Goal: Task Accomplishment & Management: Manage account settings

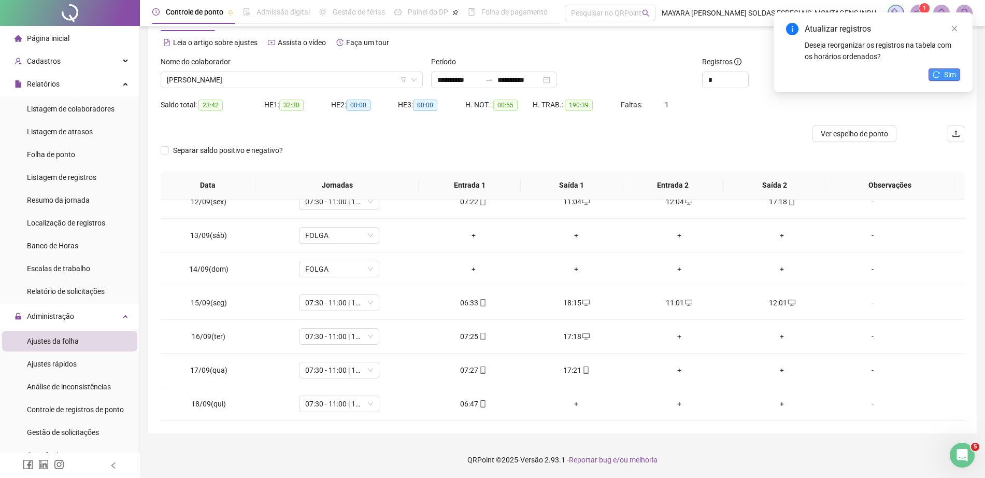
click at [953, 77] on span "Sim" at bounding box center [950, 74] width 12 height 11
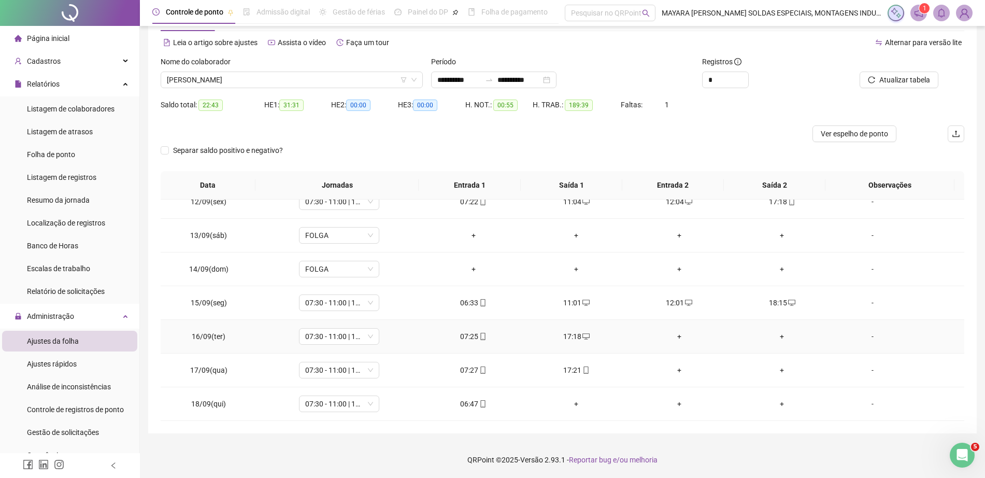
click at [663, 334] on div "+" at bounding box center [679, 336] width 87 height 11
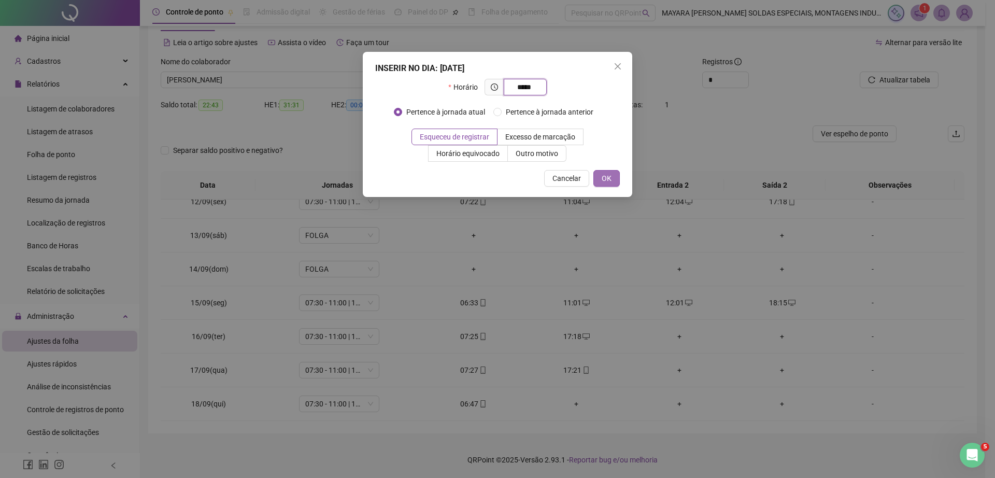
type input "*****"
click at [605, 174] on span "OK" at bounding box center [607, 178] width 10 height 11
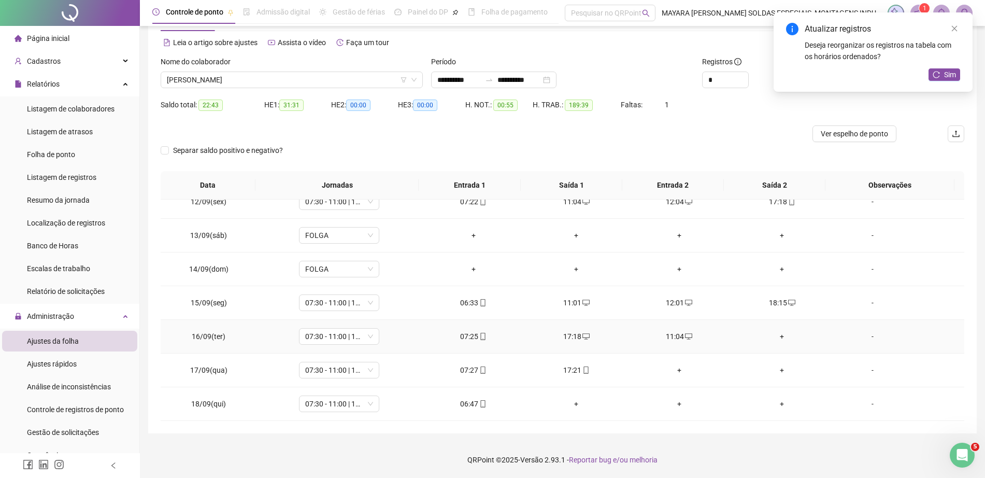
click at [779, 334] on div "+" at bounding box center [782, 336] width 87 height 11
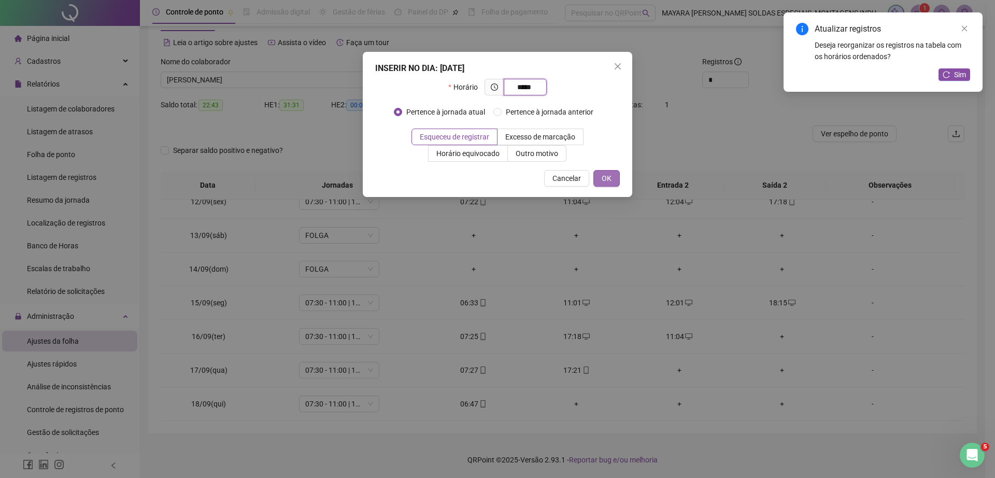
type input "*****"
click at [605, 176] on span "OK" at bounding box center [607, 178] width 10 height 11
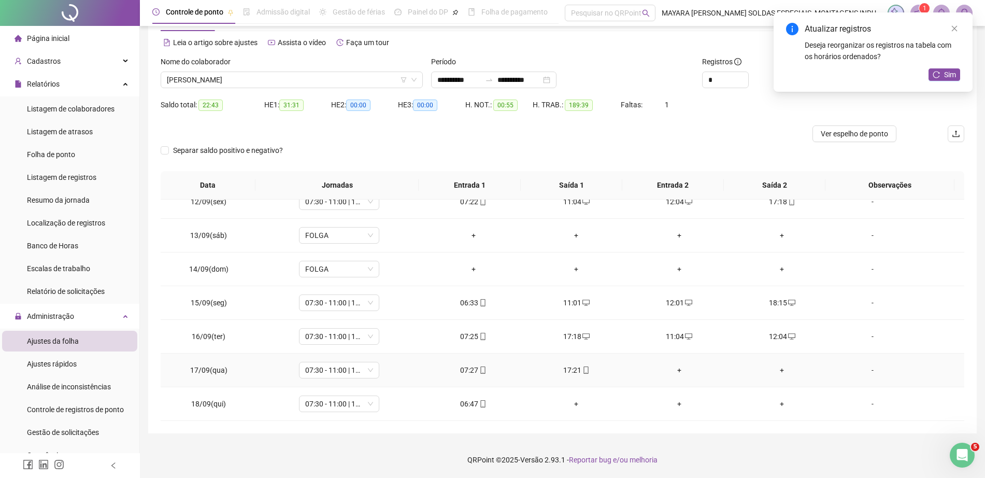
click at [671, 367] on div "+" at bounding box center [679, 369] width 87 height 11
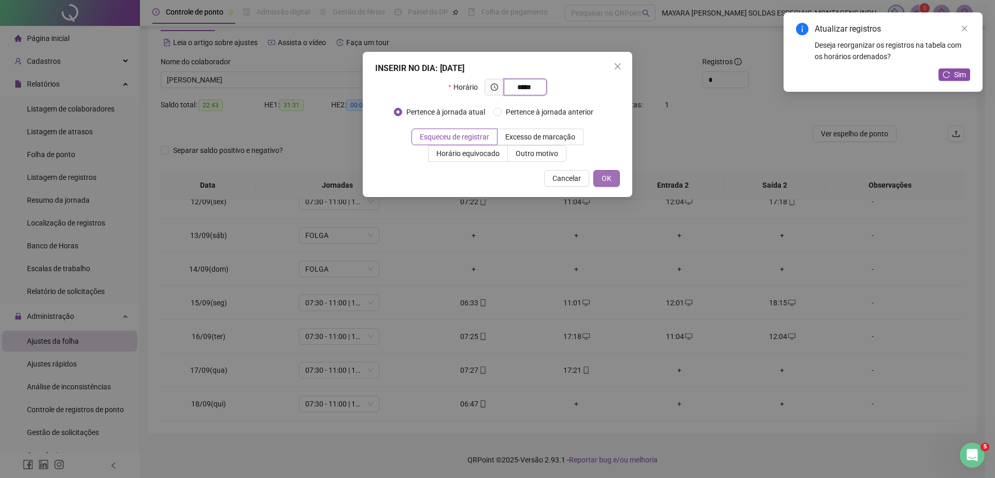
type input "*****"
click at [604, 178] on span "OK" at bounding box center [607, 178] width 10 height 11
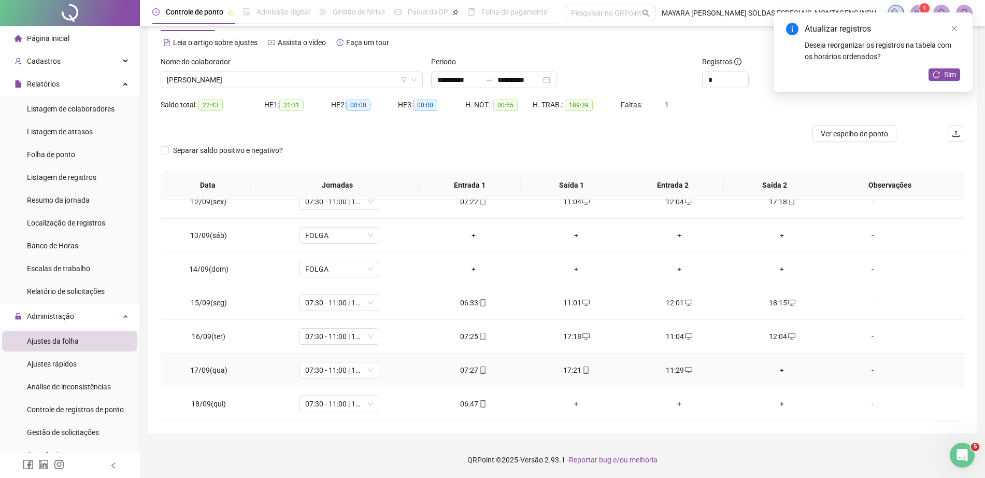
click at [776, 373] on div "+" at bounding box center [782, 369] width 87 height 11
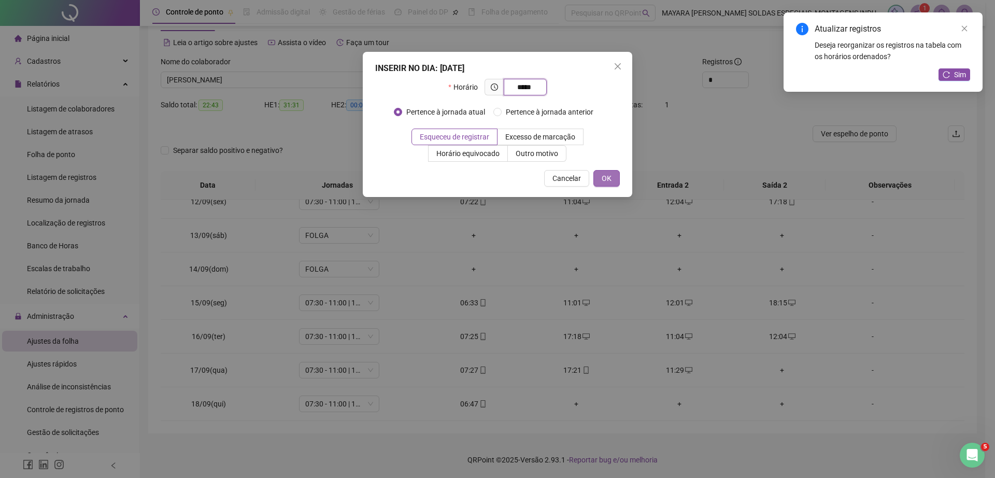
type input "*****"
click at [601, 178] on button "OK" at bounding box center [606, 178] width 26 height 17
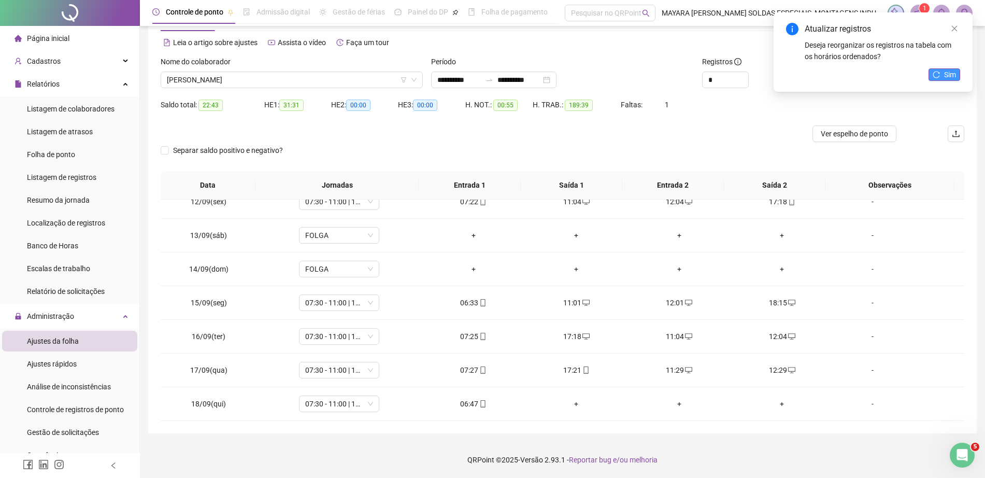
click at [948, 73] on span "Sim" at bounding box center [950, 74] width 12 height 11
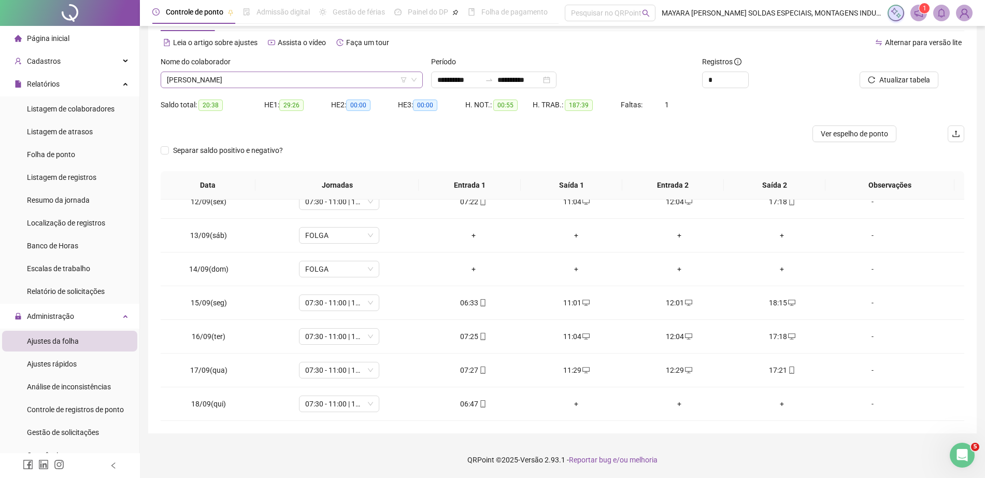
click at [249, 81] on span "[PERSON_NAME]" at bounding box center [292, 80] width 250 height 16
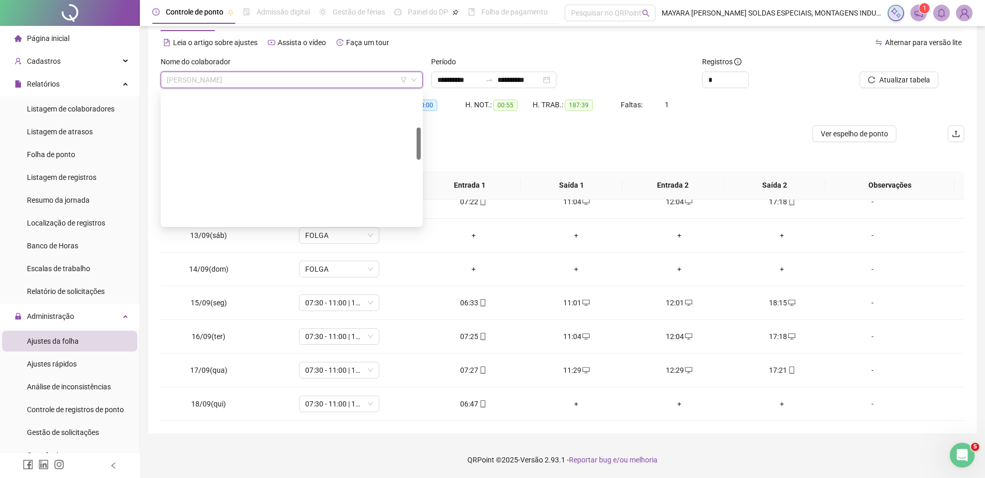
click at [245, 277] on div "[PERSON_NAME]" at bounding box center [292, 282] width 246 height 11
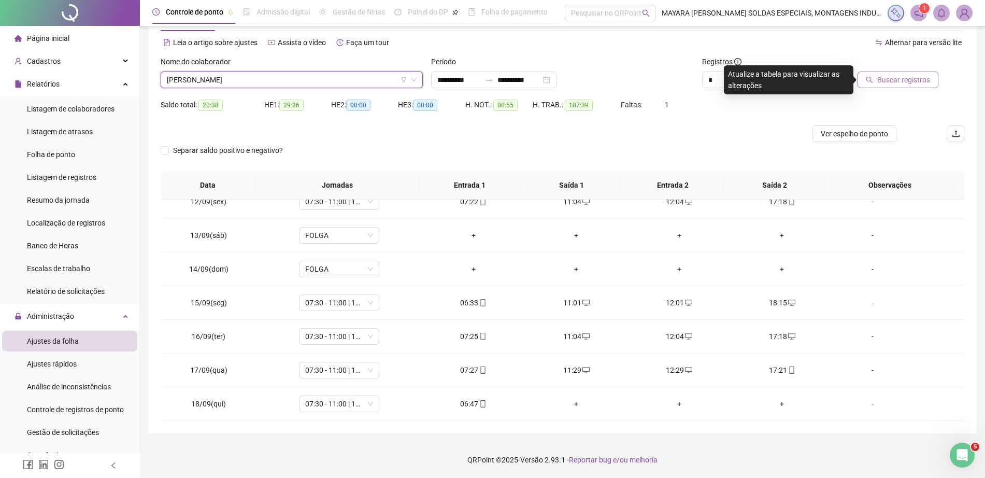
click at [922, 75] on span "Buscar registros" at bounding box center [903, 79] width 53 height 11
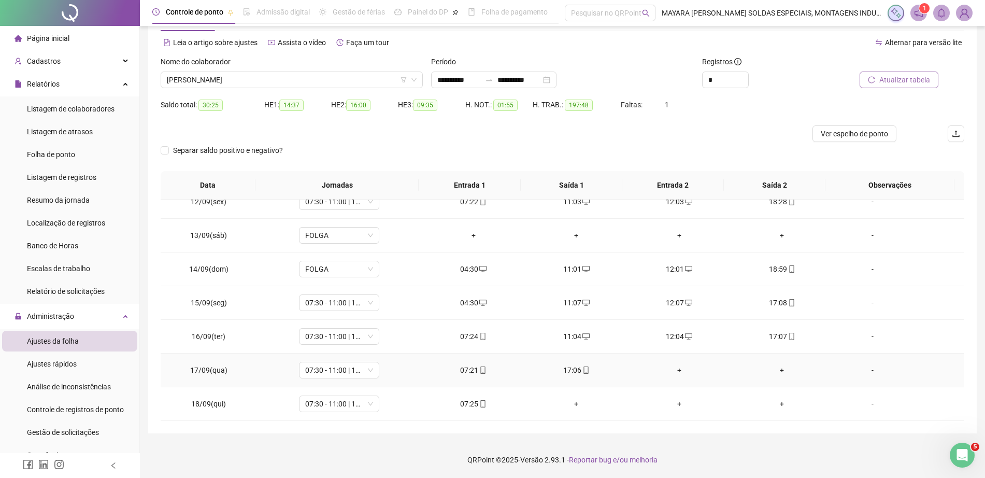
click at [672, 361] on td "+" at bounding box center [679, 370] width 103 height 34
click at [672, 364] on div "+" at bounding box center [679, 369] width 87 height 11
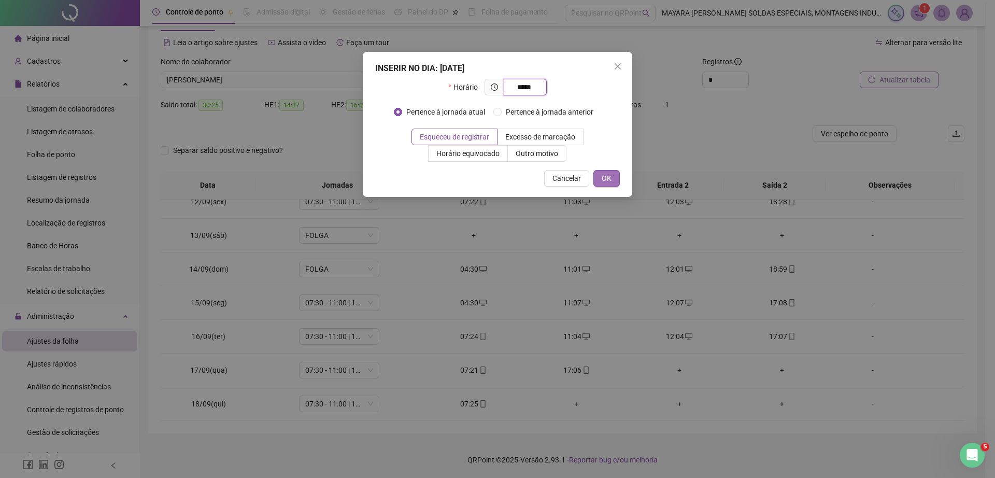
type input "*****"
click at [606, 171] on button "OK" at bounding box center [606, 178] width 26 height 17
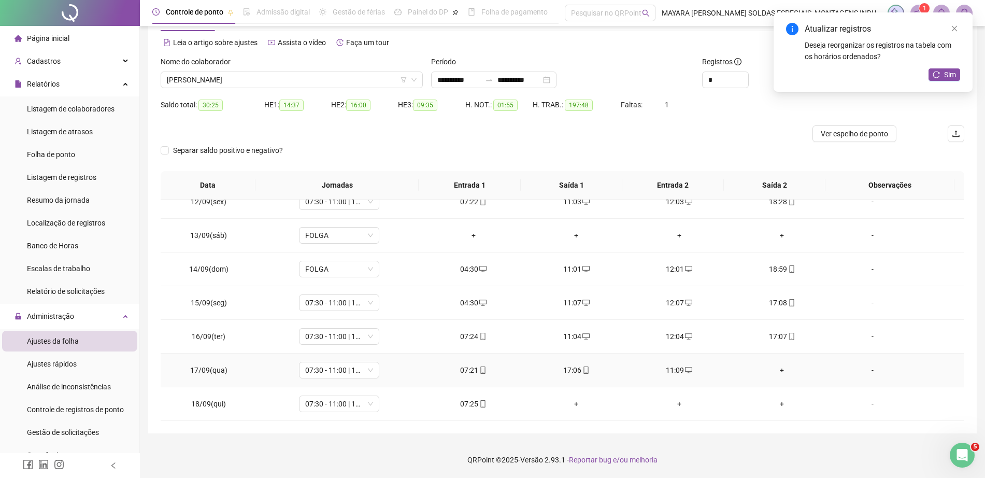
click at [775, 366] on div "+" at bounding box center [782, 369] width 87 height 11
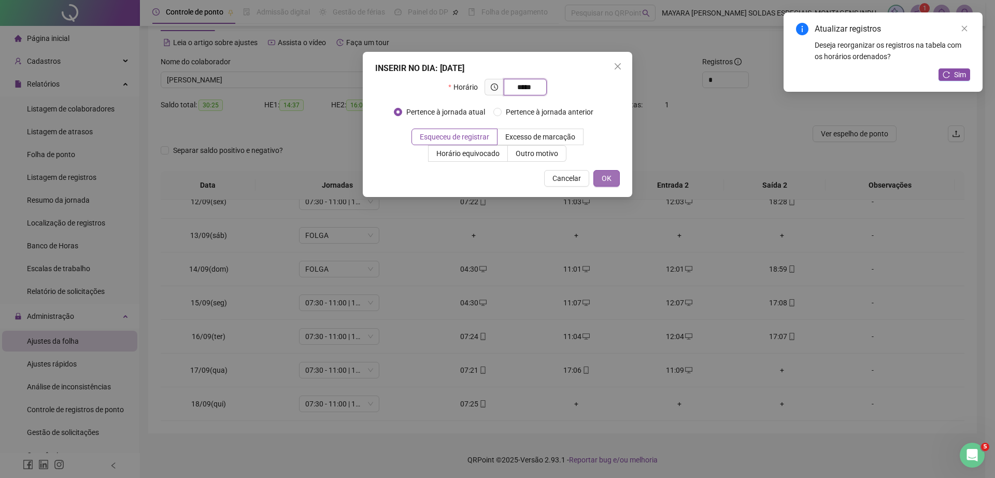
type input "*****"
click at [614, 181] on button "OK" at bounding box center [606, 178] width 26 height 17
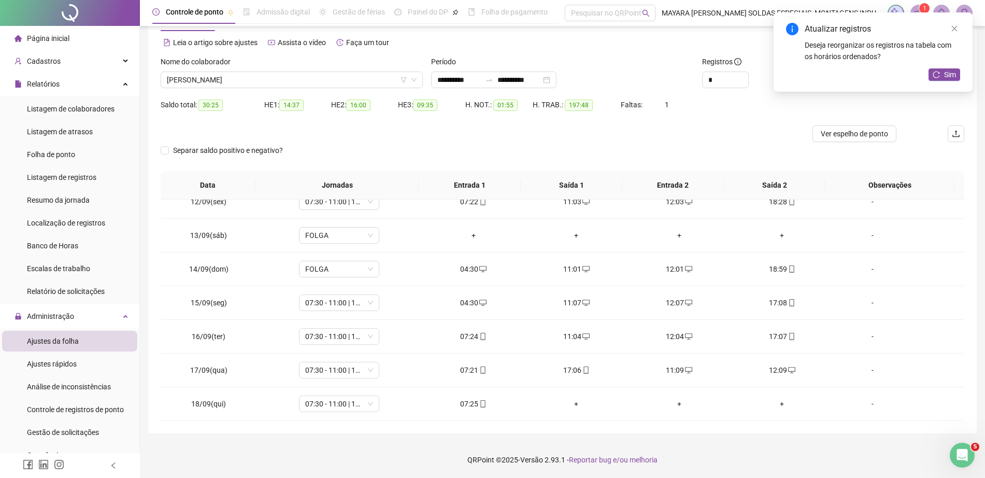
click at [961, 74] on div "Atualizar registros Deseja reorganizar os registros na tabela com os horários o…" at bounding box center [873, 51] width 199 height 79
click at [948, 74] on span "Sim" at bounding box center [950, 74] width 12 height 11
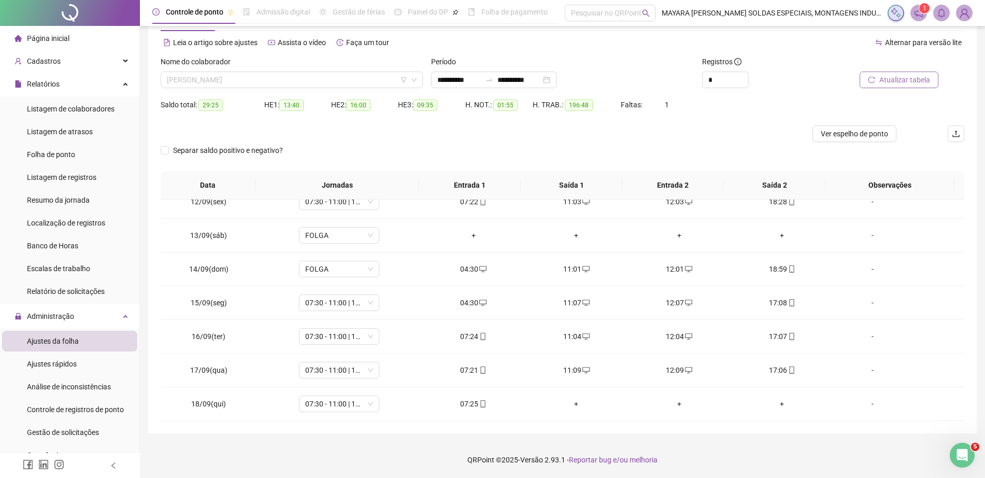
click at [295, 86] on span "[PERSON_NAME]" at bounding box center [292, 80] width 250 height 16
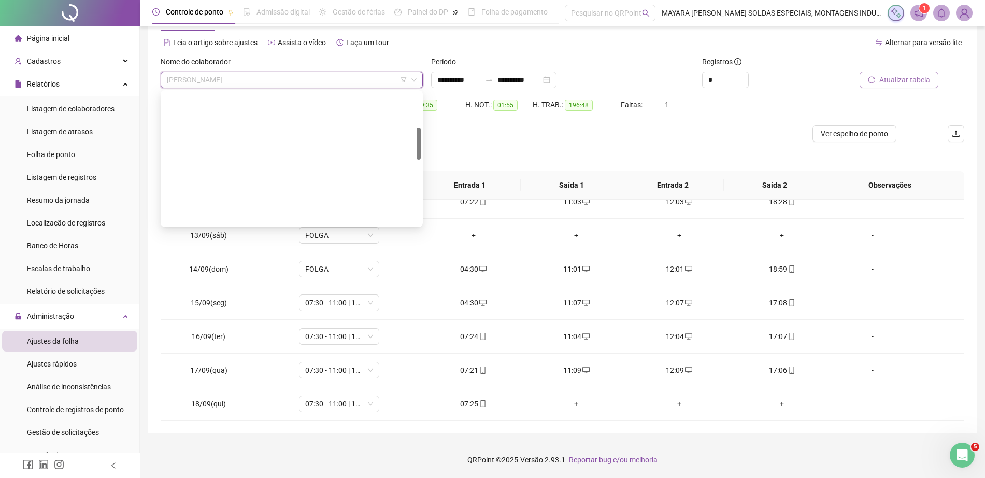
click at [270, 294] on div "HUDSON [PERSON_NAME]" at bounding box center [292, 299] width 246 height 11
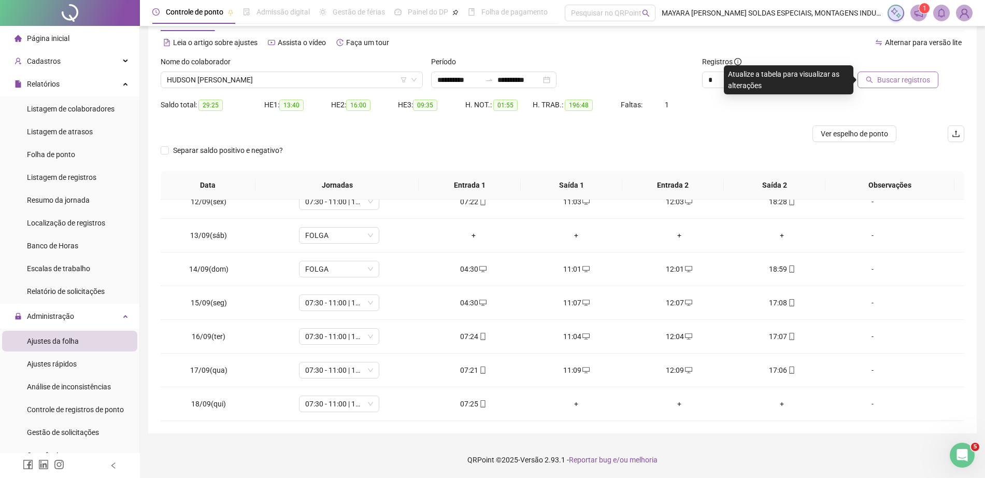
click at [882, 85] on span "Buscar registros" at bounding box center [903, 79] width 53 height 11
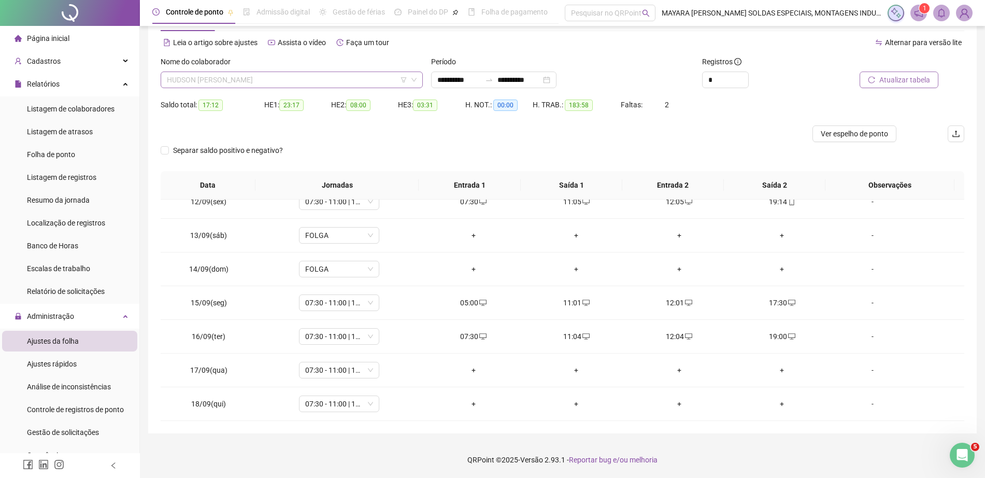
click at [322, 84] on span "HUDSON [PERSON_NAME]" at bounding box center [292, 80] width 250 height 16
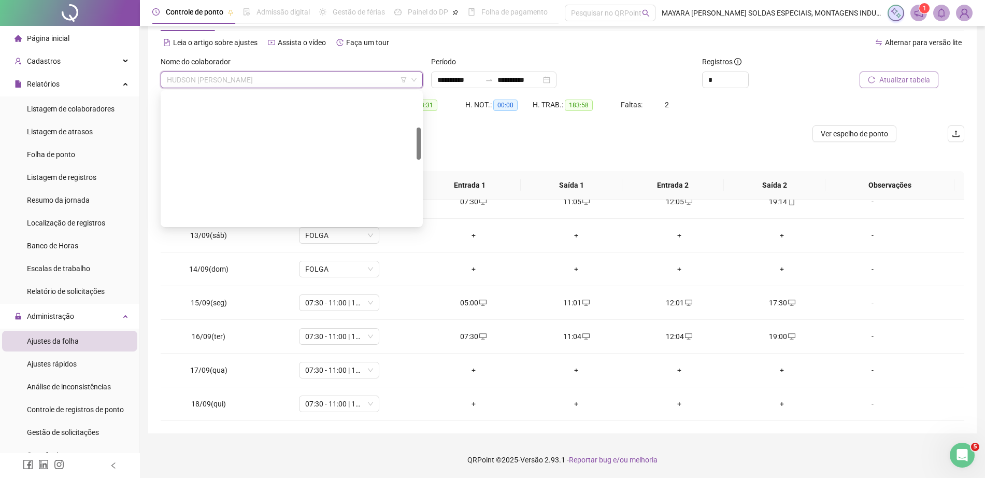
click at [262, 310] on div "[PERSON_NAME]" at bounding box center [292, 315] width 246 height 11
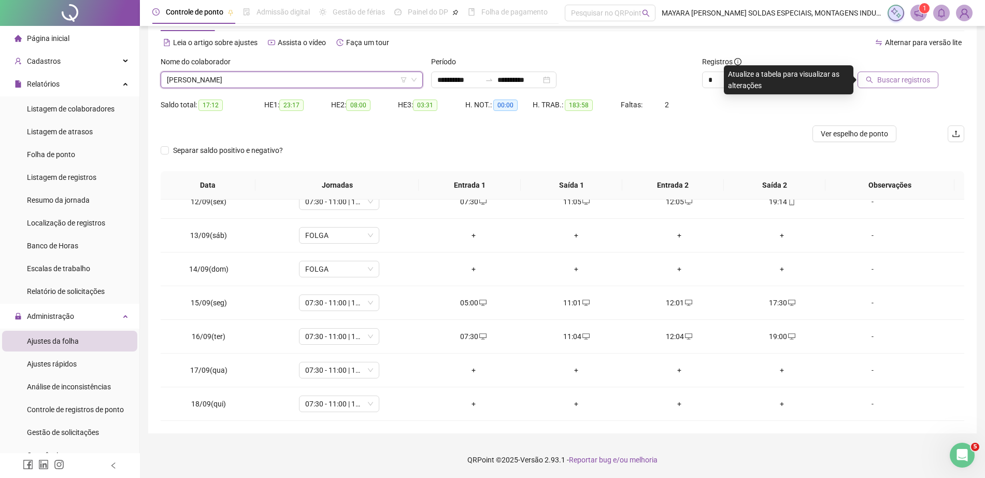
click at [894, 82] on span "Buscar registros" at bounding box center [903, 79] width 53 height 11
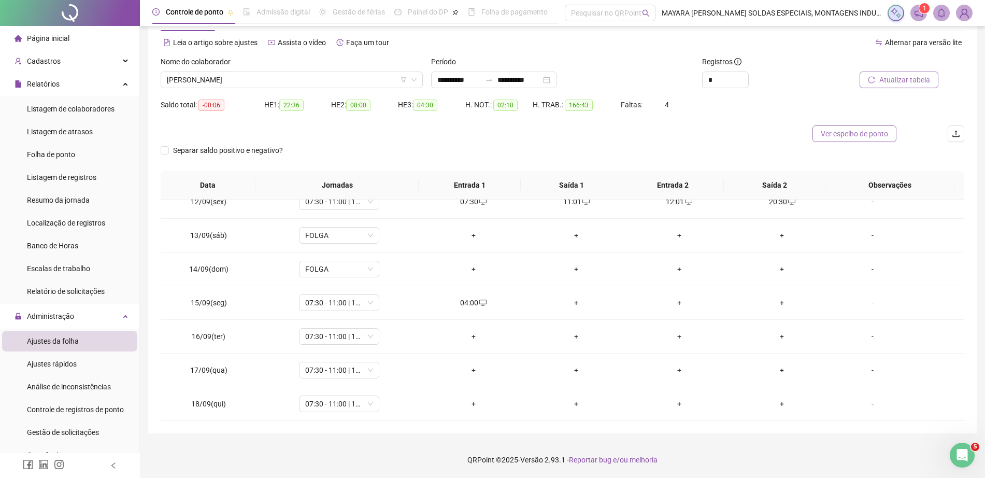
click at [852, 129] on span "Ver espelho de ponto" at bounding box center [854, 133] width 67 height 11
click at [256, 79] on span "[PERSON_NAME]" at bounding box center [292, 80] width 250 height 16
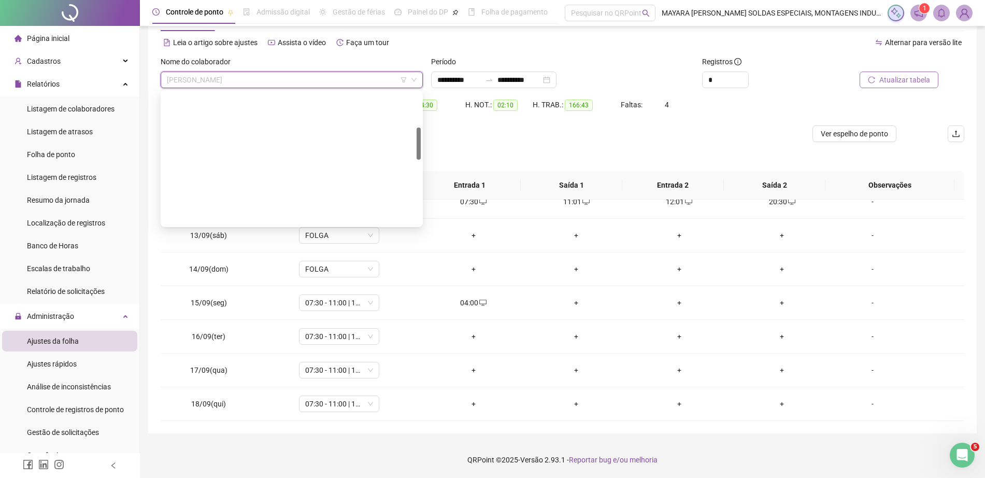
click at [222, 327] on div "[PERSON_NAME]" at bounding box center [292, 332] width 246 height 11
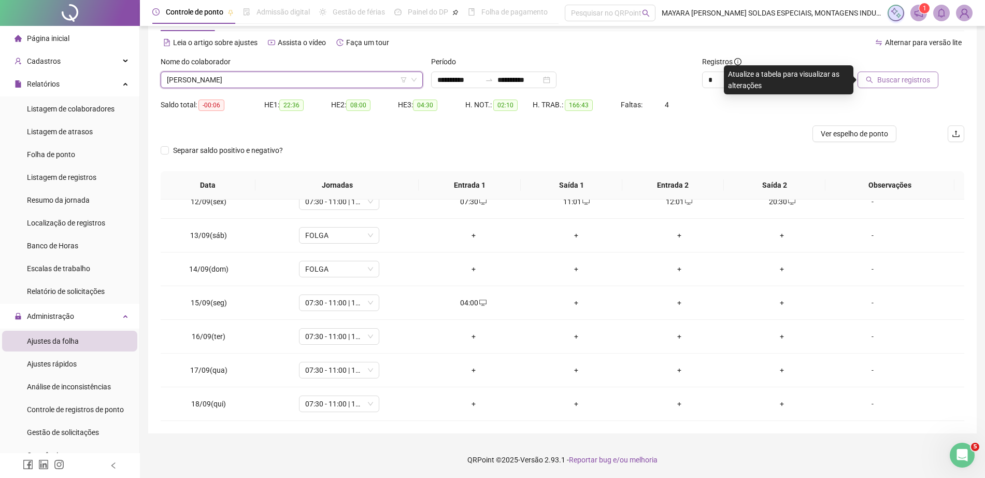
click at [896, 78] on span "Buscar registros" at bounding box center [903, 79] width 53 height 11
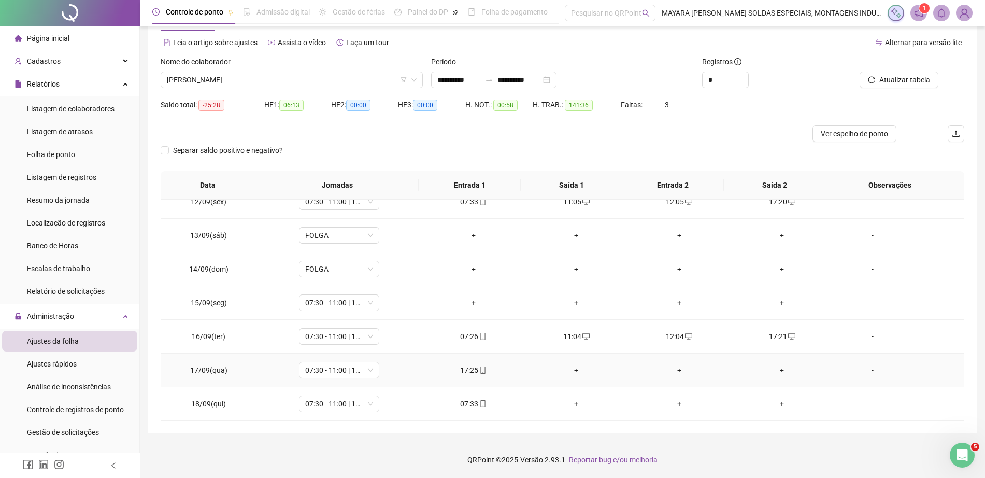
click at [573, 366] on div "+" at bounding box center [576, 369] width 87 height 11
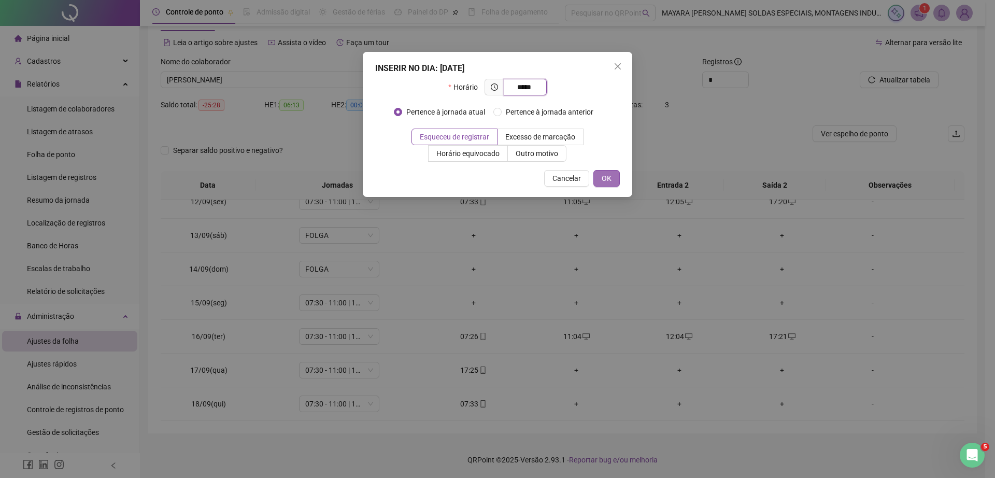
type input "*****"
click at [613, 180] on button "OK" at bounding box center [606, 178] width 26 height 17
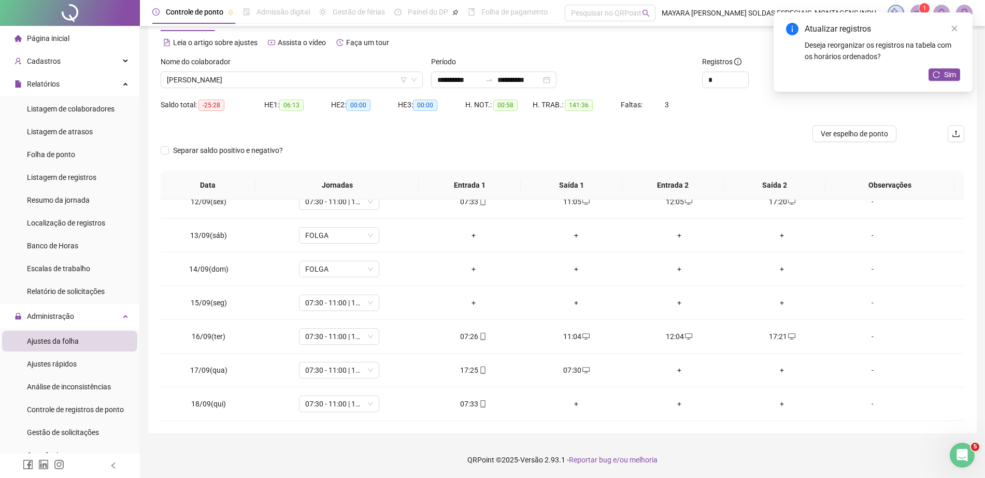
click at [674, 372] on div "+" at bounding box center [679, 369] width 87 height 11
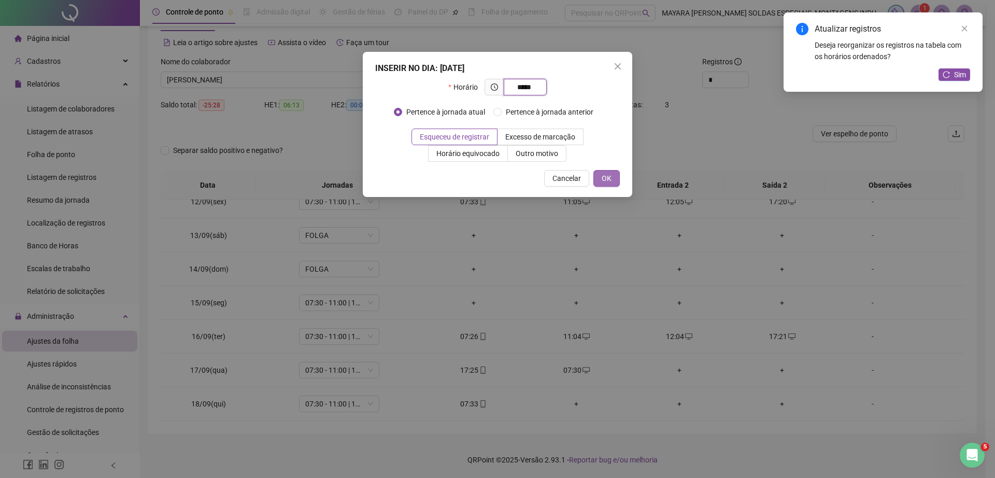
type input "*****"
click at [608, 175] on span "OK" at bounding box center [607, 178] width 10 height 11
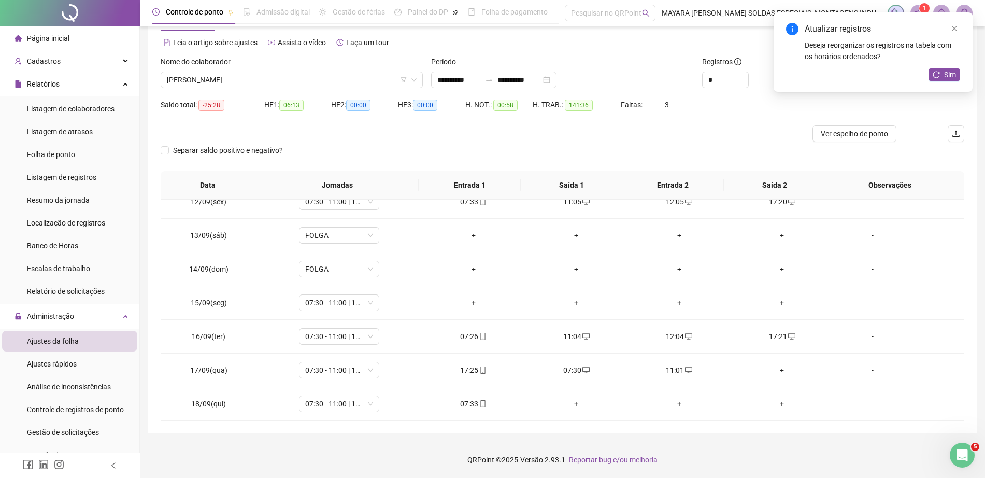
click at [773, 371] on div "+" at bounding box center [782, 369] width 87 height 11
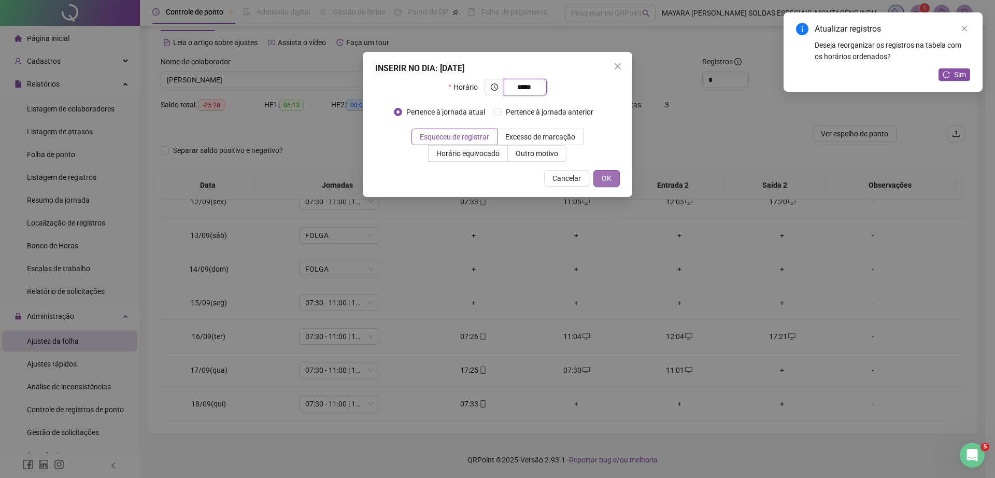
type input "*****"
click at [611, 177] on span "OK" at bounding box center [607, 178] width 10 height 11
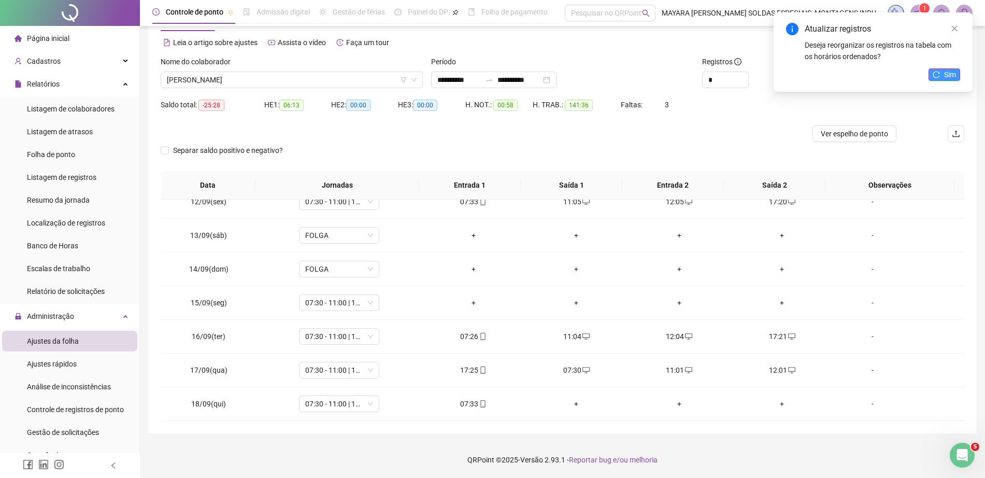
click at [937, 76] on icon "reload" at bounding box center [936, 74] width 7 height 7
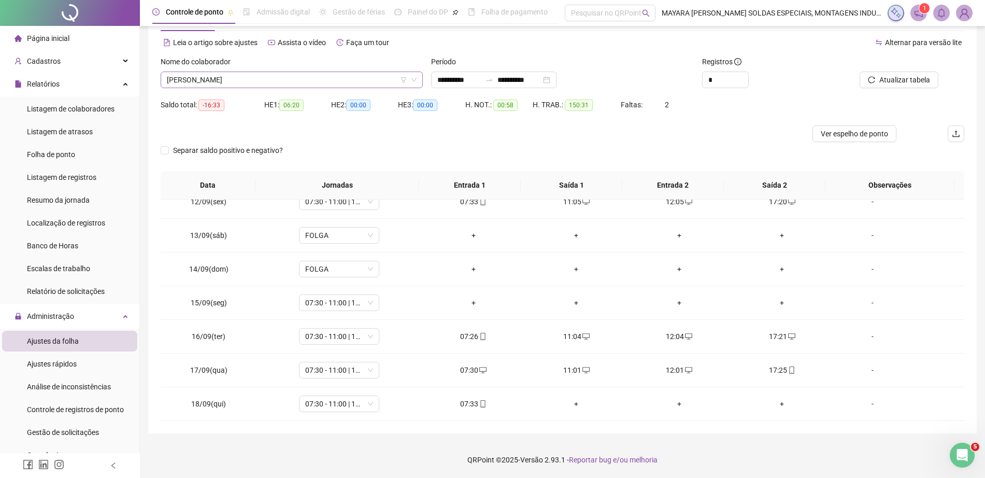
click at [303, 78] on span "[PERSON_NAME]" at bounding box center [292, 80] width 250 height 16
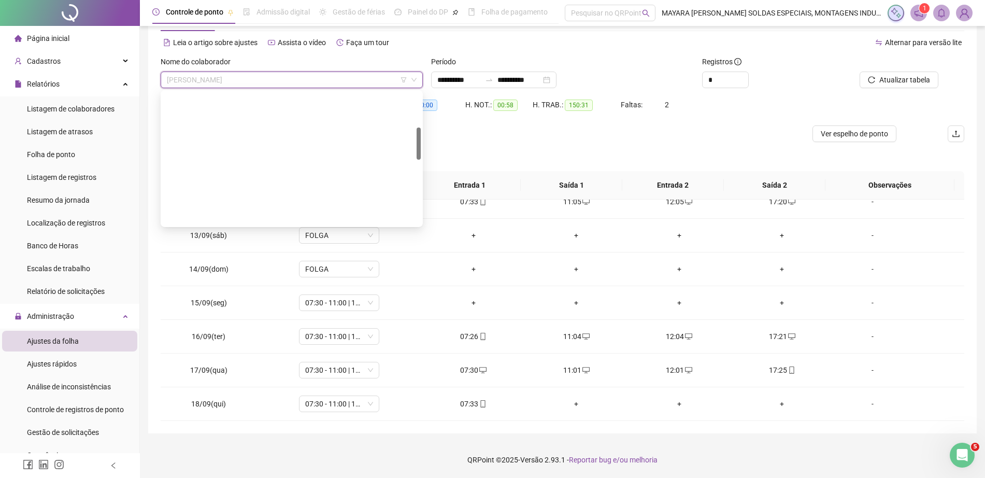
click at [242, 341] on div "[PERSON_NAME]" at bounding box center [292, 349] width 258 height 17
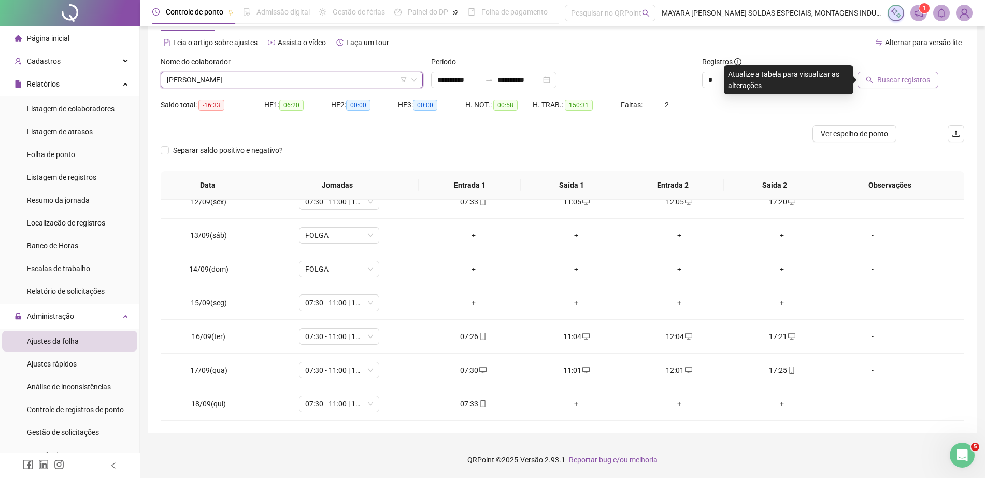
click at [897, 86] on button "Buscar registros" at bounding box center [898, 80] width 81 height 17
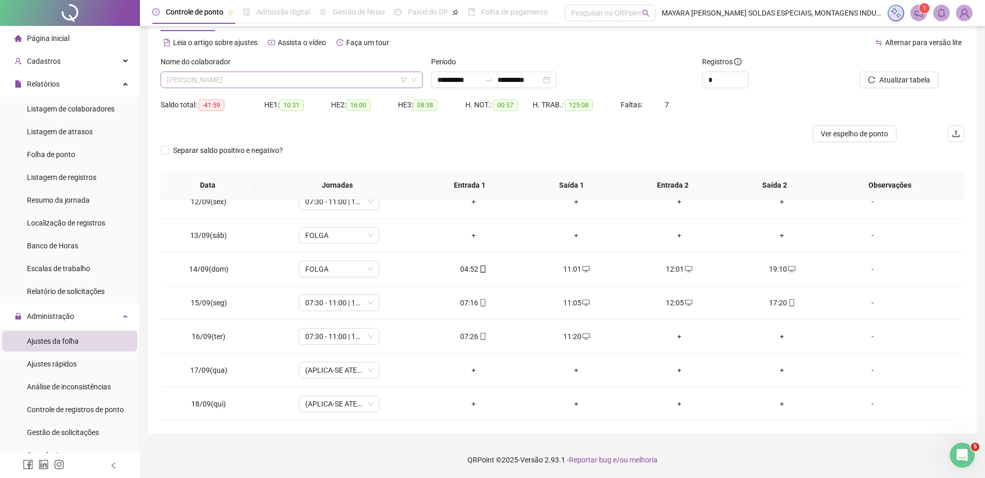
click at [315, 80] on span "[PERSON_NAME]" at bounding box center [292, 80] width 250 height 16
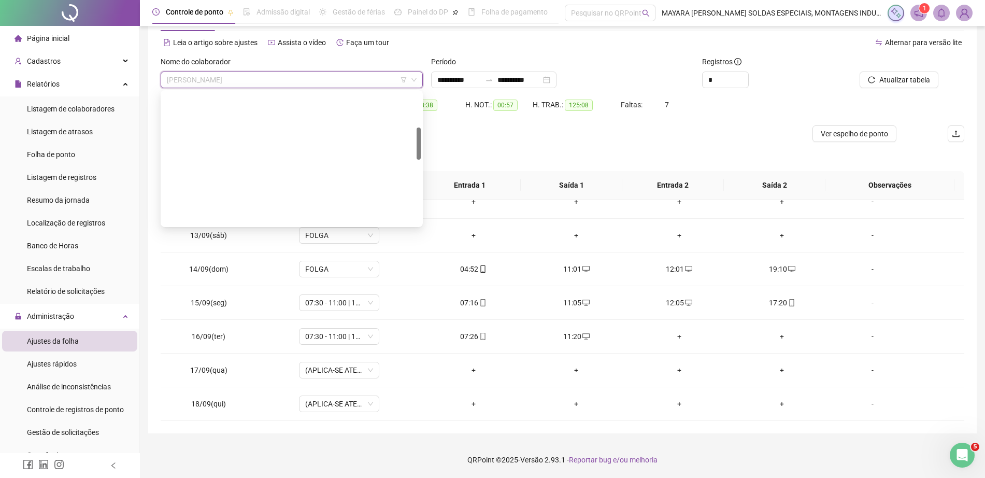
click at [307, 360] on div "KEINER [DEMOGRAPHIC_DATA][PERSON_NAME] PERDOMO" at bounding box center [292, 365] width 246 height 11
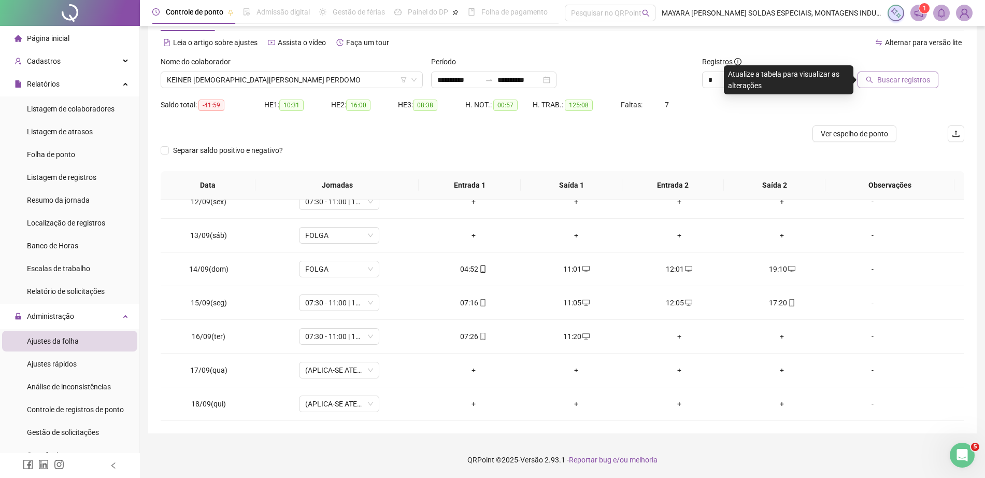
click at [892, 78] on span "Buscar registros" at bounding box center [903, 79] width 53 height 11
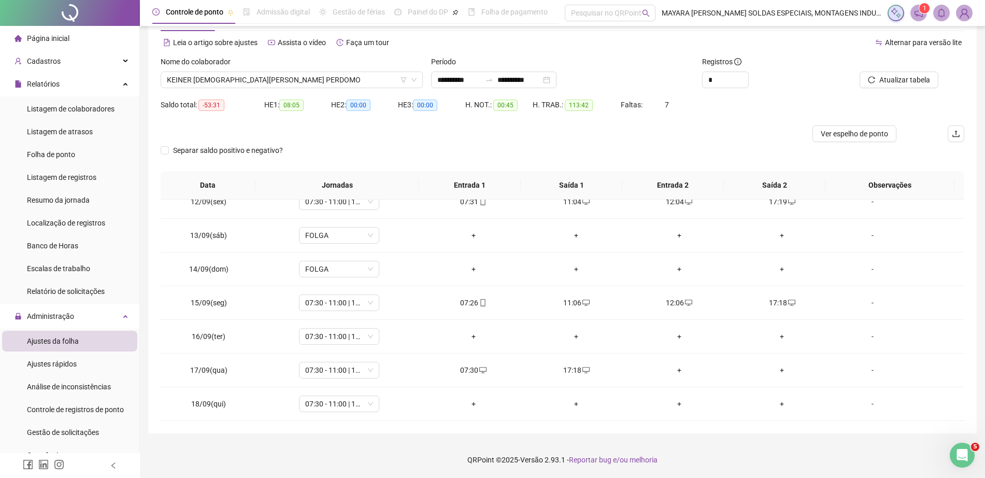
drag, startPoint x: 969, startPoint y: 379, endPoint x: 961, endPoint y: 424, distance: 46.3
click at [961, 424] on div "**********" at bounding box center [562, 214] width 829 height 438
click at [674, 367] on div "+" at bounding box center [679, 369] width 87 height 11
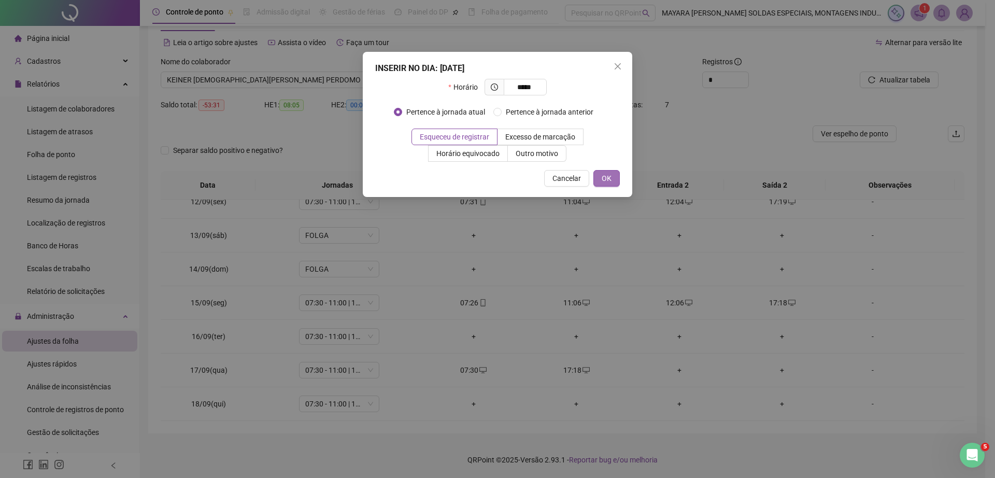
type input "*****"
click at [608, 182] on span "OK" at bounding box center [607, 178] width 10 height 11
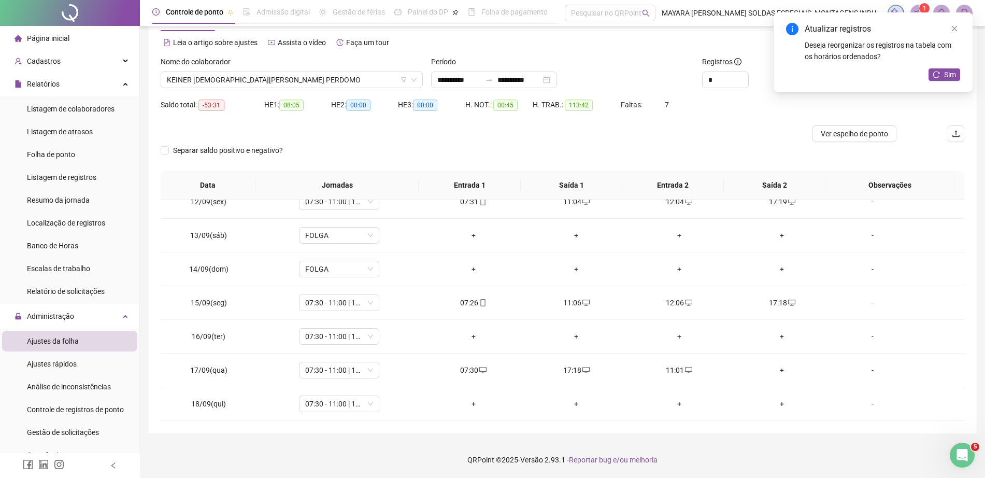
click at [770, 370] on div "+" at bounding box center [782, 369] width 87 height 11
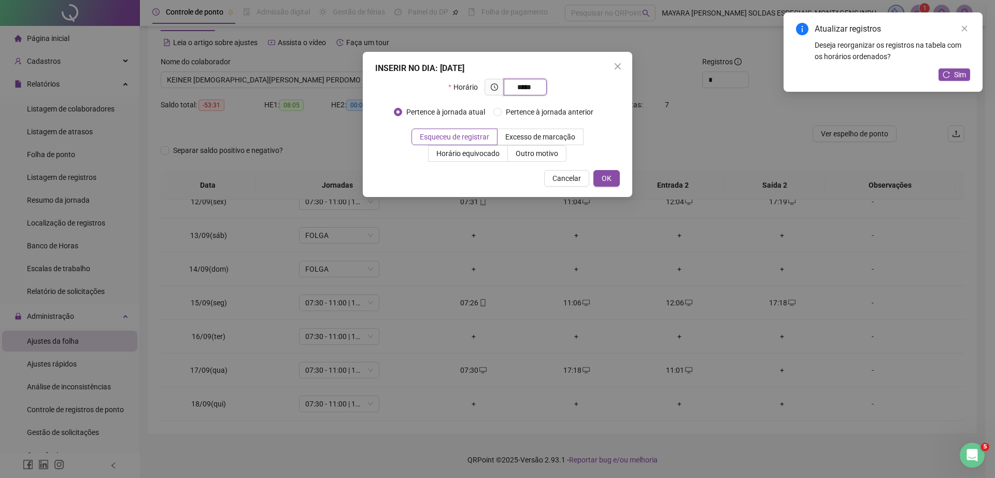
type input "*****"
click at [602, 168] on div "INSERIR NO DIA : [DATE] Horário ***** Pertence à jornada atual Pertence à jorna…" at bounding box center [498, 124] width 270 height 145
click at [610, 180] on span "OK" at bounding box center [607, 178] width 10 height 11
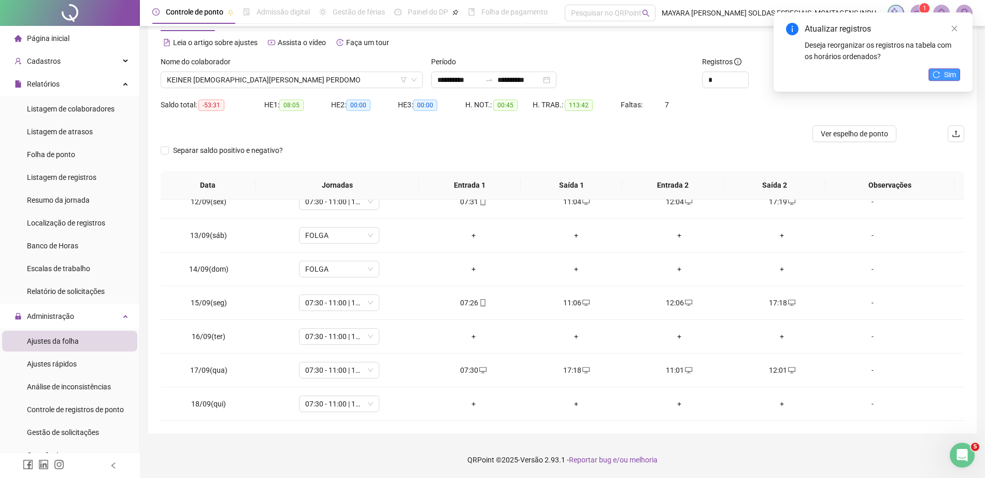
click at [950, 79] on span "Sim" at bounding box center [950, 74] width 12 height 11
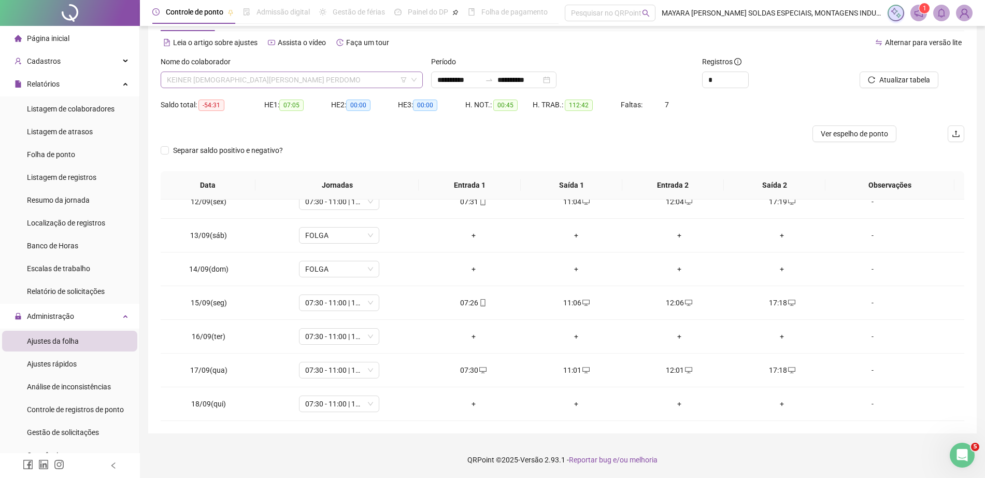
scroll to position [149, 0]
click at [233, 77] on span "KEINER [DEMOGRAPHIC_DATA][PERSON_NAME] PERDOMO" at bounding box center [292, 80] width 250 height 16
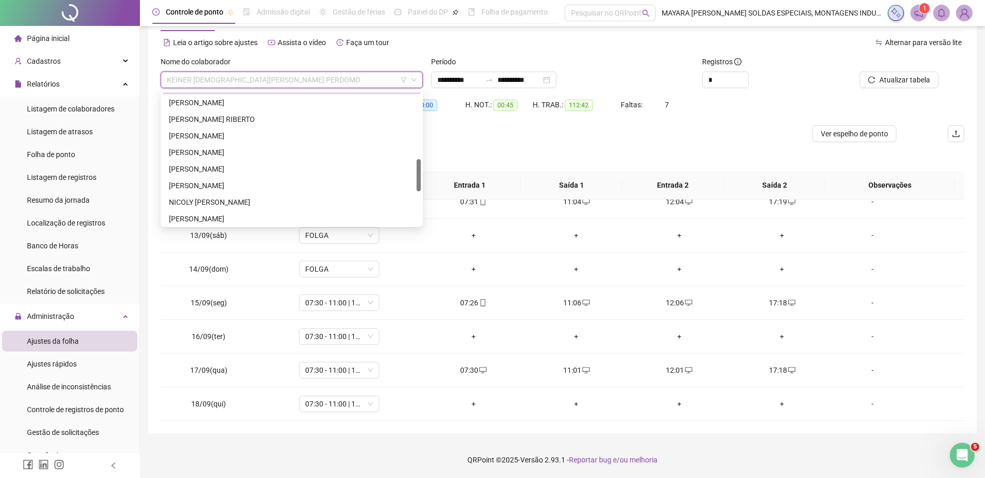
scroll to position [276, 0]
drag, startPoint x: 418, startPoint y: 139, endPoint x: 420, endPoint y: 170, distance: 30.6
click at [420, 170] on div at bounding box center [419, 175] width 4 height 32
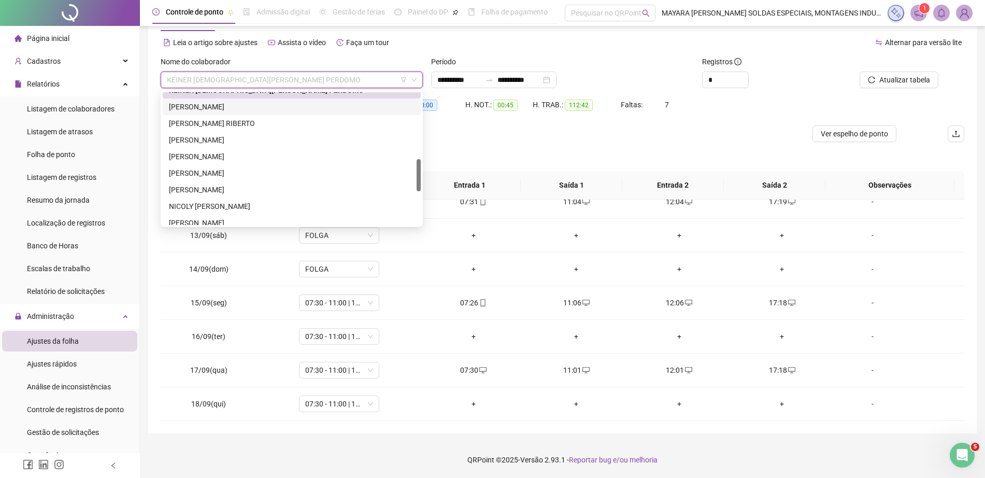
click at [330, 108] on div "[PERSON_NAME]" at bounding box center [292, 106] width 246 height 11
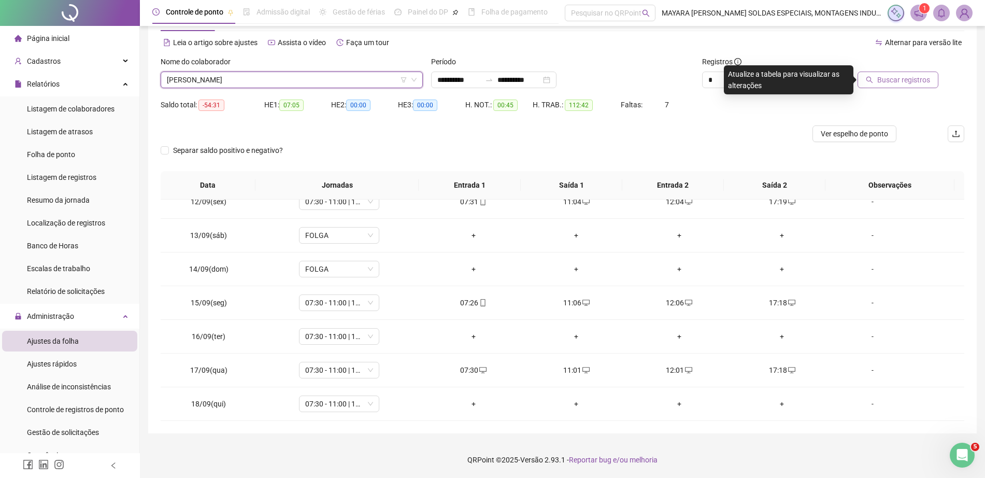
click at [894, 76] on span "Buscar registros" at bounding box center [903, 79] width 53 height 11
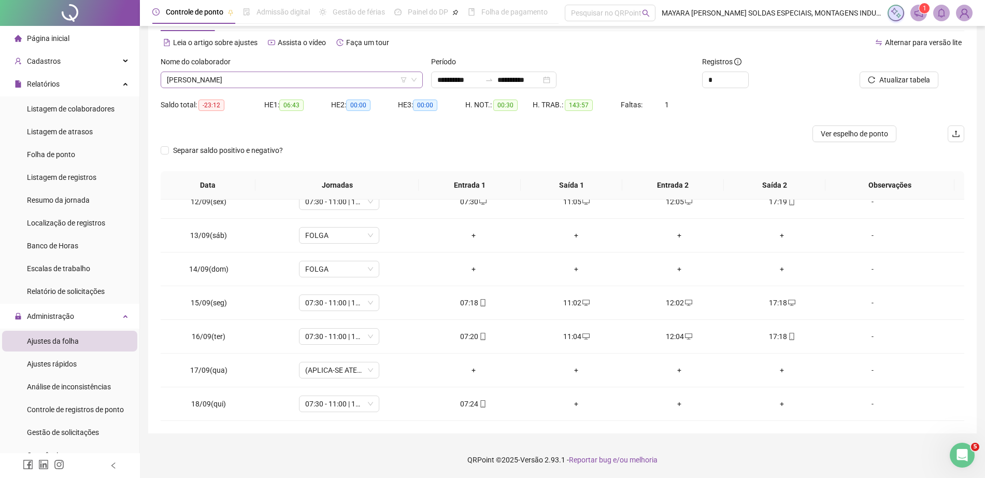
click at [263, 80] on span "[PERSON_NAME]" at bounding box center [292, 80] width 250 height 16
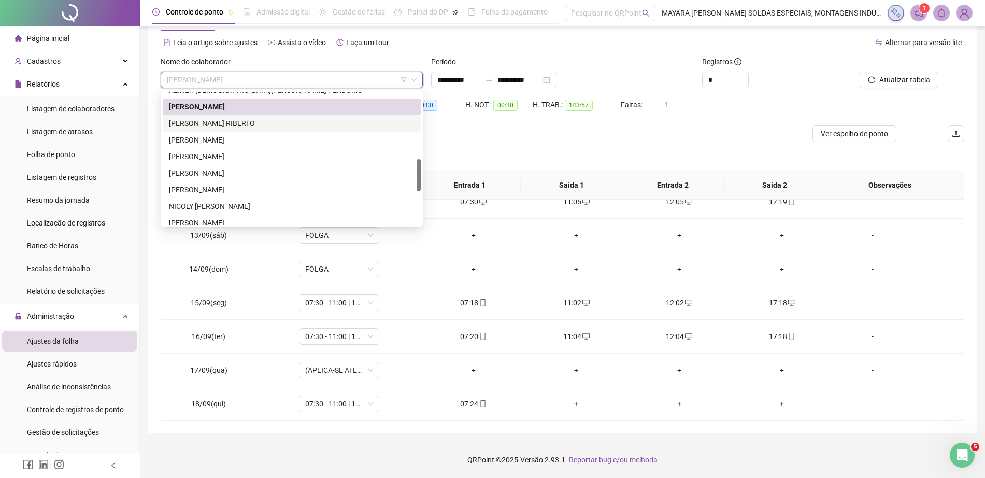
click at [227, 125] on div "[PERSON_NAME] RIBERTO" at bounding box center [292, 123] width 246 height 11
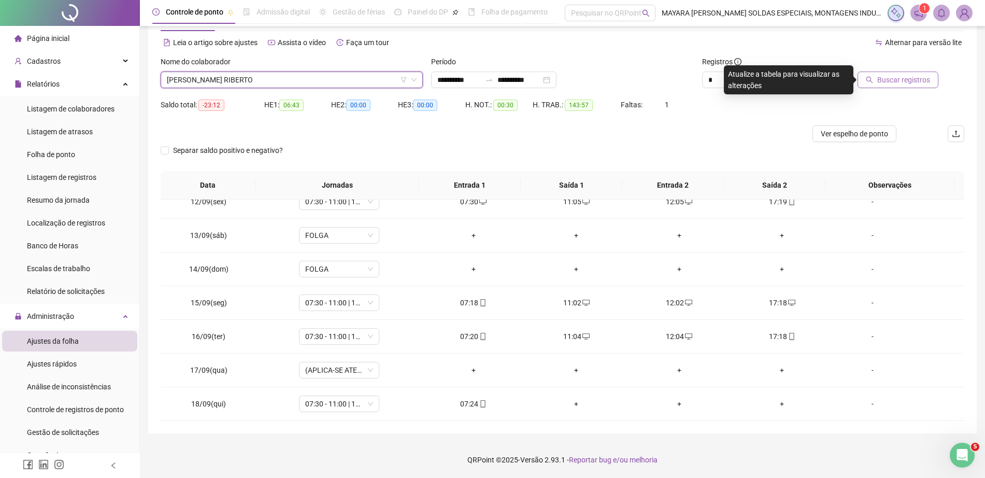
click at [903, 84] on span "Buscar registros" at bounding box center [903, 79] width 53 height 11
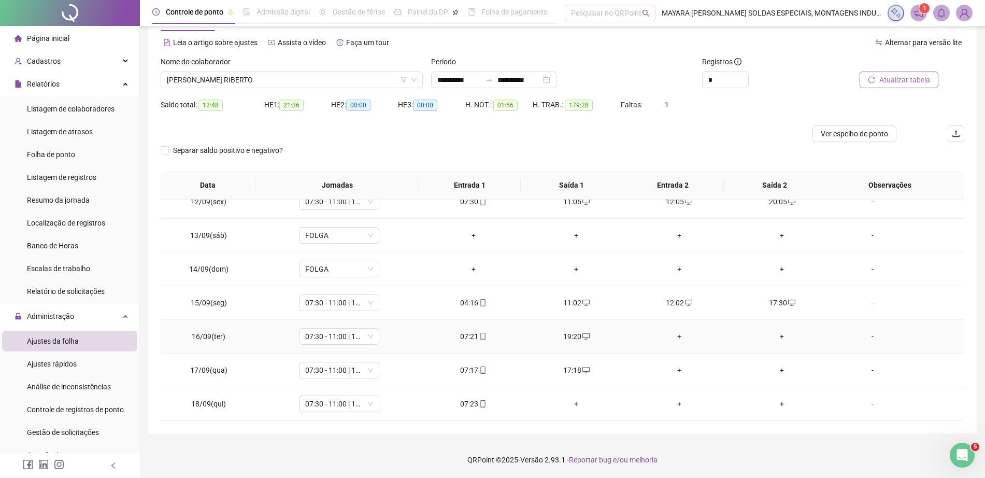
click at [677, 337] on div "+" at bounding box center [679, 336] width 87 height 11
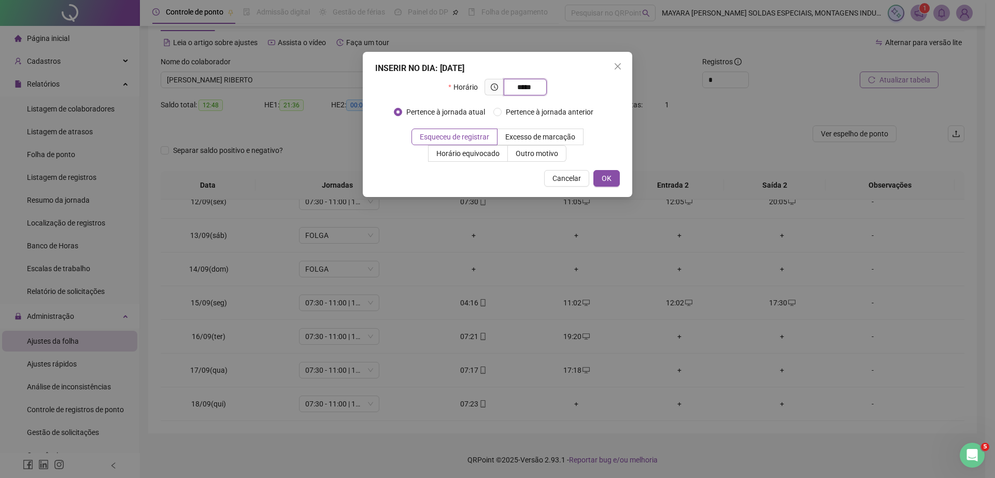
type input "*****"
click at [598, 190] on div "INSERIR NO DIA : [DATE] Horário ***** Pertence à jornada atual Pertence à jorna…" at bounding box center [498, 124] width 270 height 145
click at [601, 184] on button "OK" at bounding box center [606, 178] width 26 height 17
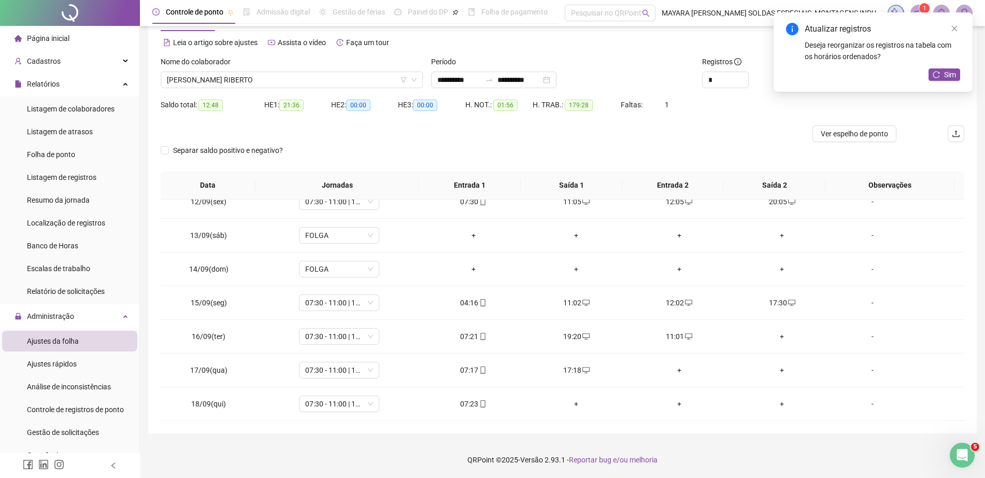
click at [776, 336] on div "+" at bounding box center [782, 336] width 87 height 11
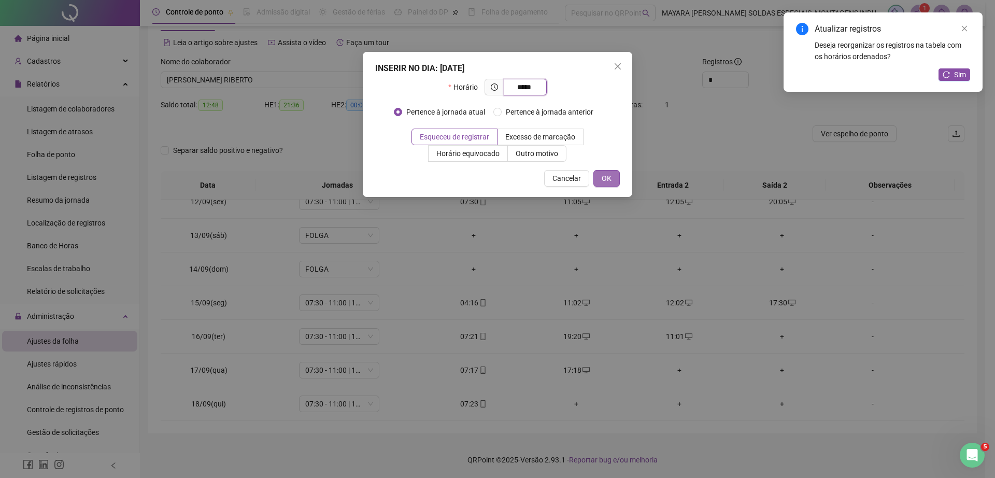
type input "*****"
click at [599, 180] on button "OK" at bounding box center [606, 178] width 26 height 17
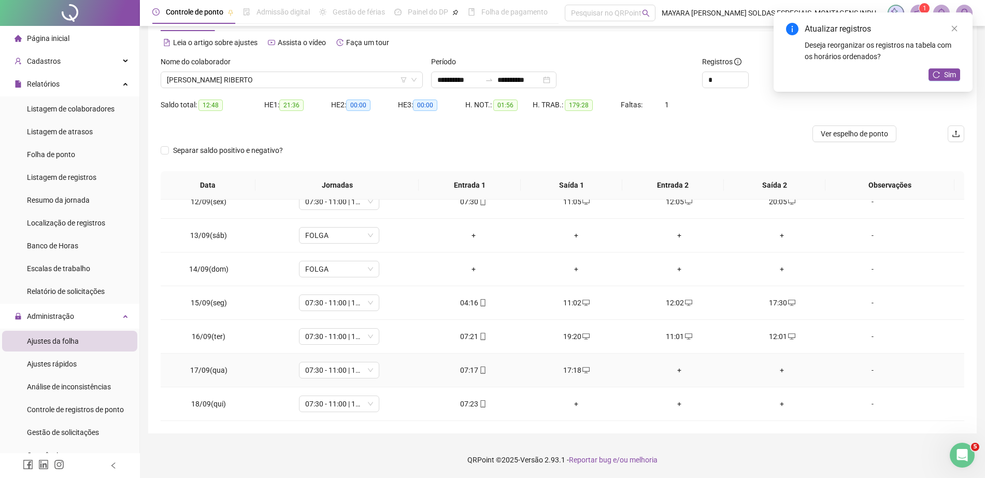
click at [673, 372] on div "+" at bounding box center [679, 369] width 87 height 11
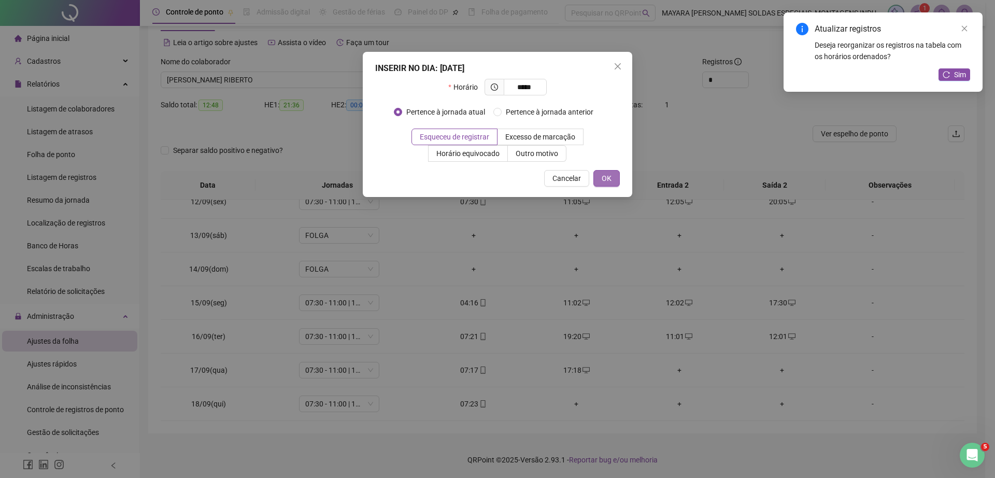
type input "*****"
click at [612, 178] on button "OK" at bounding box center [606, 178] width 26 height 17
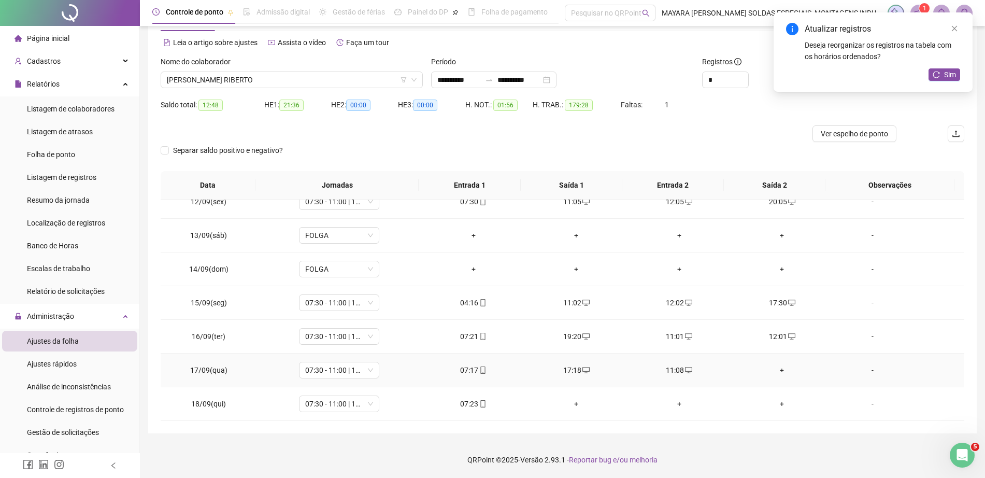
click at [773, 370] on div "+" at bounding box center [782, 369] width 87 height 11
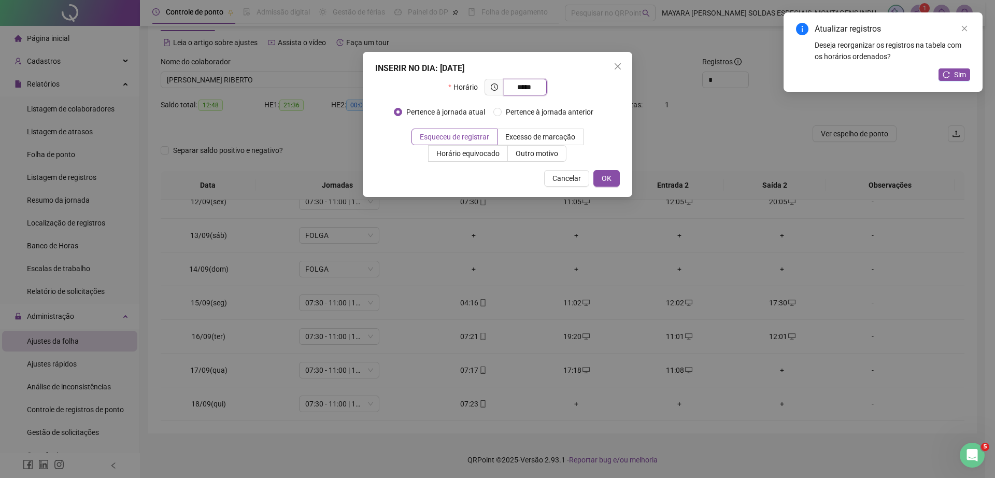
type input "*****"
click at [601, 165] on div "INSERIR NO DIA : [DATE] Horário ***** Pertence à jornada atual Pertence à jorna…" at bounding box center [498, 124] width 270 height 145
click at [604, 173] on span "OK" at bounding box center [607, 178] width 10 height 11
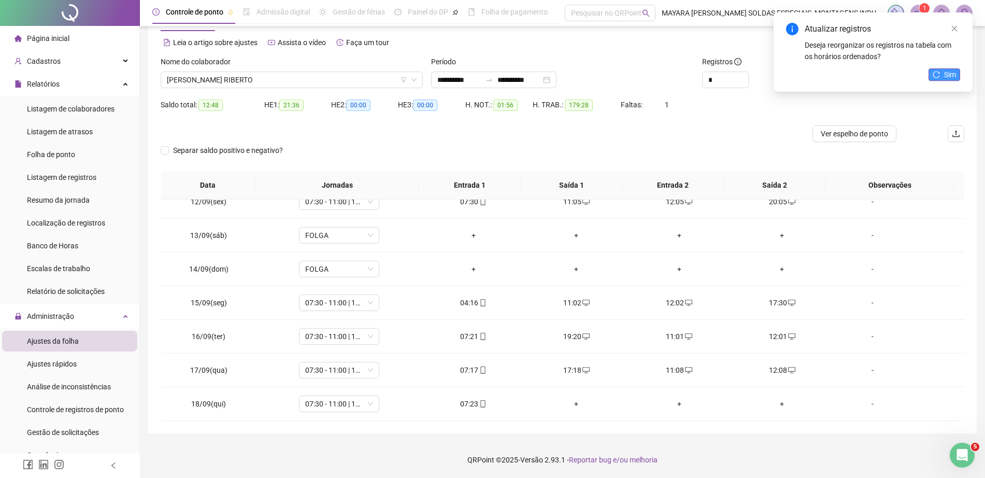
click at [945, 77] on span "Sim" at bounding box center [950, 74] width 12 height 11
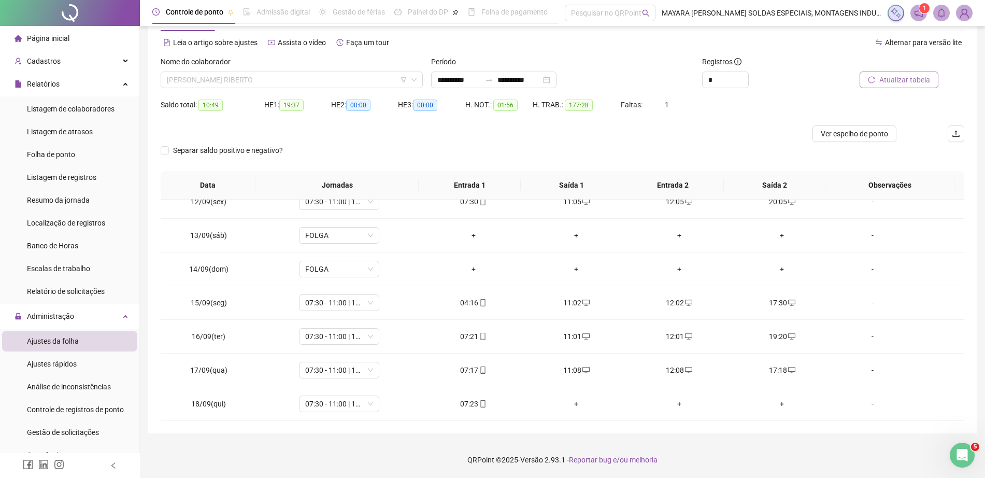
click at [290, 76] on span "[PERSON_NAME] RIBERTO" at bounding box center [292, 80] width 250 height 16
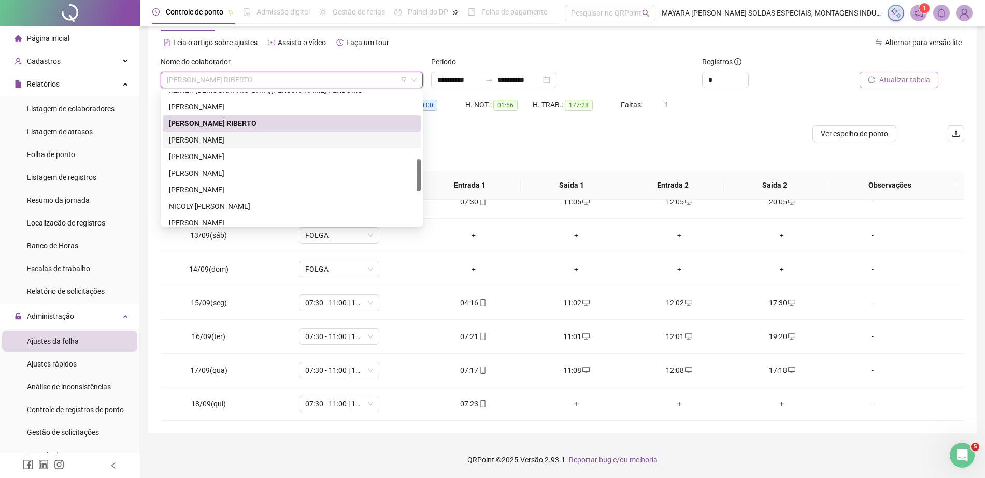
click at [276, 140] on div "[PERSON_NAME]" at bounding box center [292, 139] width 246 height 11
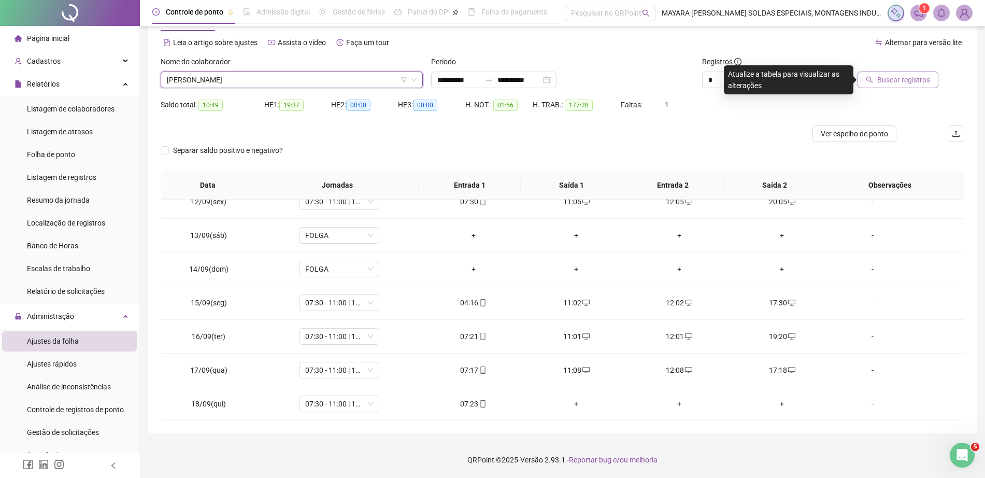
click at [909, 84] on span "Buscar registros" at bounding box center [903, 79] width 53 height 11
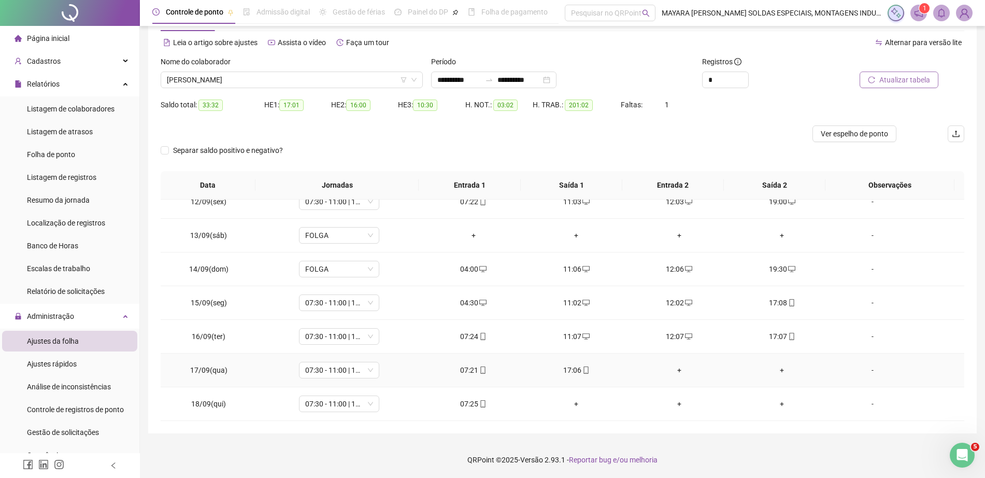
click at [678, 370] on div "+" at bounding box center [679, 369] width 87 height 11
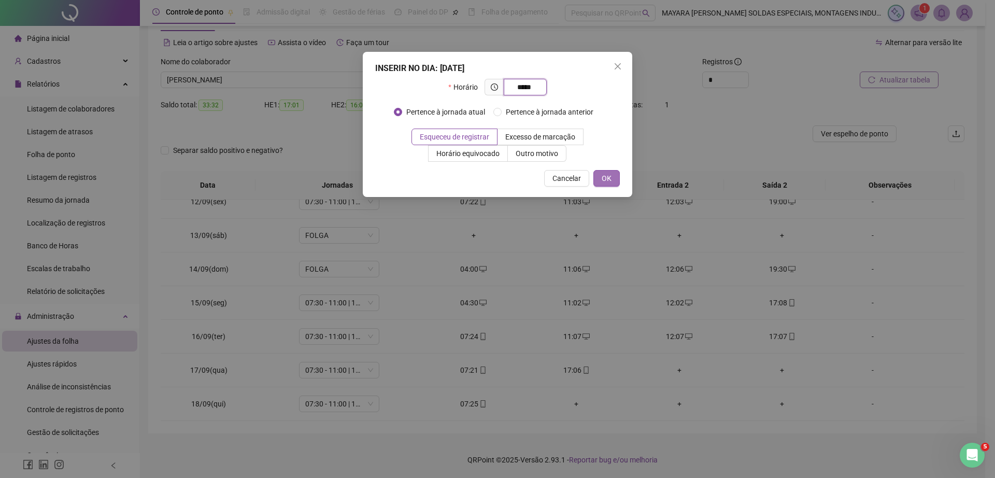
type input "*****"
click at [605, 178] on span "OK" at bounding box center [607, 178] width 10 height 11
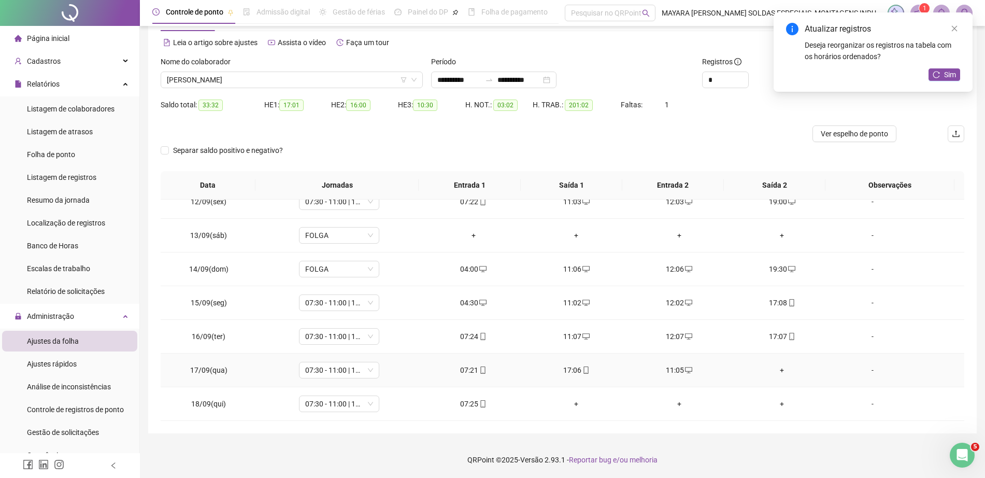
click at [779, 367] on div "+" at bounding box center [782, 369] width 87 height 11
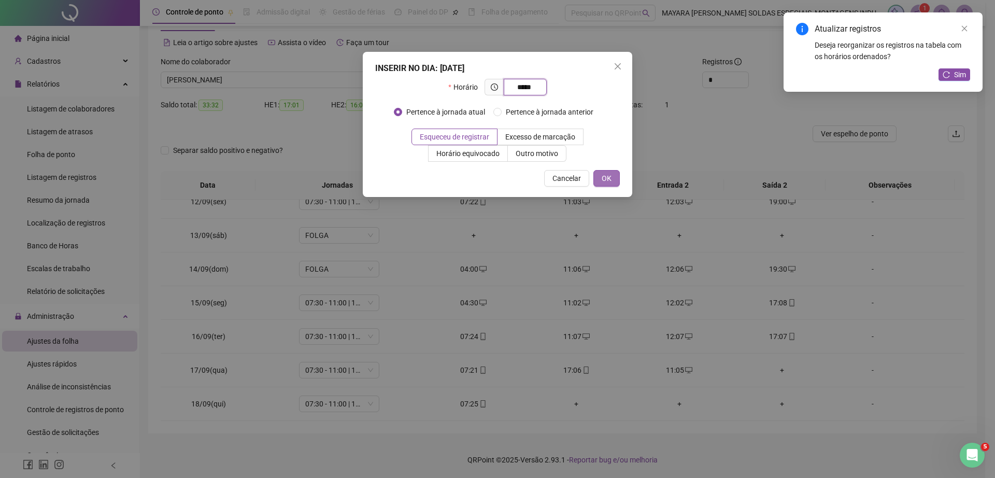
type input "*****"
click at [607, 186] on button "OK" at bounding box center [606, 178] width 26 height 17
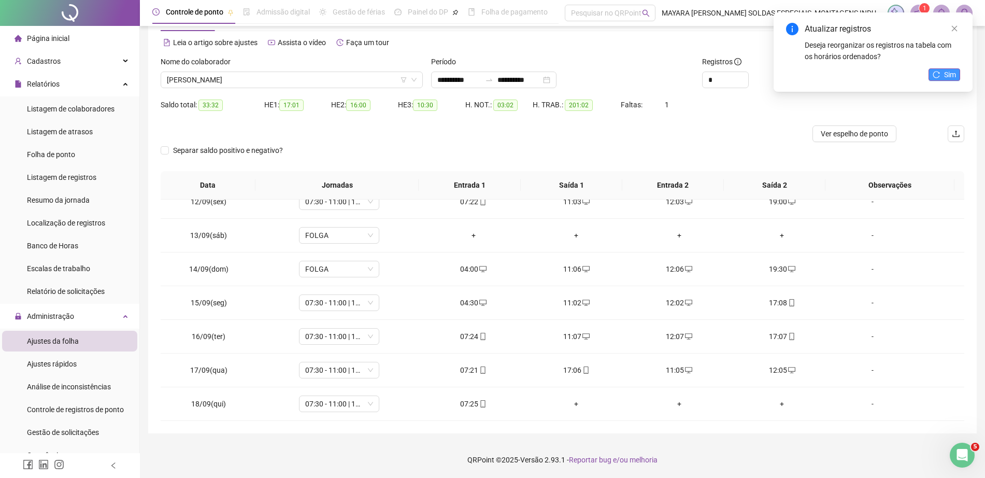
click at [951, 80] on button "Sim" at bounding box center [945, 74] width 32 height 12
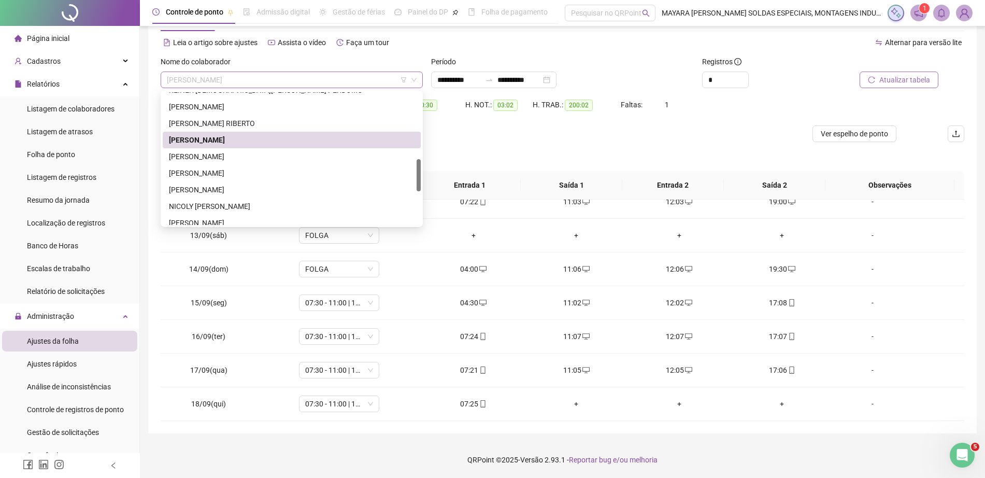
click at [271, 72] on span "[PERSON_NAME]" at bounding box center [292, 80] width 250 height 16
click at [258, 167] on div "[PERSON_NAME]" at bounding box center [292, 172] width 246 height 11
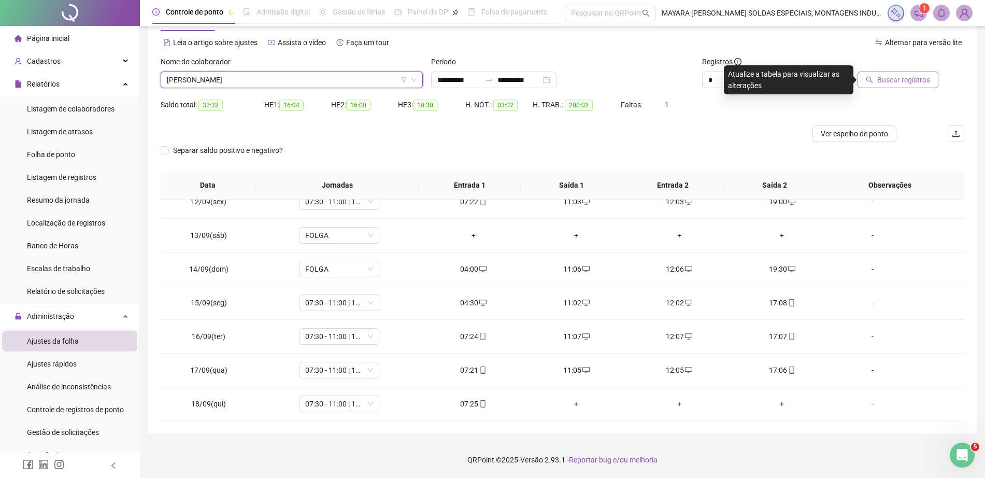
click at [909, 83] on span "Buscar registros" at bounding box center [903, 79] width 53 height 11
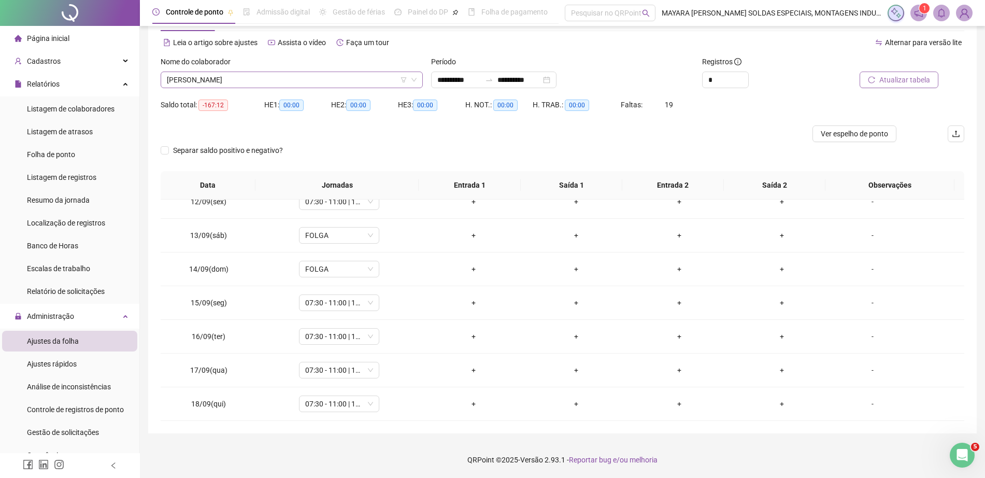
click at [332, 80] on span "[PERSON_NAME]" at bounding box center [292, 80] width 250 height 16
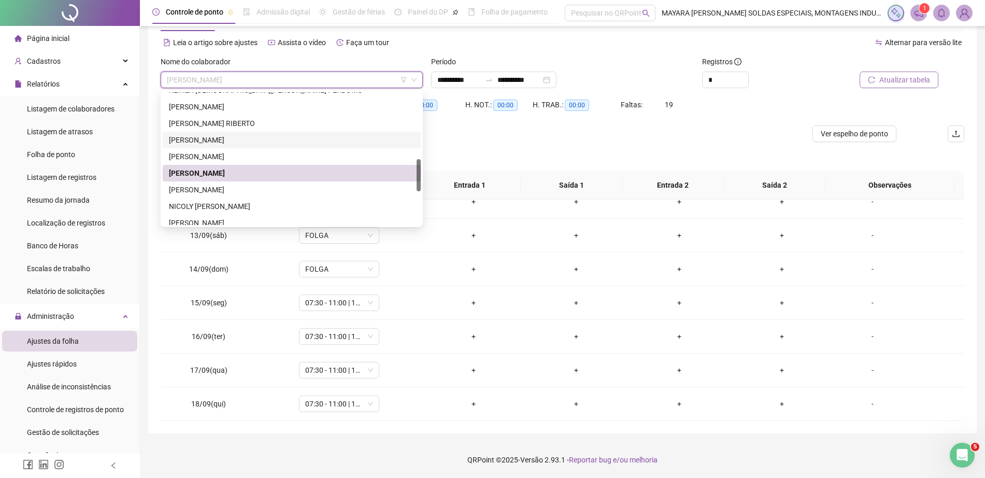
click at [264, 140] on div "[PERSON_NAME]" at bounding box center [292, 139] width 246 height 11
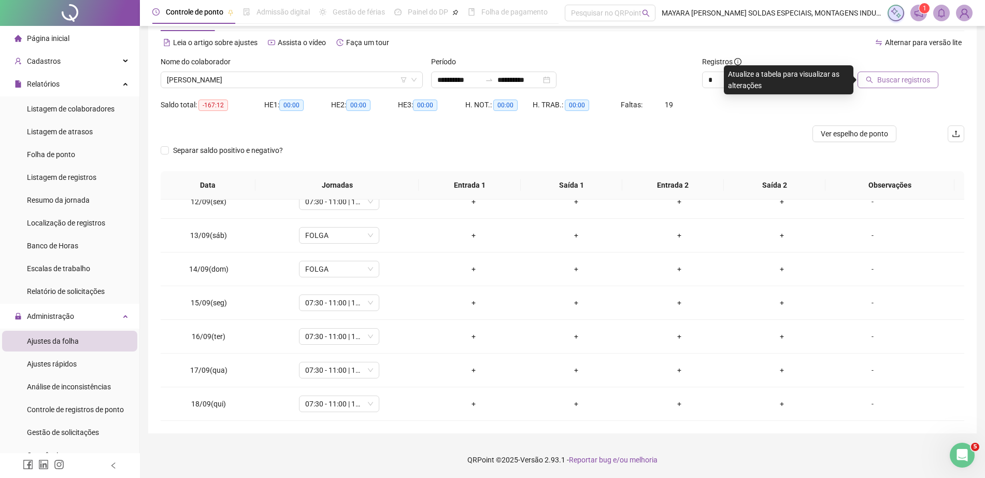
click at [899, 74] on span "Buscar registros" at bounding box center [903, 79] width 53 height 11
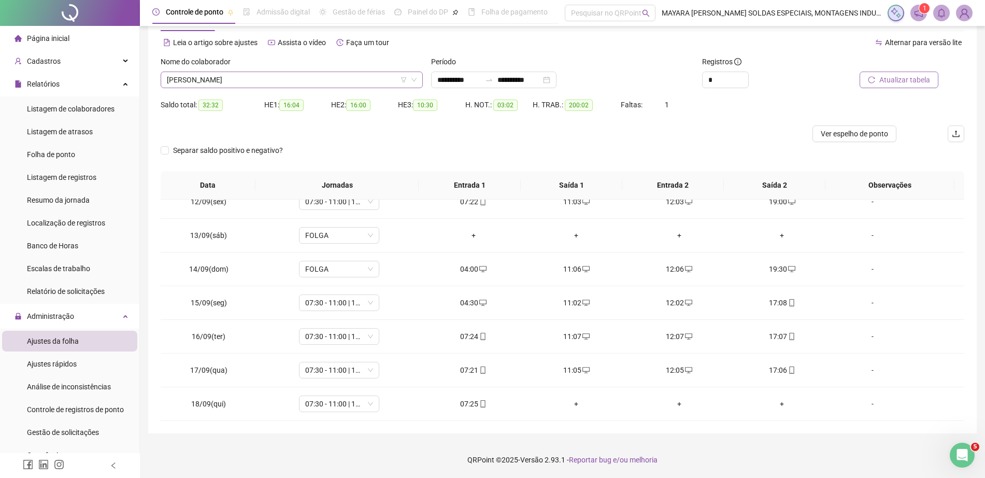
click at [359, 76] on span "[PERSON_NAME]" at bounding box center [292, 80] width 250 height 16
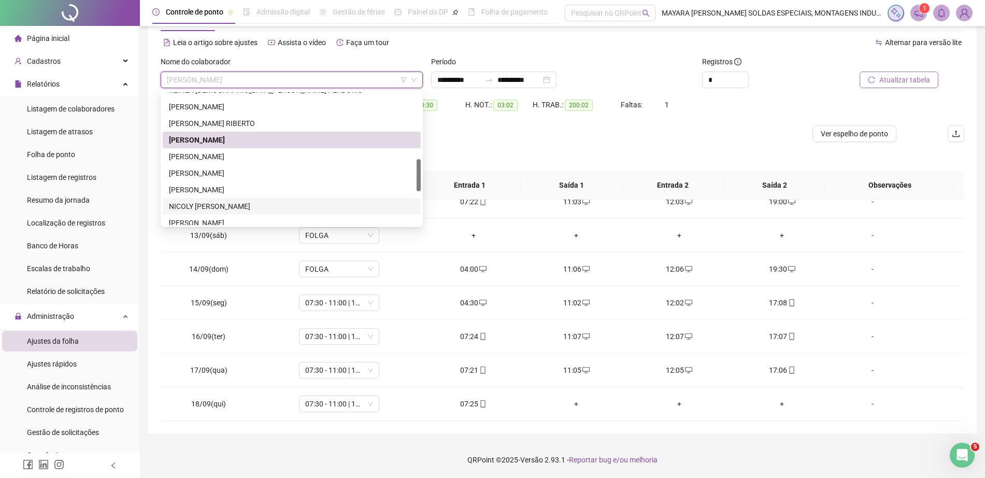
click at [235, 204] on div "NICOLY [PERSON_NAME]" at bounding box center [292, 206] width 246 height 11
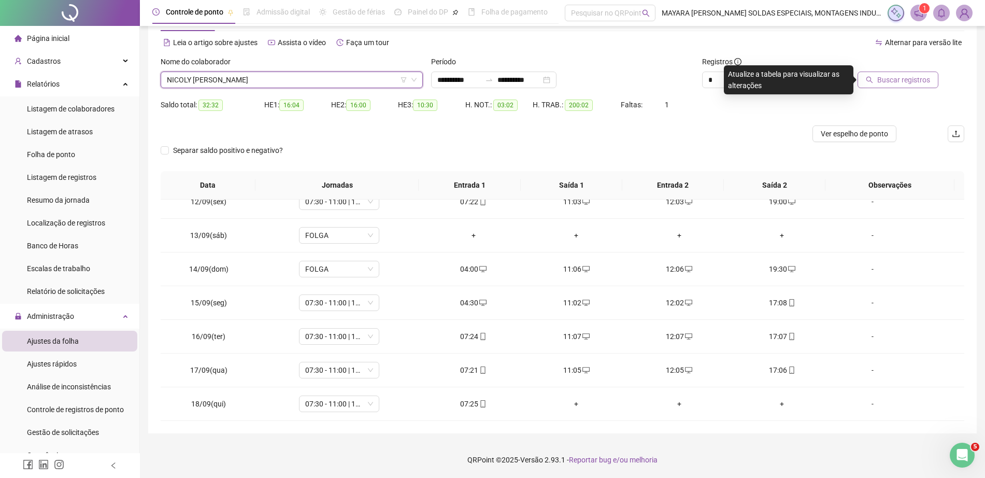
click at [900, 90] on div "Buscar registros" at bounding box center [900, 76] width 135 height 40
click at [899, 85] on span "Buscar registros" at bounding box center [903, 79] width 53 height 11
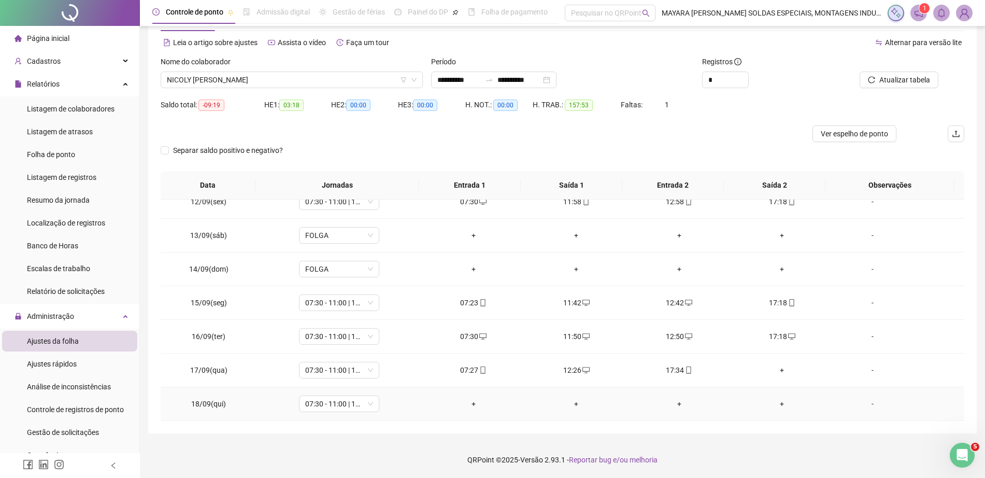
click at [464, 409] on td "+" at bounding box center [473, 404] width 103 height 34
click at [469, 404] on div "+" at bounding box center [474, 403] width 87 height 11
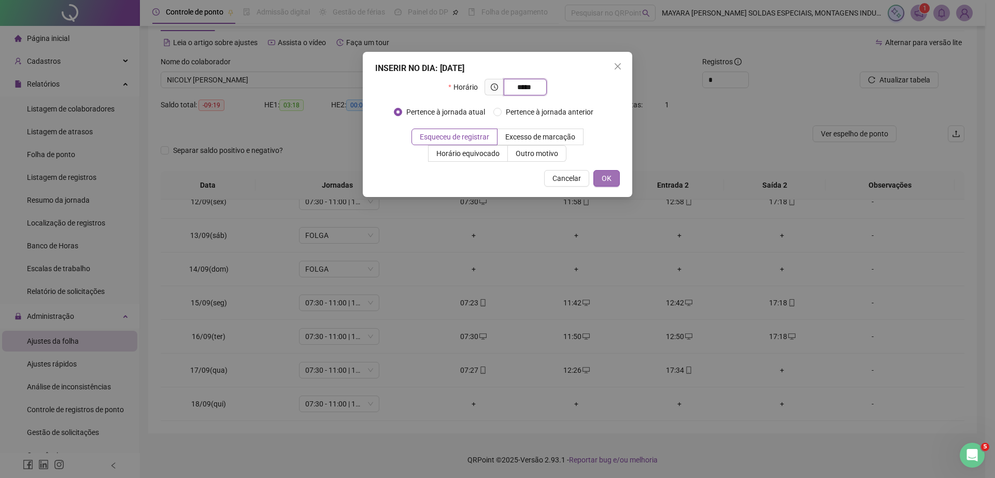
type input "*****"
click at [603, 176] on span "OK" at bounding box center [607, 178] width 10 height 11
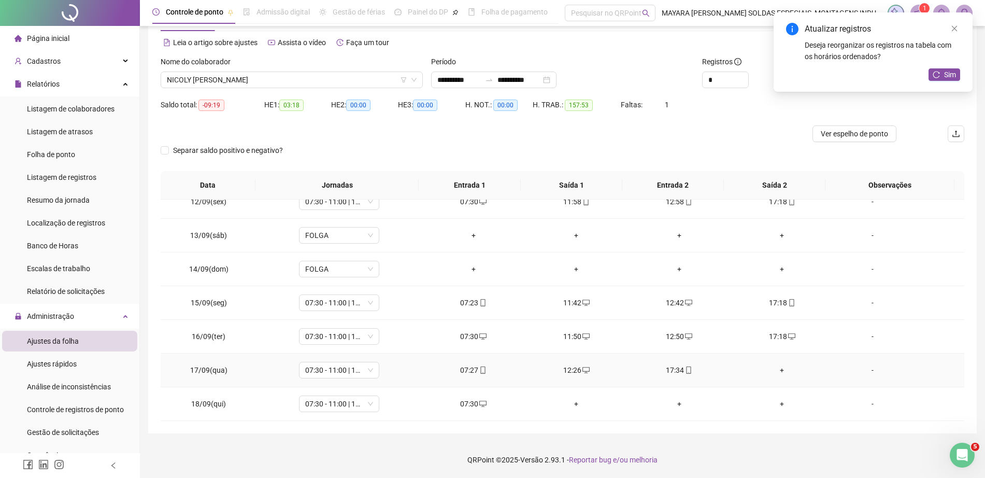
click at [777, 373] on div "+" at bounding box center [782, 369] width 87 height 11
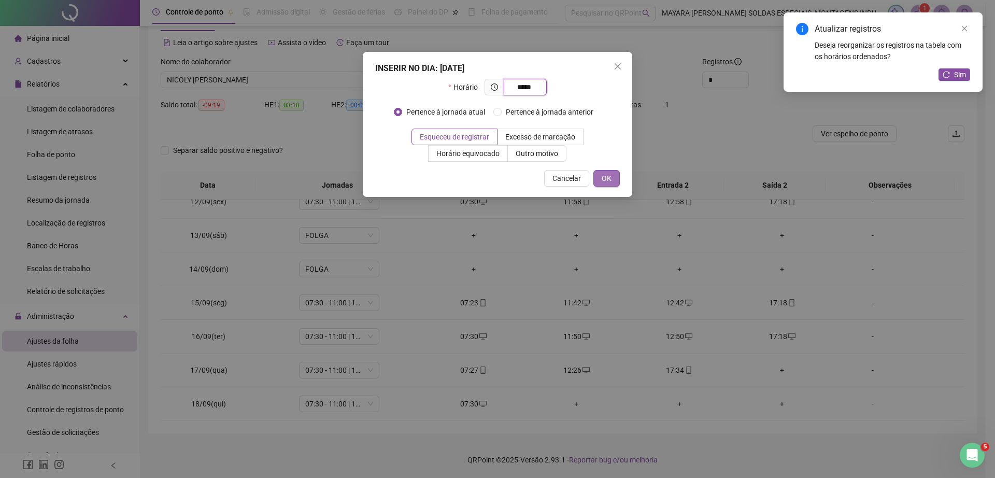
type input "*****"
click at [615, 177] on button "OK" at bounding box center [606, 178] width 26 height 17
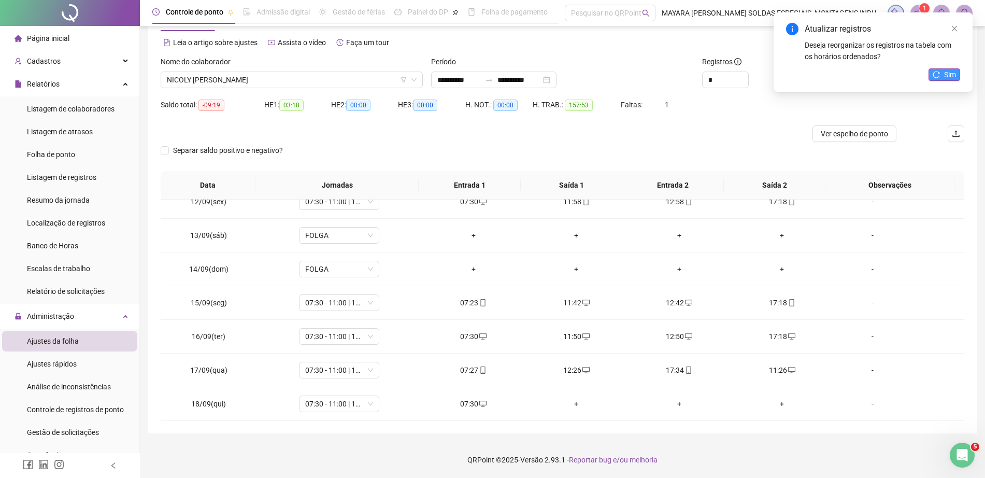
click at [951, 72] on span "Sim" at bounding box center [950, 74] width 12 height 11
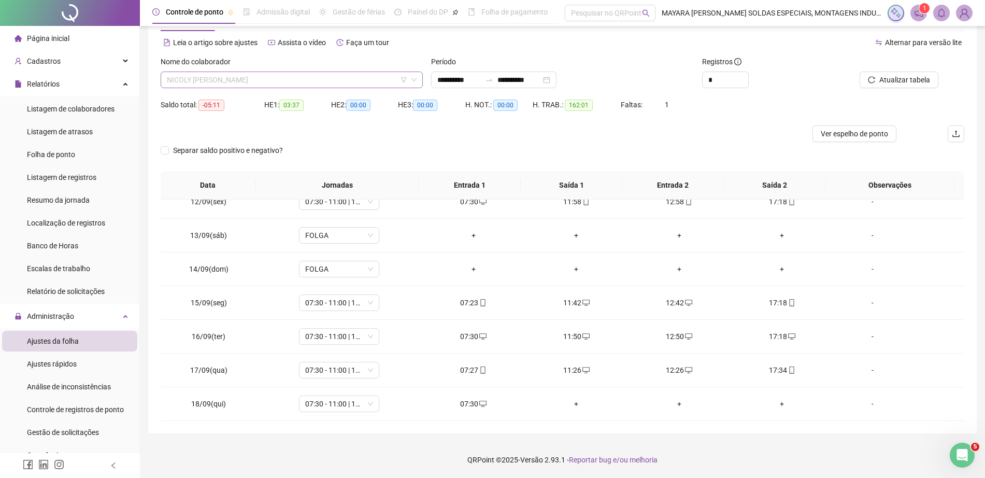
click at [289, 78] on span "NICOLY [PERSON_NAME]" at bounding box center [292, 80] width 250 height 16
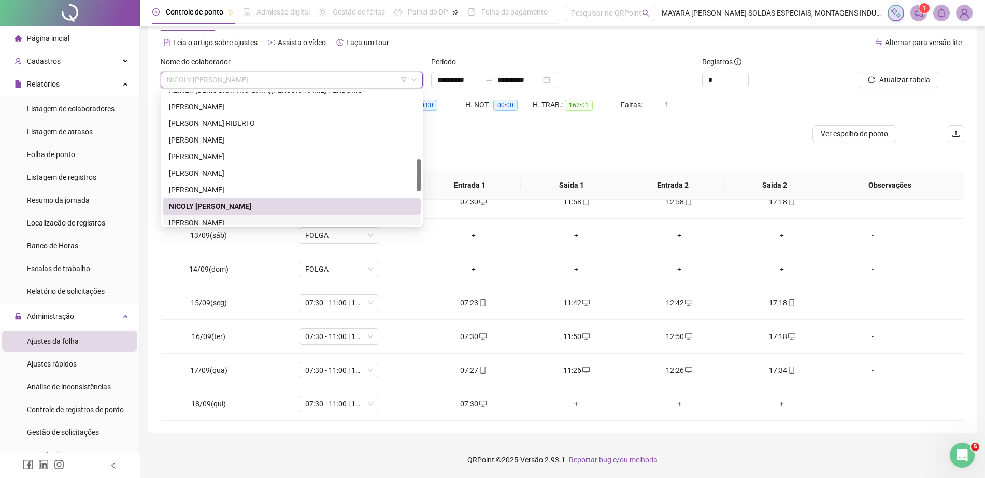
click at [275, 219] on div "[PERSON_NAME]" at bounding box center [292, 222] width 246 height 11
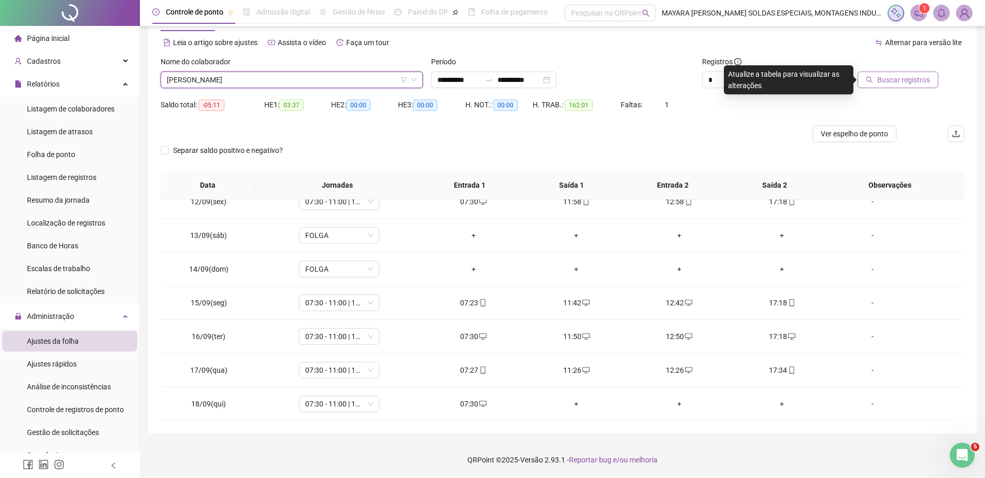
click at [907, 83] on span "Buscar registros" at bounding box center [903, 79] width 53 height 11
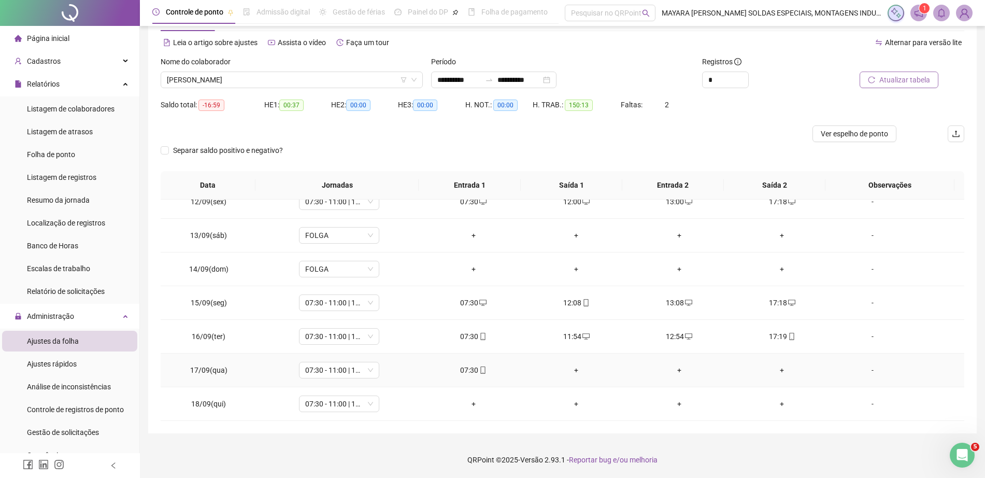
click at [771, 372] on div "+" at bounding box center [782, 369] width 87 height 11
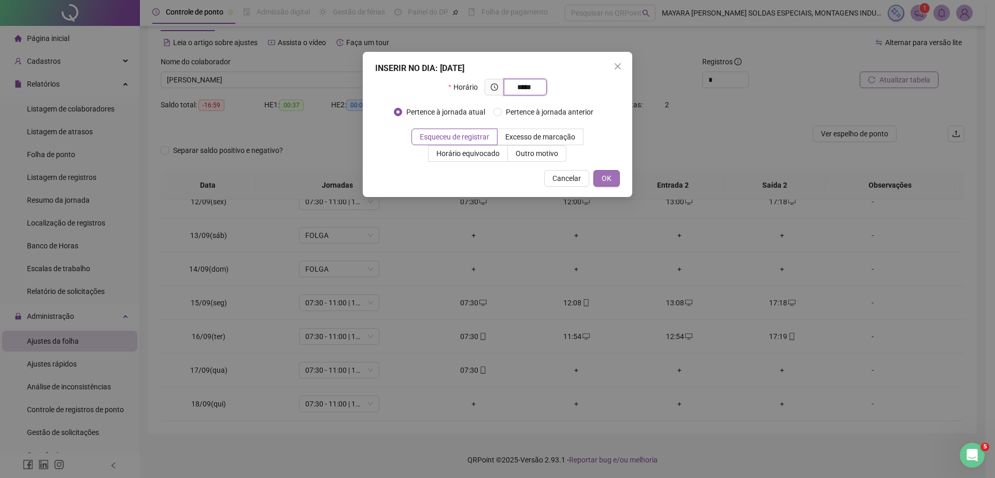
type input "*****"
click at [609, 180] on span "OK" at bounding box center [607, 178] width 10 height 11
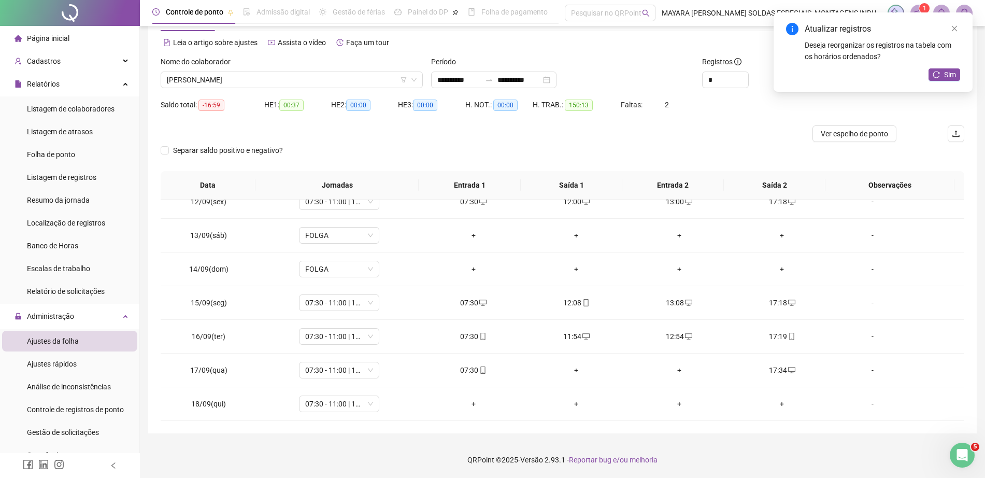
click at [571, 372] on div "+" at bounding box center [576, 369] width 87 height 11
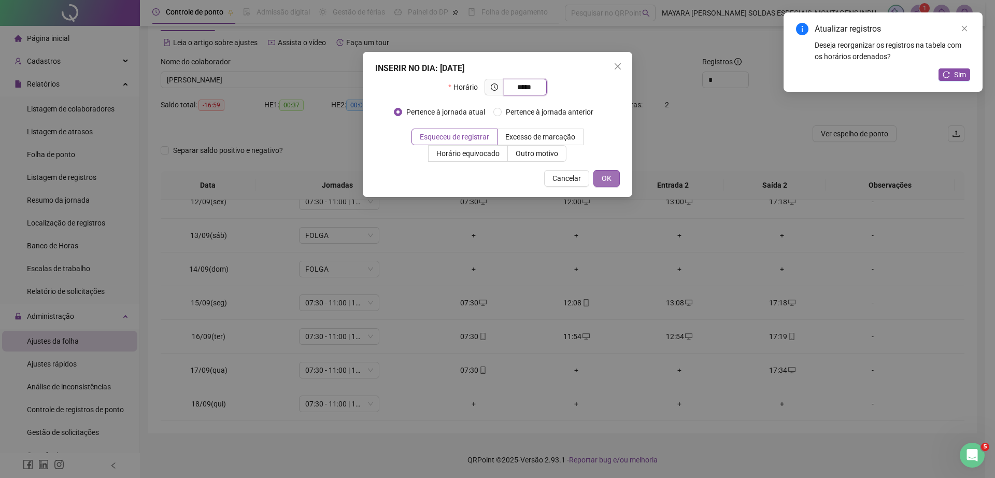
type input "*****"
click at [610, 180] on span "OK" at bounding box center [607, 178] width 10 height 11
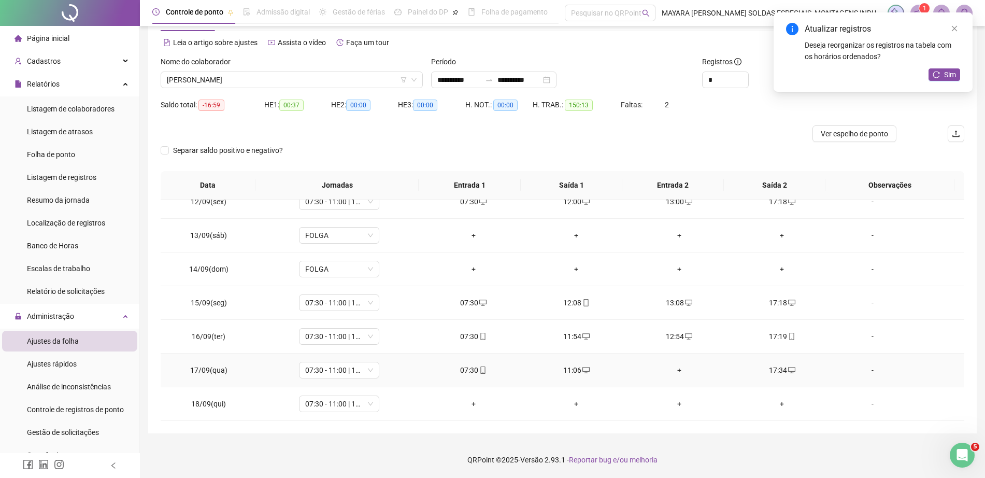
click at [673, 369] on div "+" at bounding box center [679, 369] width 87 height 11
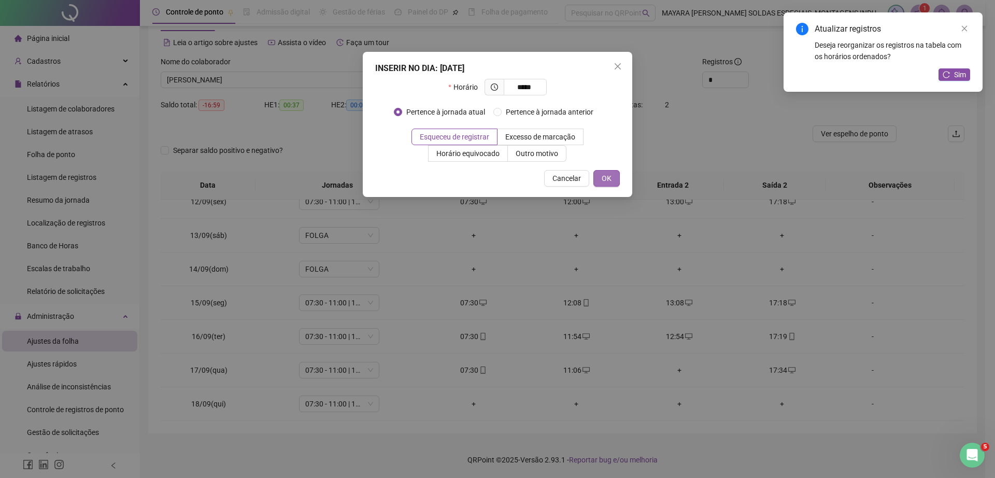
type input "*****"
click at [610, 175] on span "OK" at bounding box center [607, 178] width 10 height 11
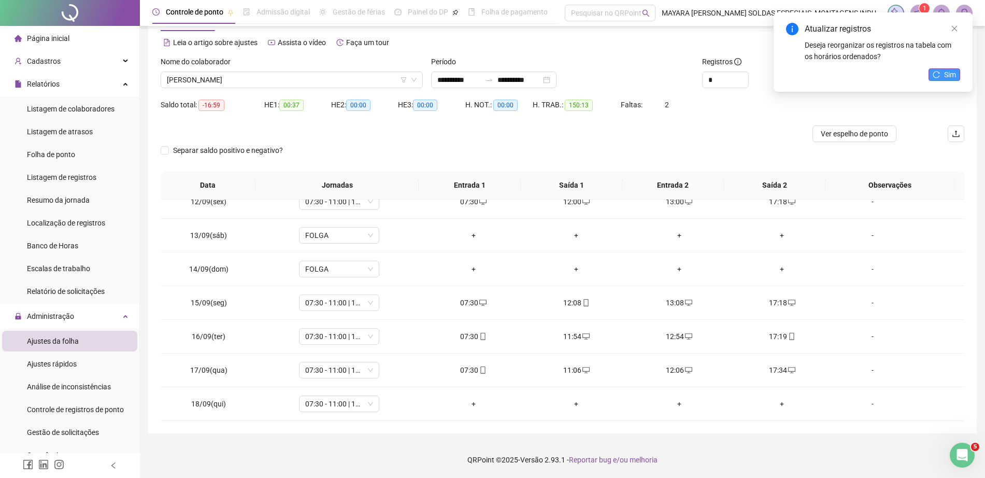
click at [943, 74] on button "Sim" at bounding box center [945, 74] width 32 height 12
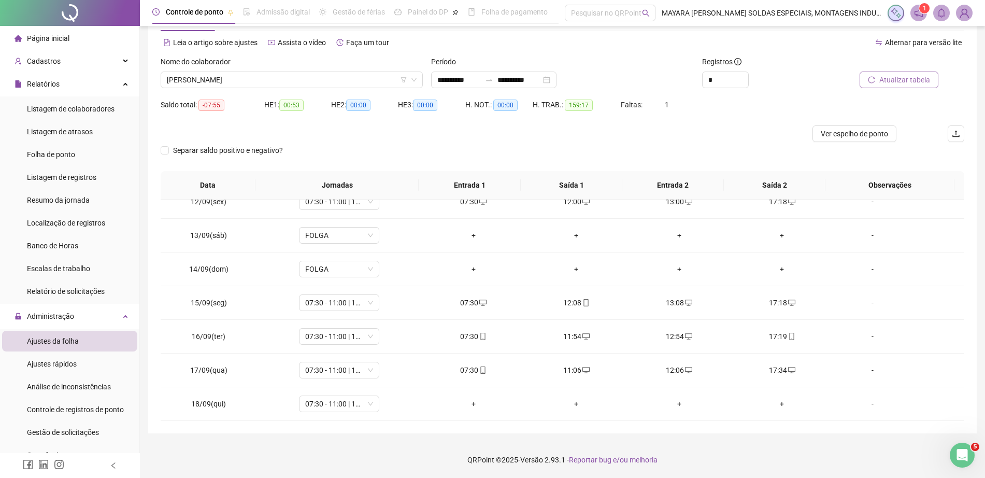
click at [255, 77] on span "[PERSON_NAME]" at bounding box center [292, 80] width 250 height 16
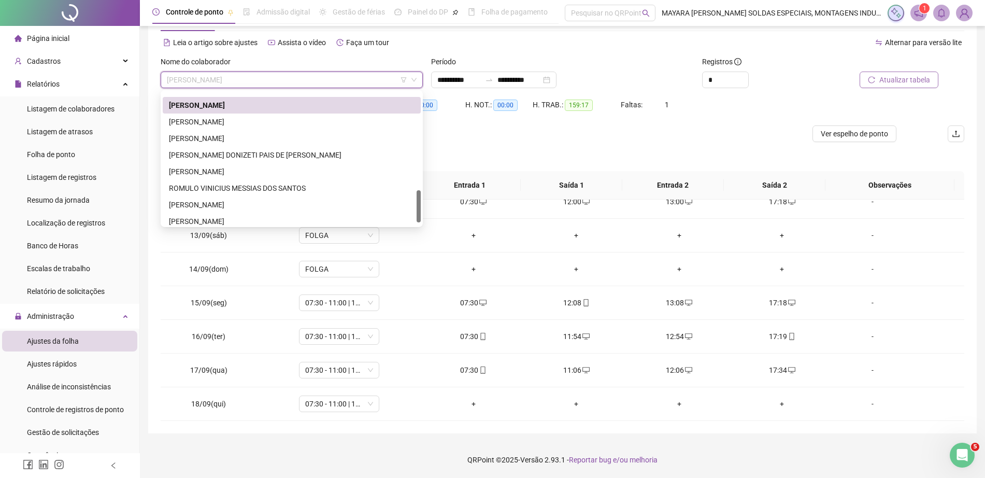
scroll to position [404, 0]
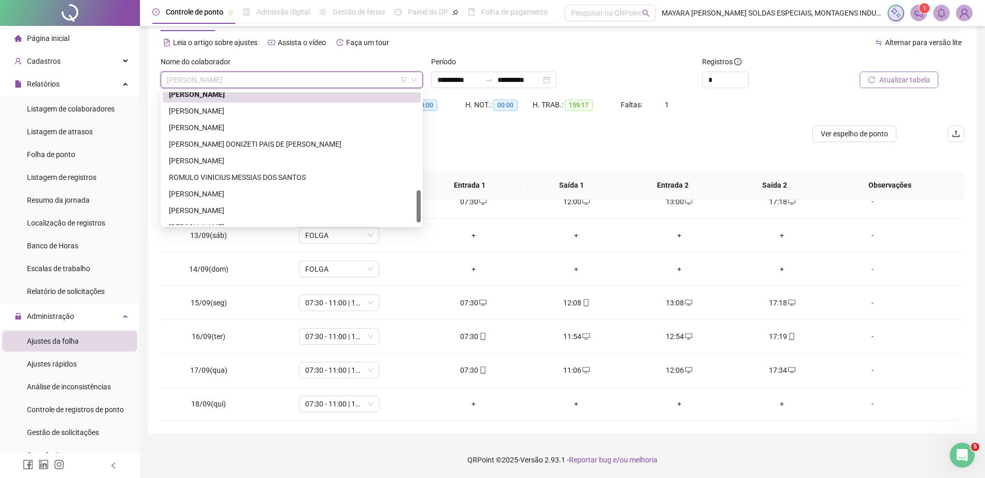
drag, startPoint x: 418, startPoint y: 167, endPoint x: 425, endPoint y: 197, distance: 30.3
click at [425, 197] on body "Página inicial Cadastros Empregadores Locais de trabalho Escalas Colaboradores …" at bounding box center [492, 200] width 985 height 478
click at [303, 111] on div "[PERSON_NAME]" at bounding box center [292, 110] width 246 height 11
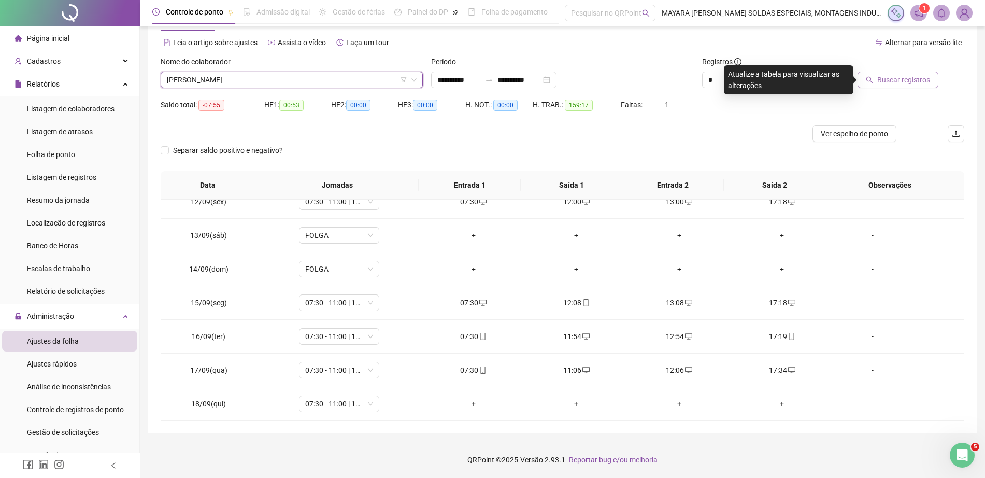
click at [873, 86] on button "Buscar registros" at bounding box center [898, 80] width 81 height 17
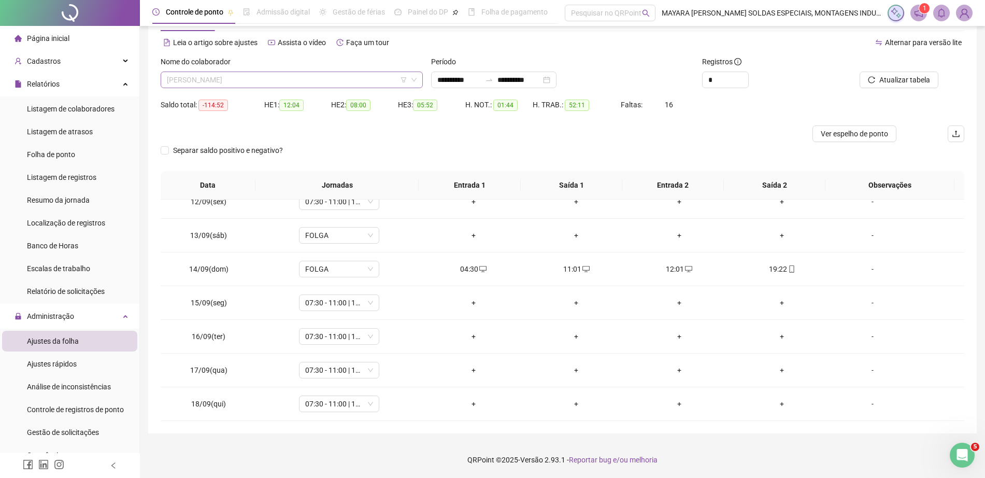
click at [243, 78] on span "[PERSON_NAME]" at bounding box center [292, 80] width 250 height 16
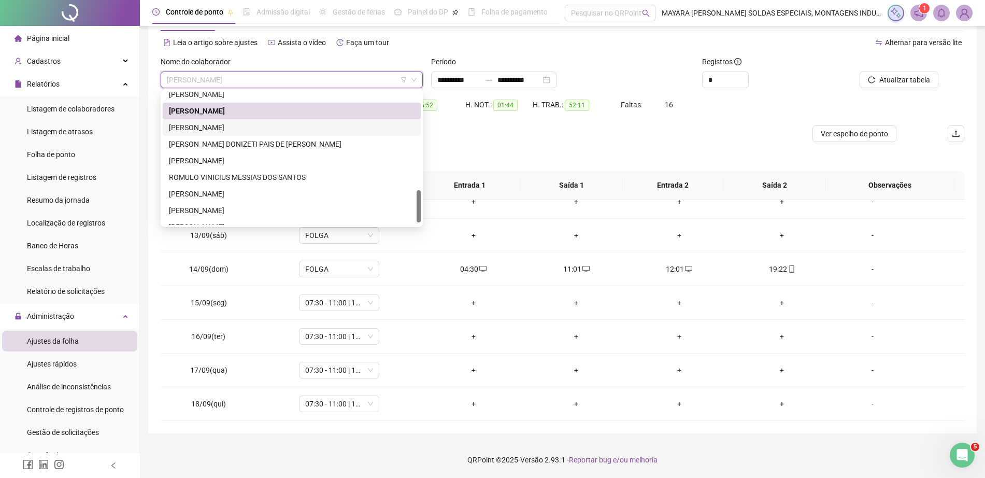
click at [271, 124] on div "[PERSON_NAME]" at bounding box center [292, 127] width 246 height 11
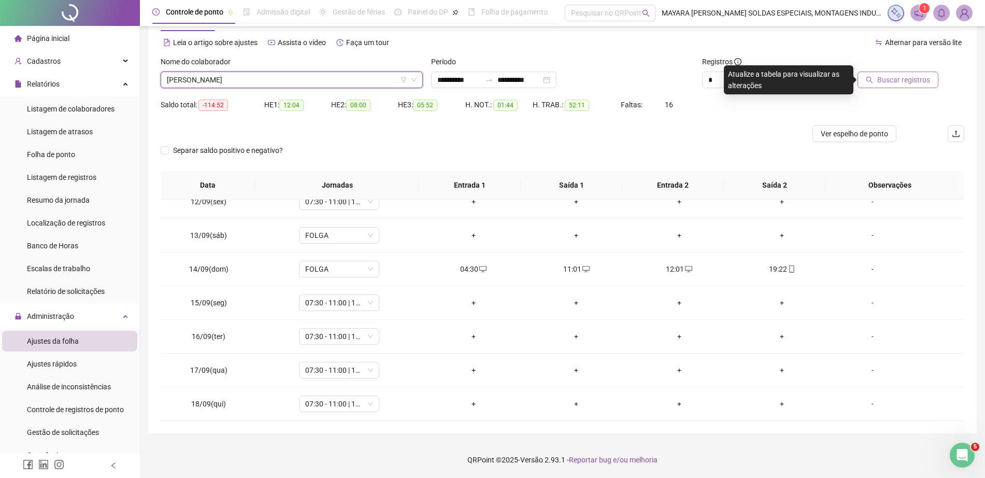
click at [892, 82] on span "Buscar registros" at bounding box center [903, 79] width 53 height 11
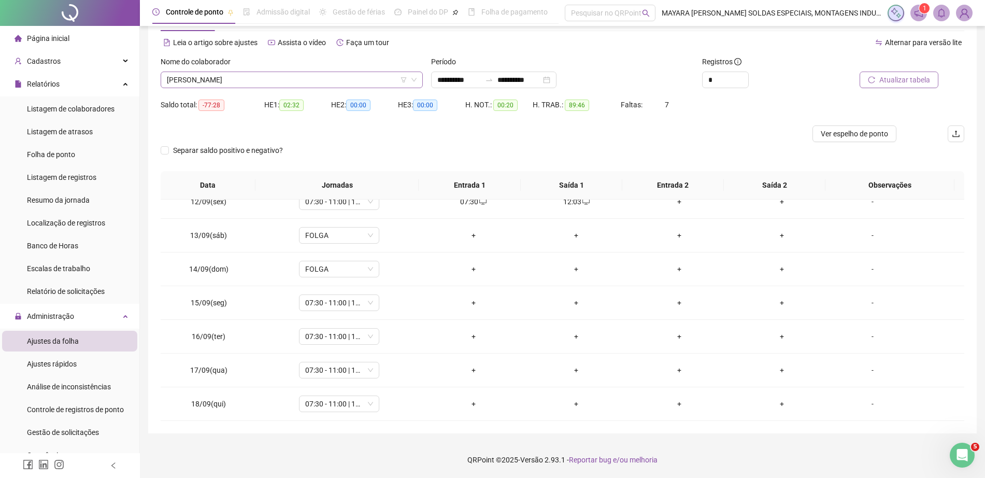
click at [222, 80] on span "[PERSON_NAME]" at bounding box center [292, 80] width 250 height 16
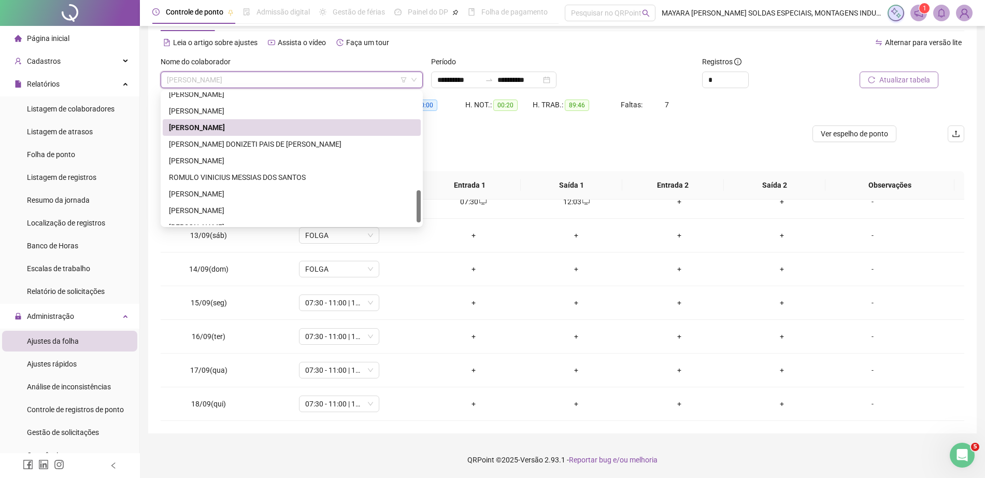
click at [225, 81] on span "[PERSON_NAME]" at bounding box center [292, 80] width 250 height 16
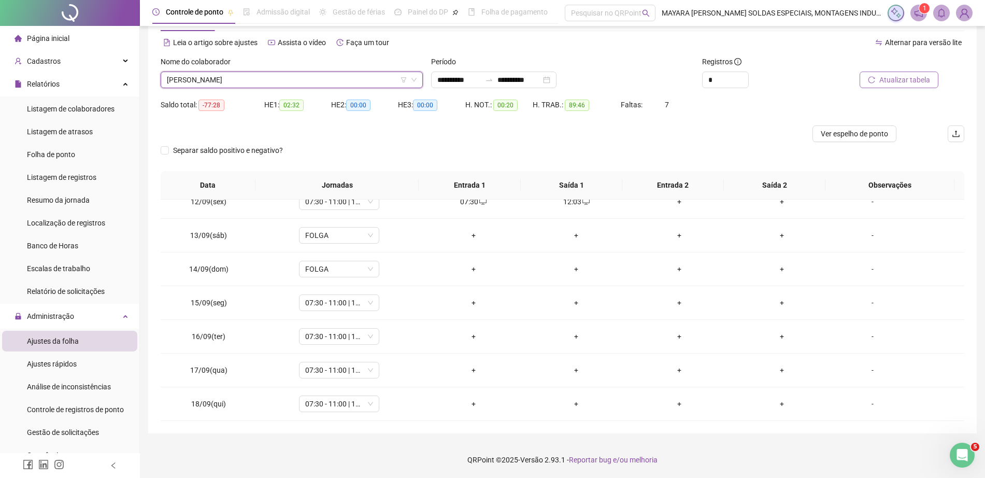
click at [225, 81] on span "[PERSON_NAME]" at bounding box center [292, 80] width 250 height 16
click at [217, 78] on span "[PERSON_NAME]" at bounding box center [292, 80] width 250 height 16
click at [207, 76] on span "[PERSON_NAME]" at bounding box center [292, 80] width 250 height 16
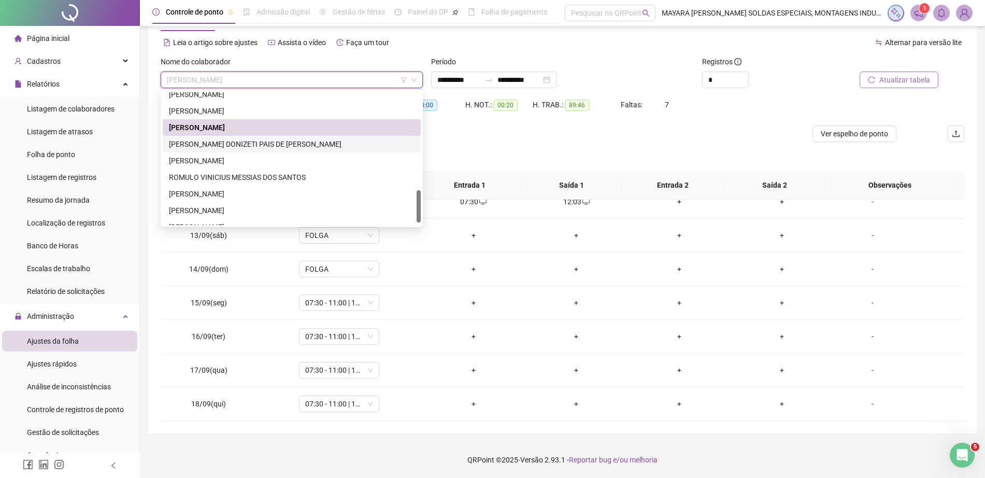
click at [233, 143] on div "[PERSON_NAME] DONIZETI PAIS DE [PERSON_NAME]" at bounding box center [292, 143] width 246 height 11
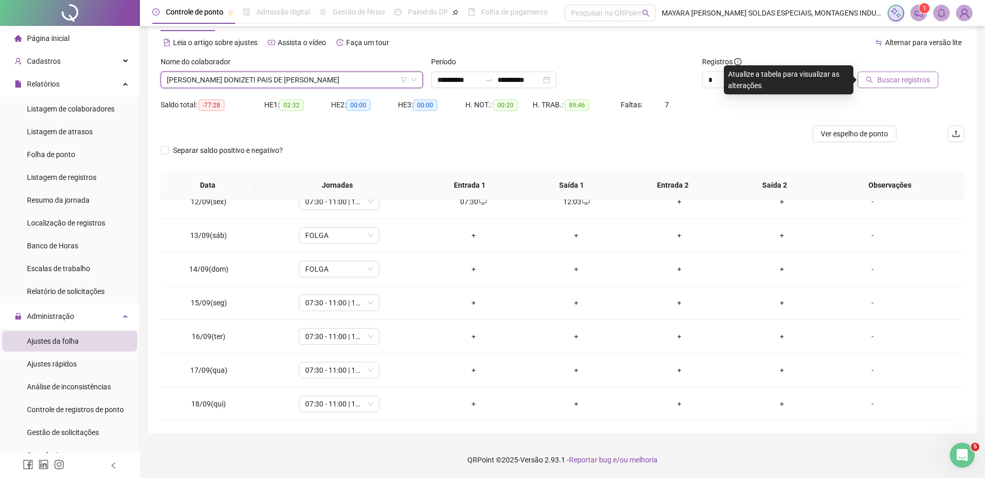
click at [893, 92] on div "Buscar registros" at bounding box center [900, 76] width 135 height 40
click at [889, 83] on span "Buscar registros" at bounding box center [903, 79] width 53 height 11
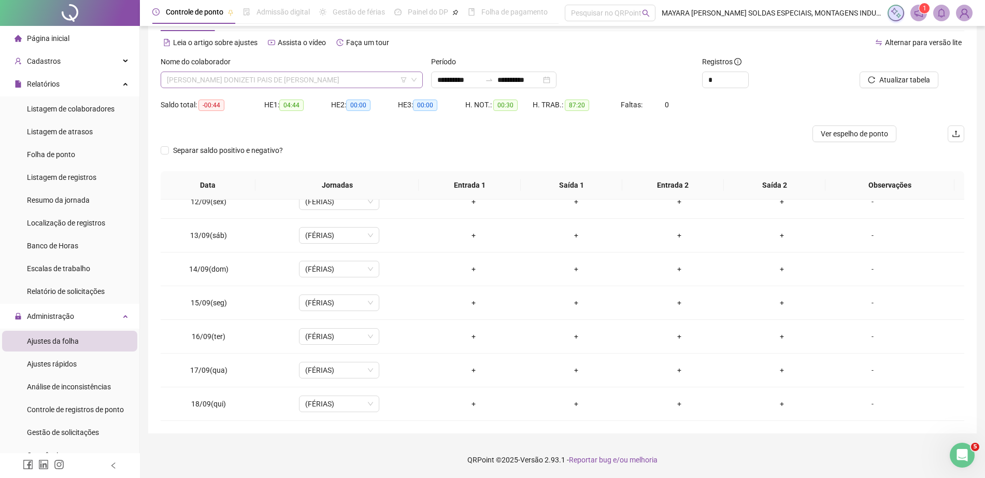
click at [351, 88] on div "[PERSON_NAME] DONIZETI PAIS DE [PERSON_NAME]" at bounding box center [292, 80] width 262 height 17
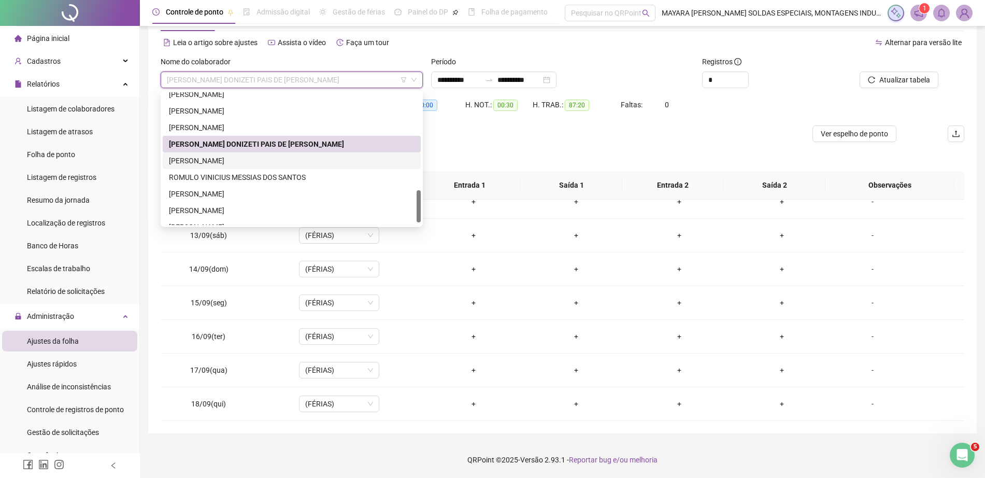
click at [249, 163] on div "[PERSON_NAME]" at bounding box center [292, 160] width 246 height 11
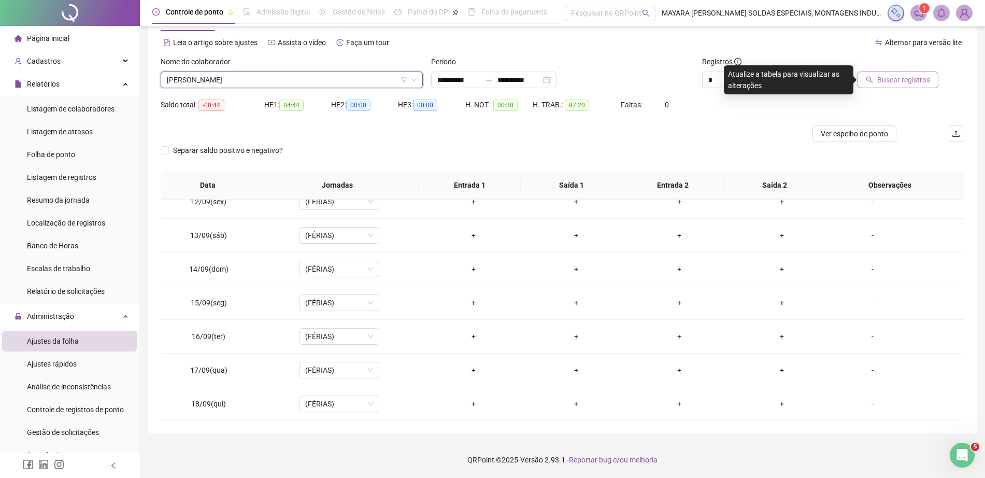
click at [886, 84] on span "Buscar registros" at bounding box center [903, 79] width 53 height 11
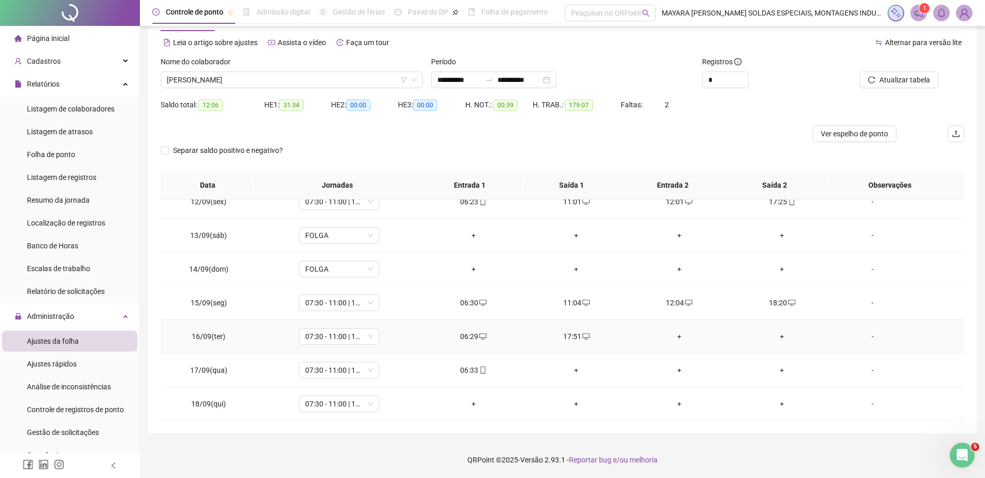
click at [672, 338] on div "+" at bounding box center [679, 336] width 87 height 11
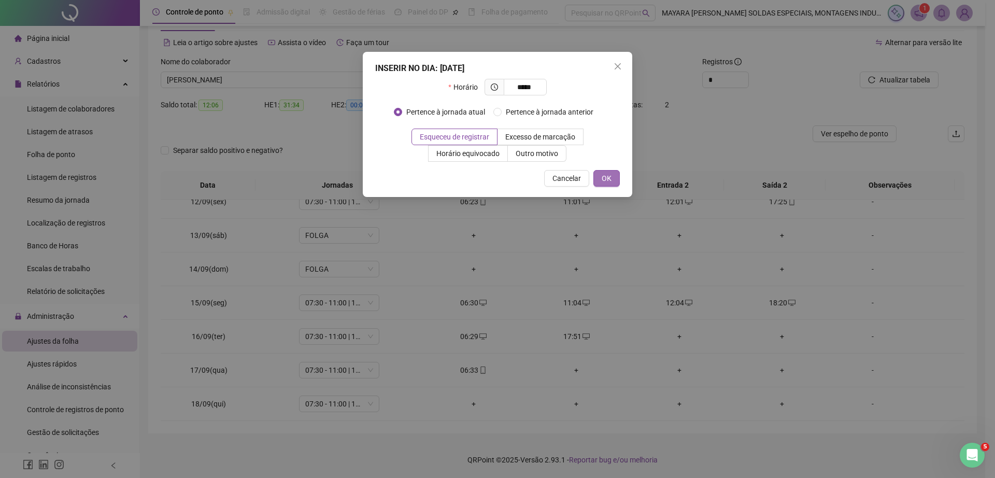
type input "*****"
click at [599, 177] on button "OK" at bounding box center [606, 178] width 26 height 17
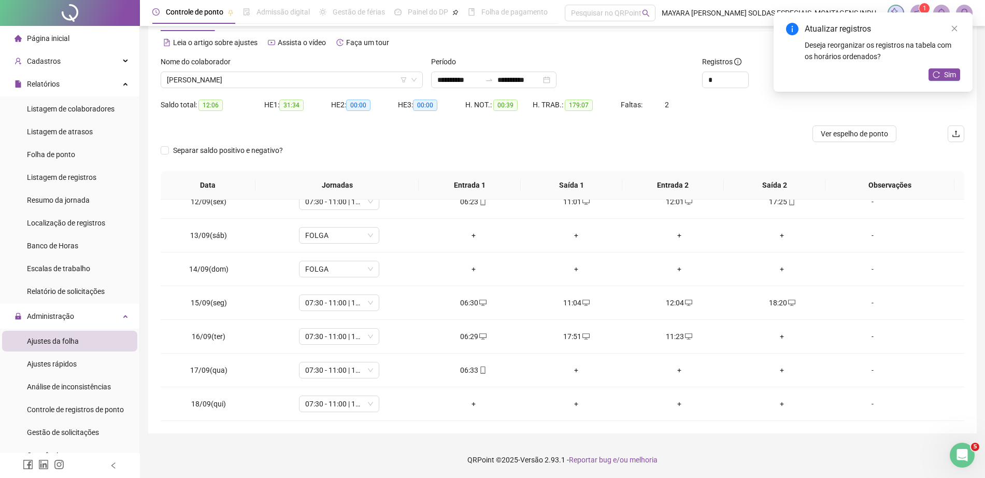
click at [778, 336] on div "+" at bounding box center [782, 336] width 87 height 11
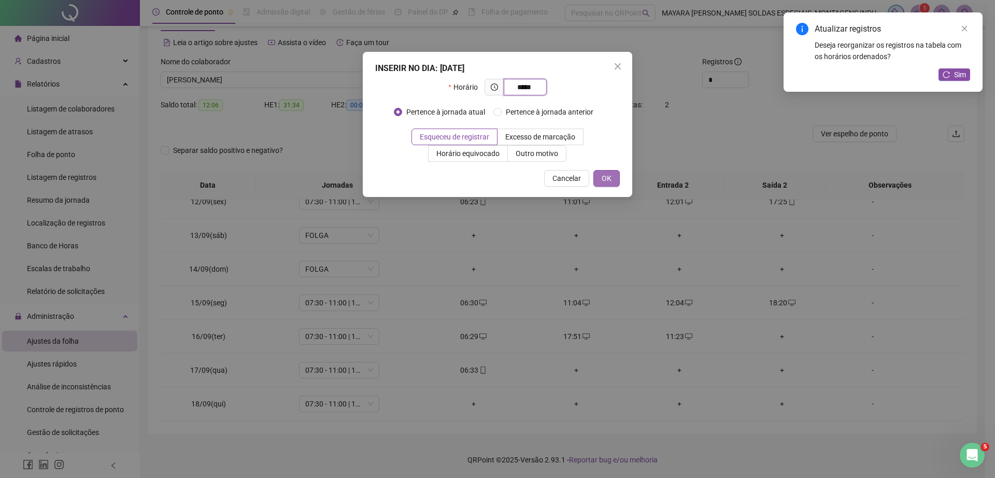
type input "*****"
click at [604, 174] on span "OK" at bounding box center [607, 178] width 10 height 11
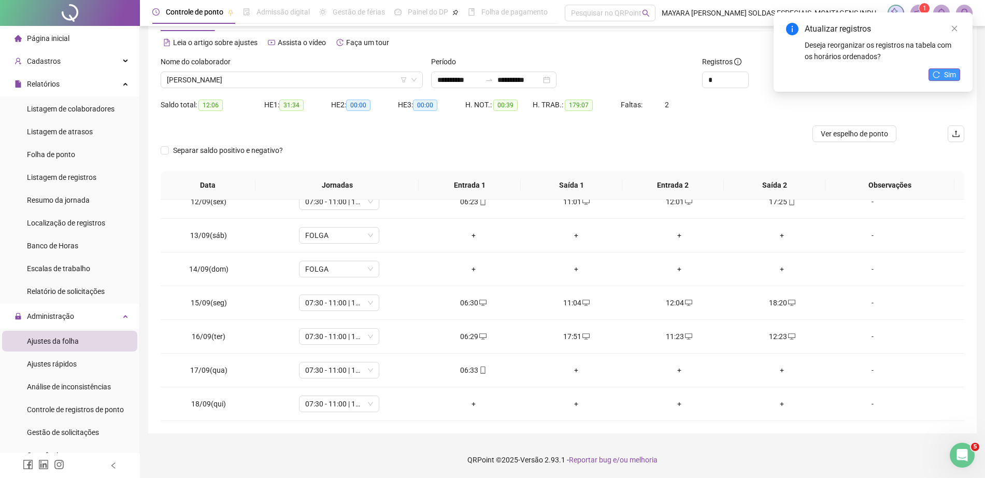
click at [950, 76] on span "Sim" at bounding box center [950, 74] width 12 height 11
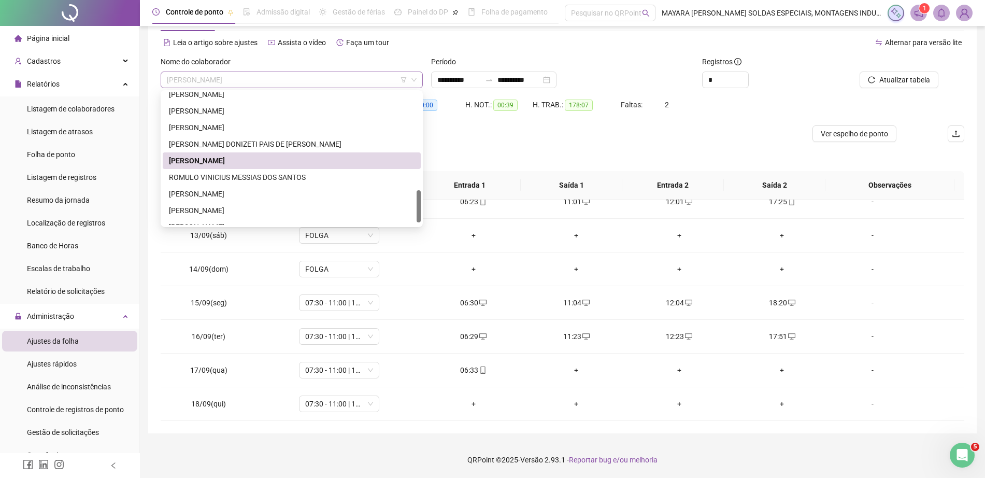
click at [254, 78] on span "[PERSON_NAME]" at bounding box center [292, 80] width 250 height 16
click at [250, 168] on div "[PERSON_NAME]" at bounding box center [292, 160] width 258 height 17
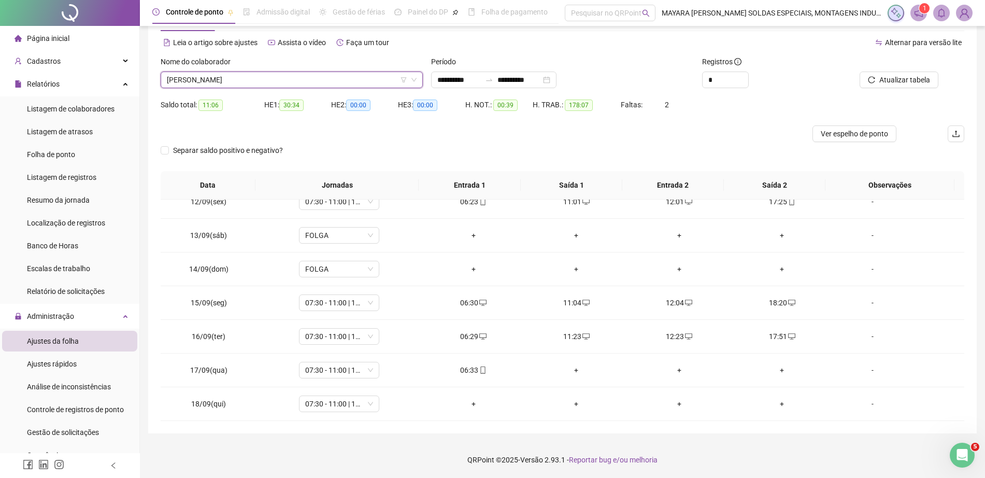
click at [252, 65] on div "Nome do colaborador" at bounding box center [292, 64] width 262 height 16
click at [256, 79] on span "[PERSON_NAME]" at bounding box center [292, 80] width 250 height 16
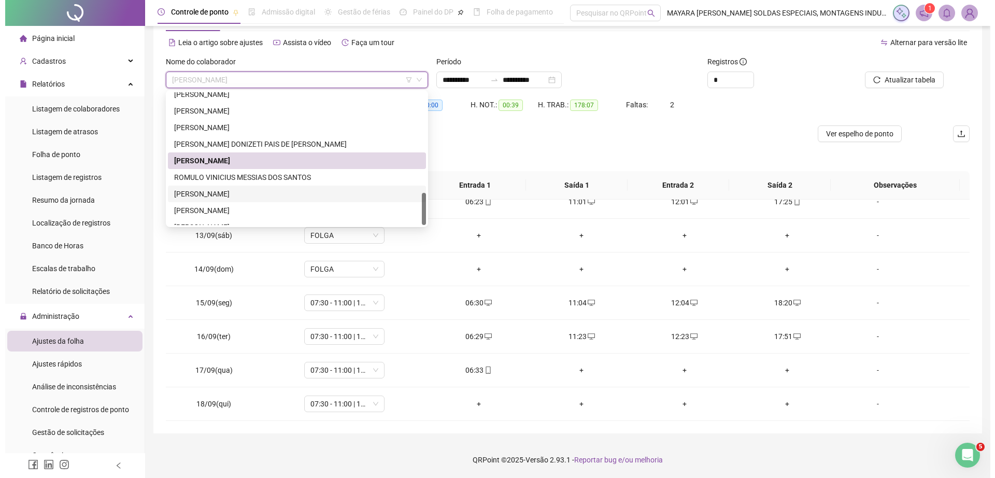
scroll to position [415, 0]
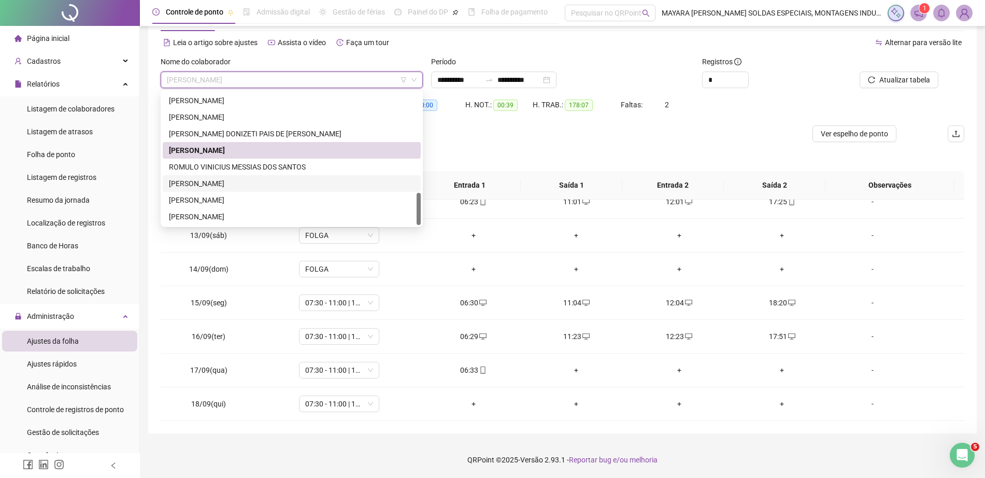
drag, startPoint x: 418, startPoint y: 202, endPoint x: 419, endPoint y: 213, distance: 11.4
click at [420, 216] on div at bounding box center [419, 209] width 4 height 32
click at [343, 168] on div "ROMULO VINICIUS MESSIAS DOS SANTOS" at bounding box center [292, 166] width 246 height 11
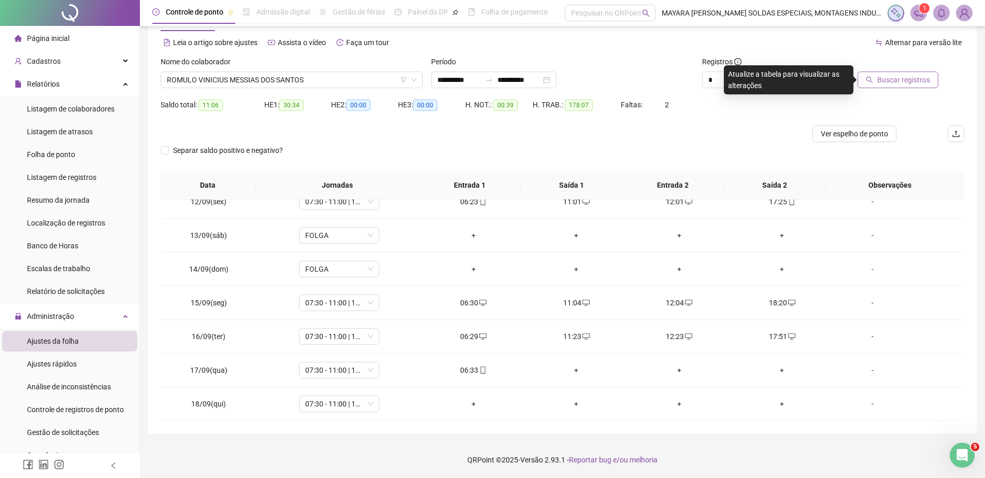
click at [908, 78] on span "Buscar registros" at bounding box center [903, 79] width 53 height 11
click at [662, 337] on div "+" at bounding box center [679, 336] width 87 height 11
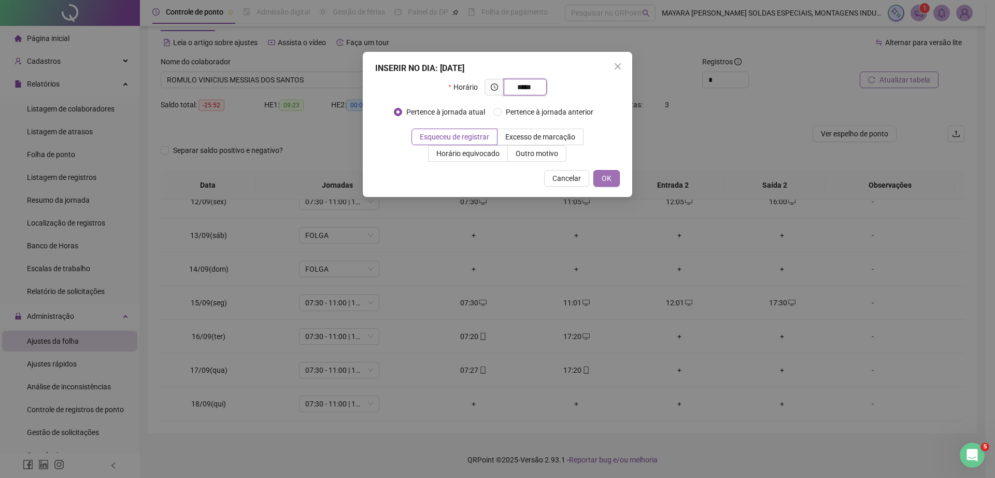
type input "*****"
click at [607, 175] on span "OK" at bounding box center [607, 178] width 10 height 11
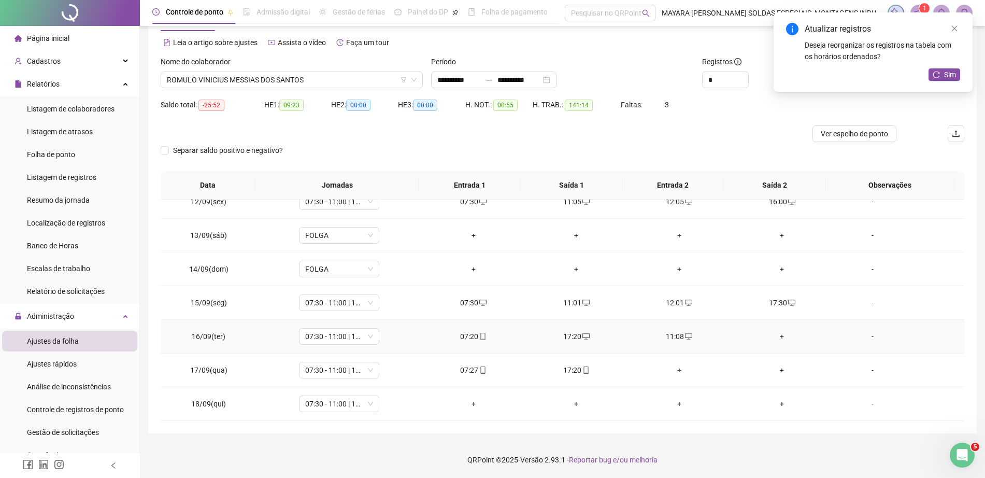
click at [777, 335] on div "+" at bounding box center [782, 336] width 87 height 11
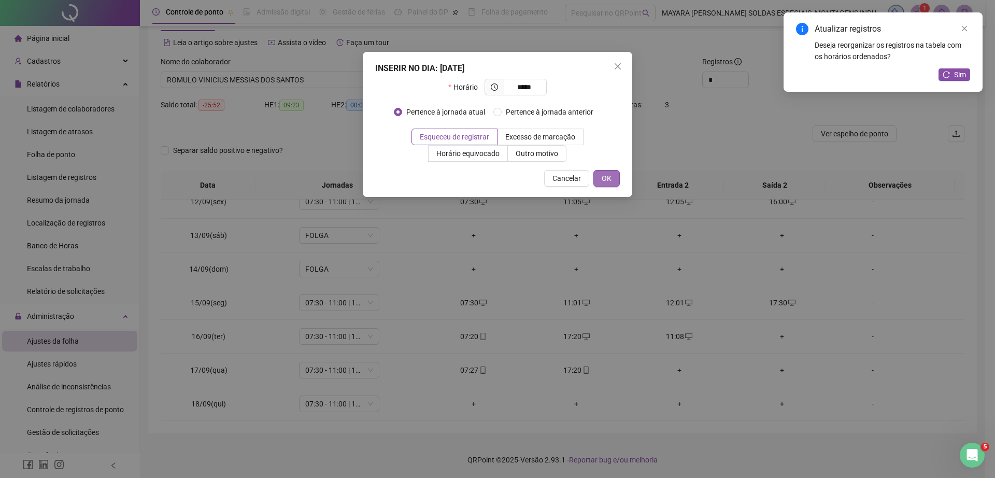
type input "*****"
click at [609, 183] on span "OK" at bounding box center [607, 178] width 10 height 11
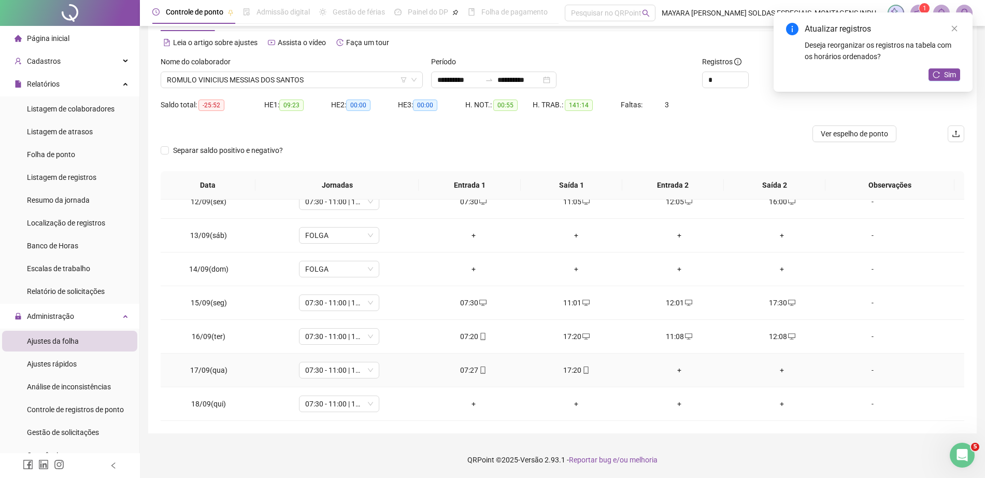
click at [674, 365] on div "+" at bounding box center [679, 369] width 87 height 11
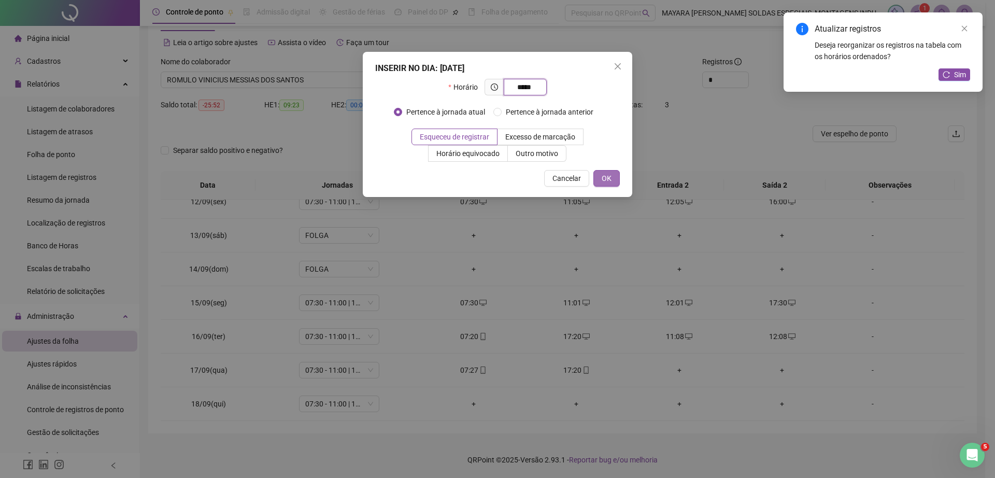
type input "*****"
click at [607, 174] on span "OK" at bounding box center [607, 178] width 10 height 11
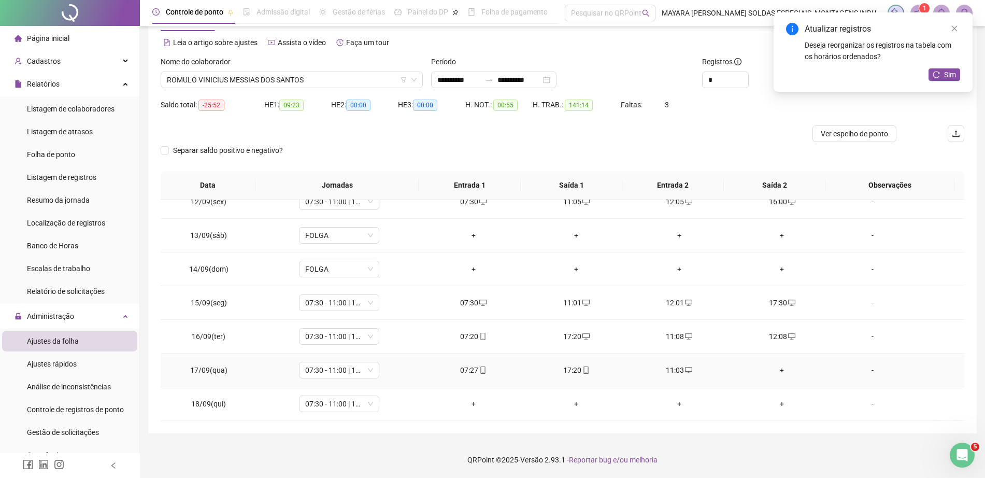
click at [776, 368] on div "+" at bounding box center [782, 369] width 87 height 11
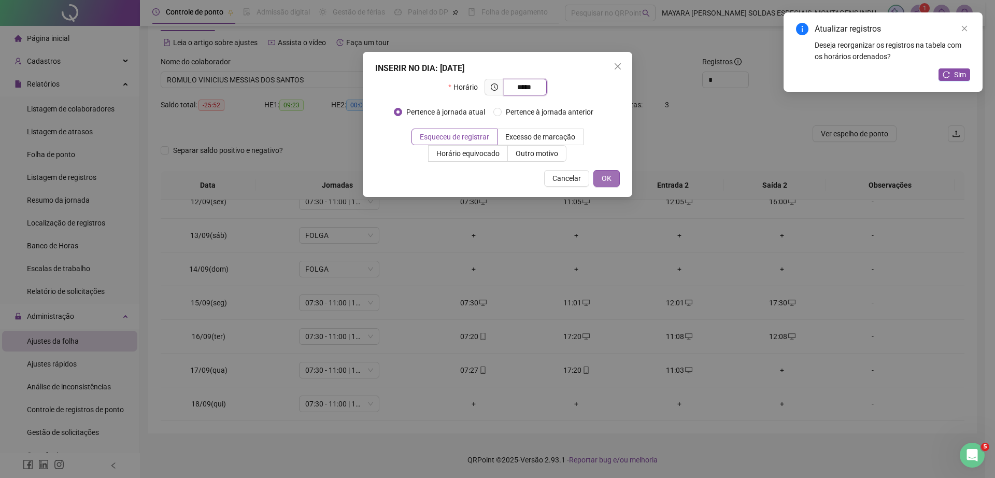
type input "*****"
click at [603, 177] on span "OK" at bounding box center [607, 178] width 10 height 11
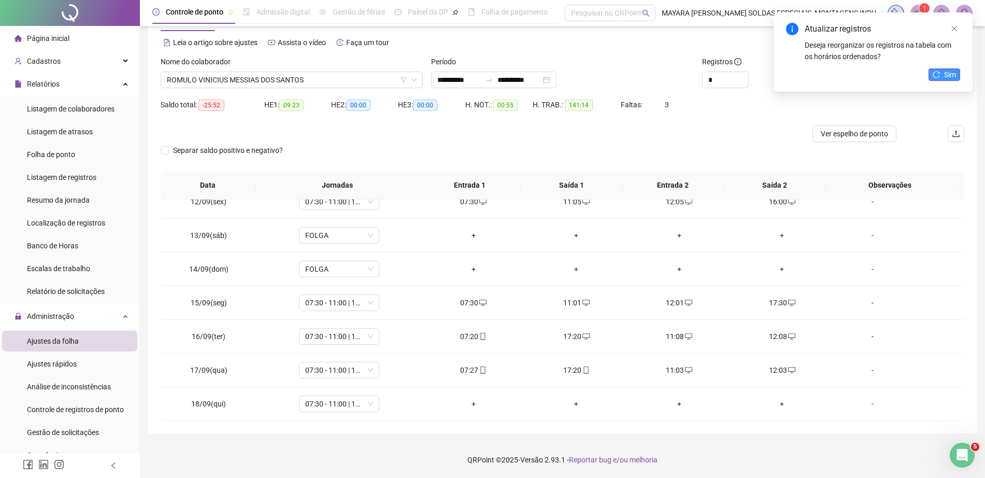
click at [955, 76] on span "Sim" at bounding box center [950, 74] width 12 height 11
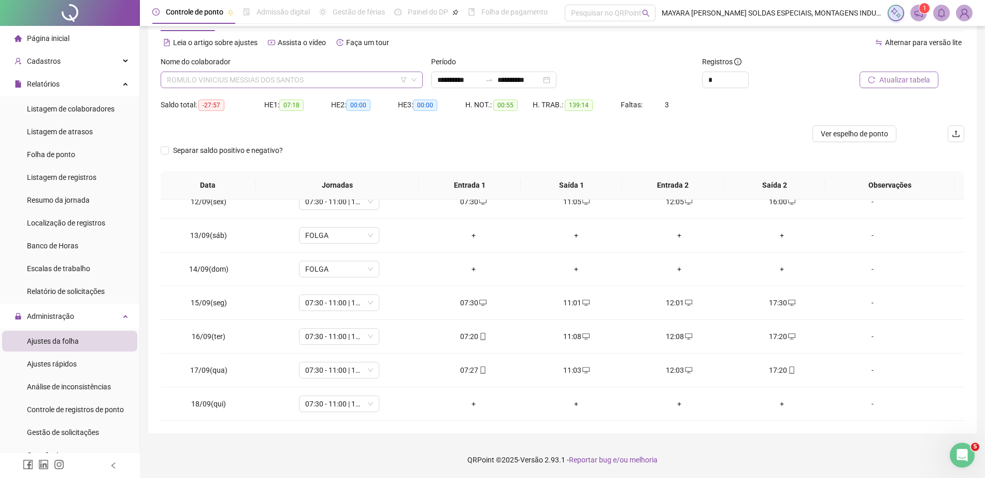
click at [243, 75] on span "ROMULO VINICIUS MESSIAS DOS SANTOS" at bounding box center [292, 80] width 250 height 16
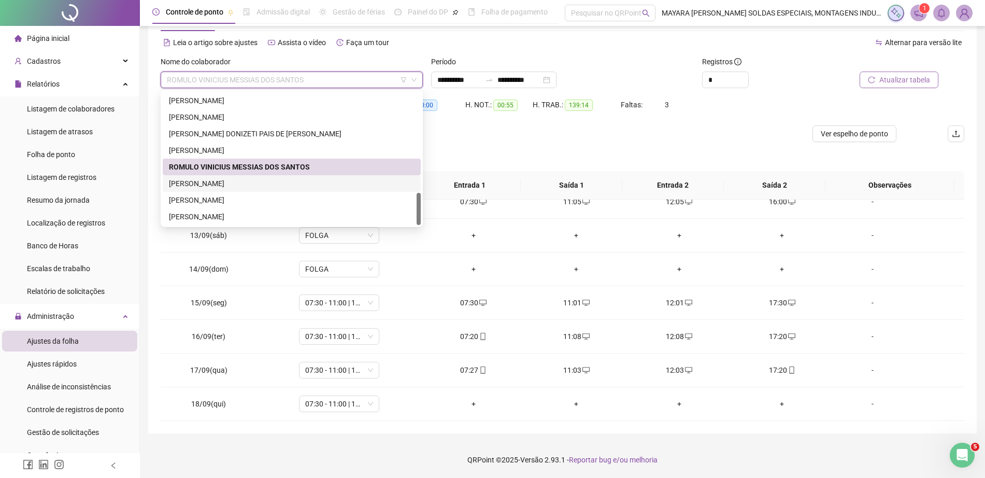
click at [247, 180] on div "[PERSON_NAME]" at bounding box center [292, 183] width 246 height 11
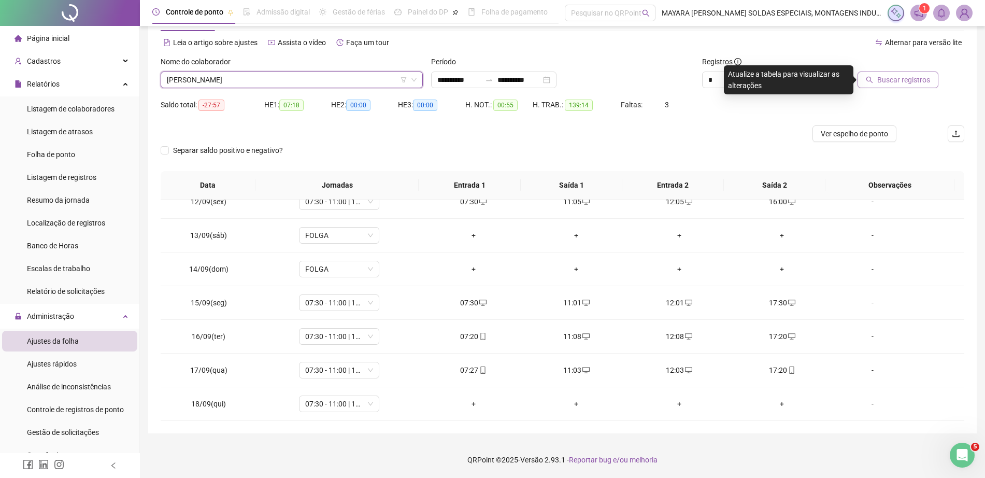
click at [893, 91] on div "Buscar registros" at bounding box center [900, 76] width 135 height 40
click at [883, 73] on button "Buscar registros" at bounding box center [898, 80] width 81 height 17
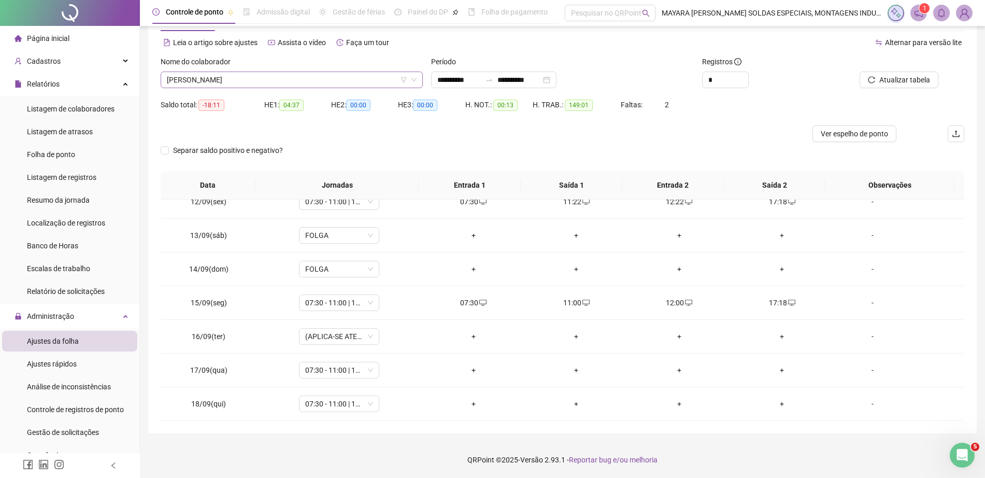
click at [320, 77] on span "[PERSON_NAME]" at bounding box center [292, 80] width 250 height 16
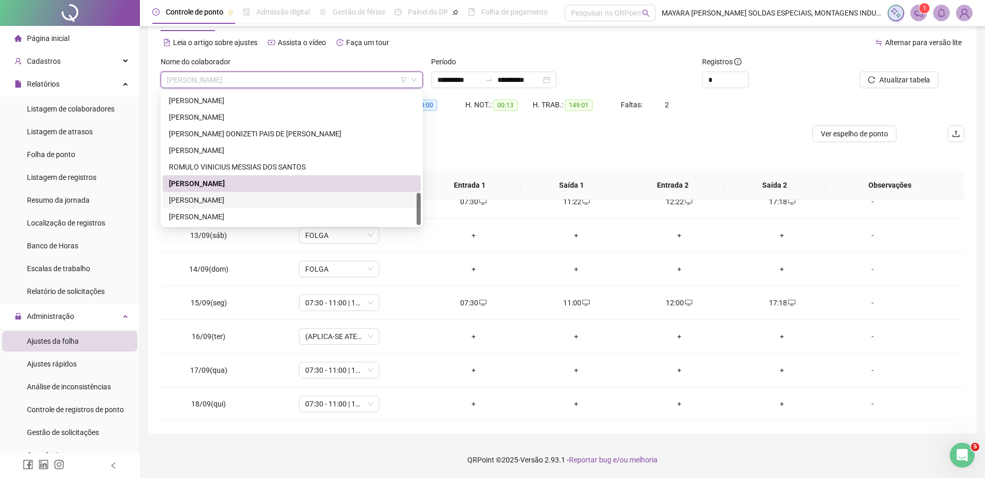
click at [270, 198] on div "[PERSON_NAME]" at bounding box center [292, 199] width 246 height 11
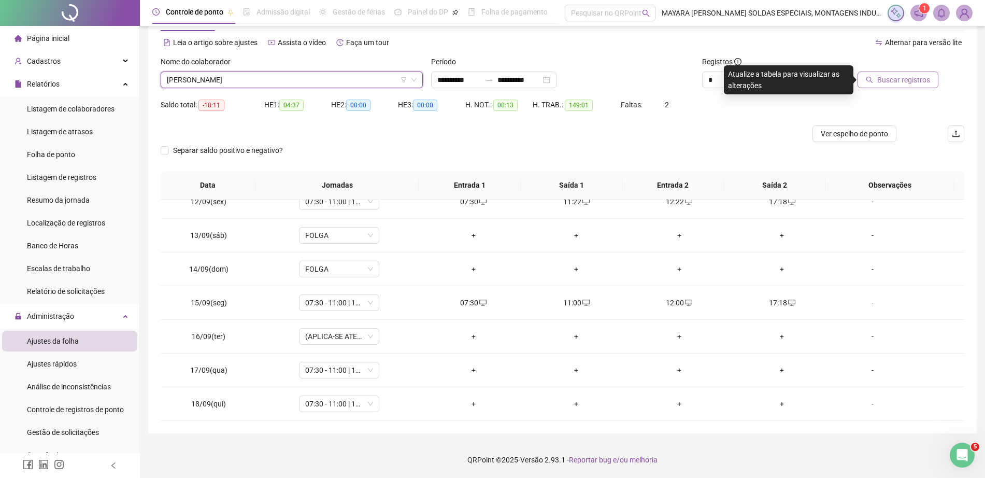
click at [925, 79] on span "Buscar registros" at bounding box center [903, 79] width 53 height 11
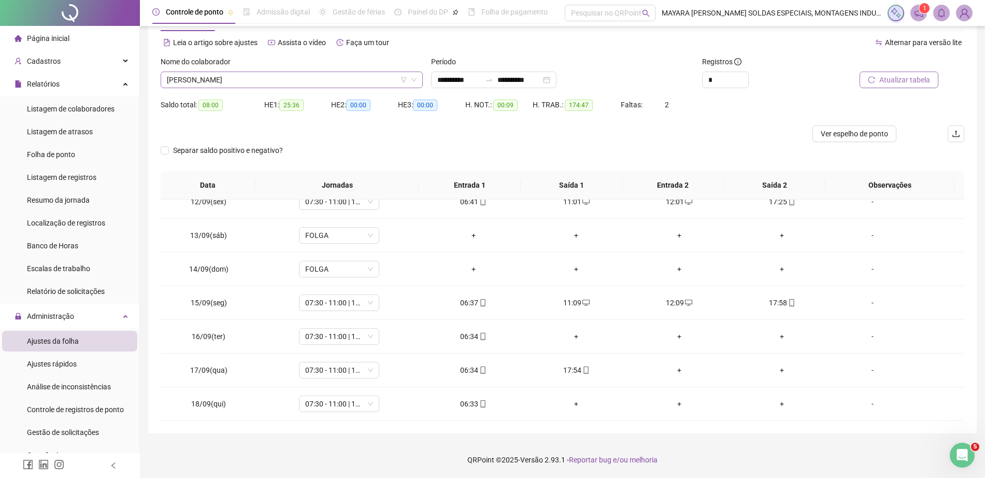
click at [286, 86] on span "[PERSON_NAME]" at bounding box center [292, 80] width 250 height 16
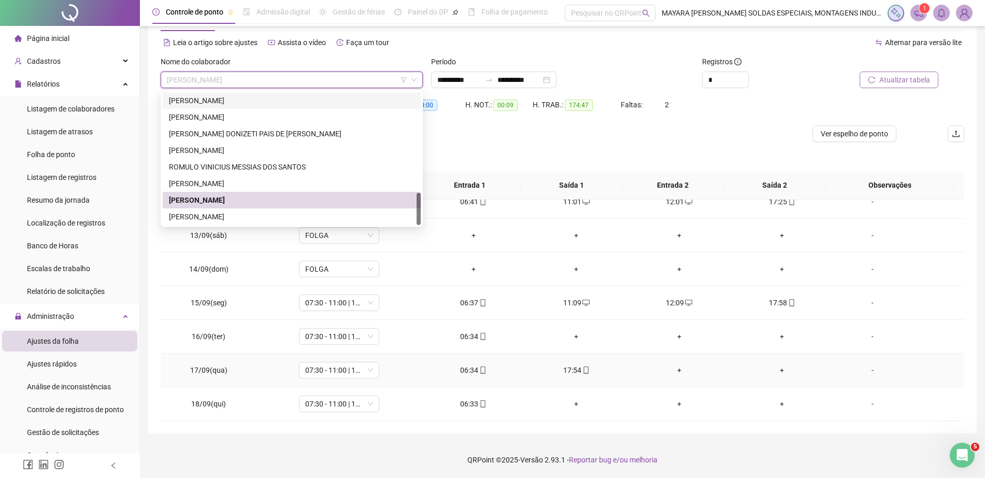
click at [673, 370] on div "+" at bounding box center [679, 369] width 87 height 11
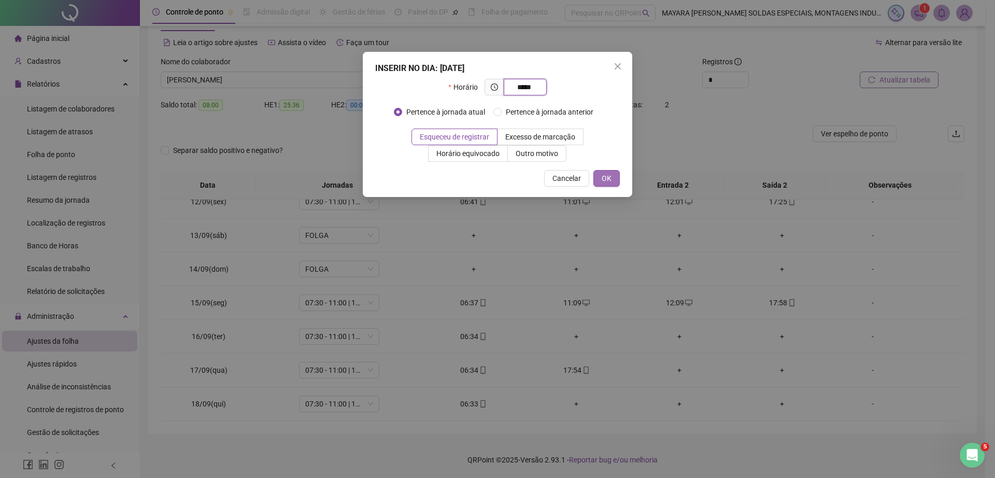
type input "*****"
click at [606, 184] on button "OK" at bounding box center [606, 178] width 26 height 17
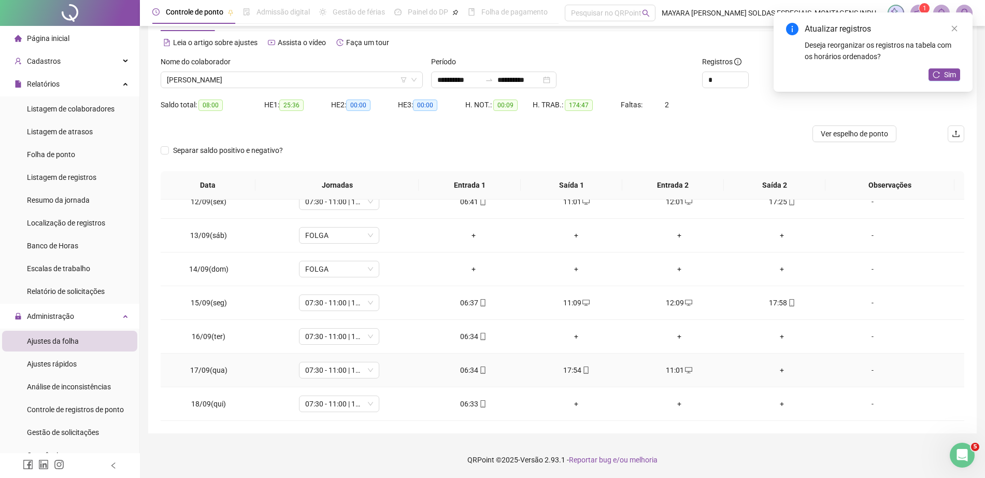
click at [772, 369] on div "+" at bounding box center [782, 369] width 87 height 11
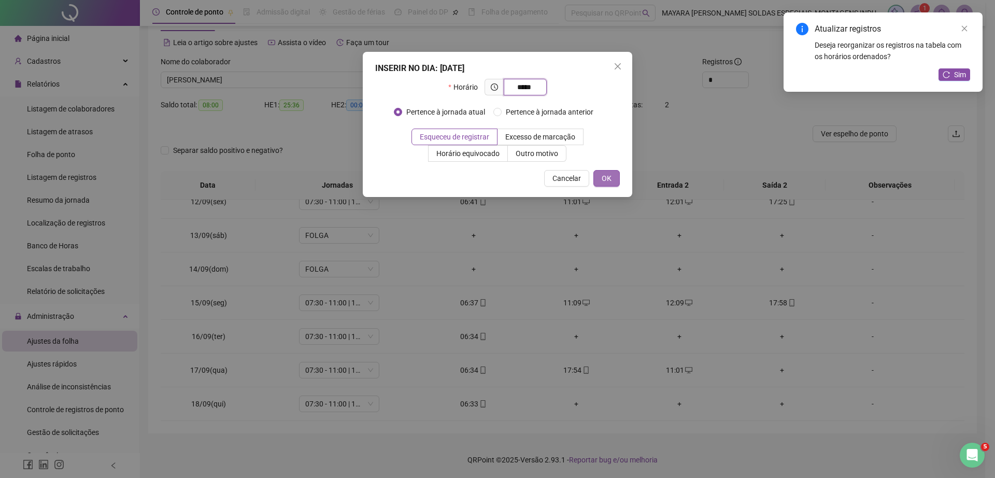
type input "*****"
click at [604, 182] on span "OK" at bounding box center [607, 178] width 10 height 11
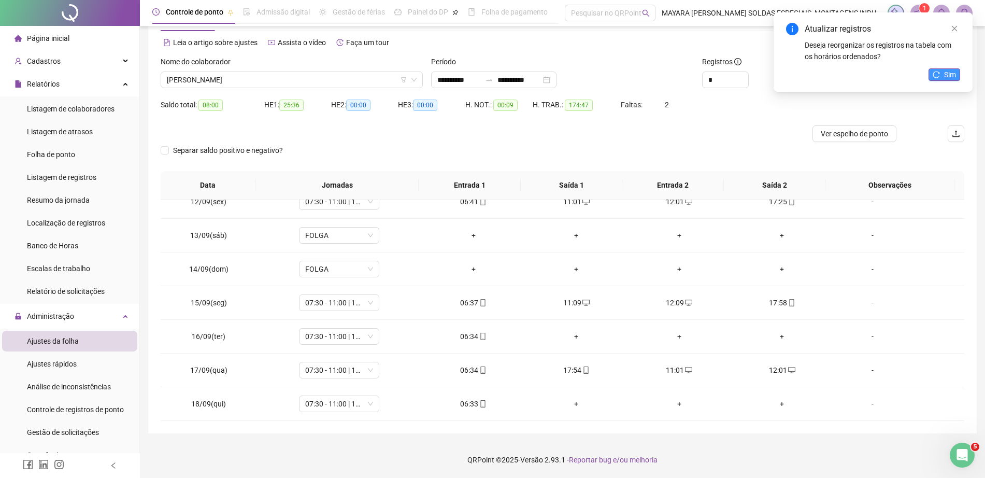
click at [938, 72] on icon "reload" at bounding box center [936, 74] width 7 height 7
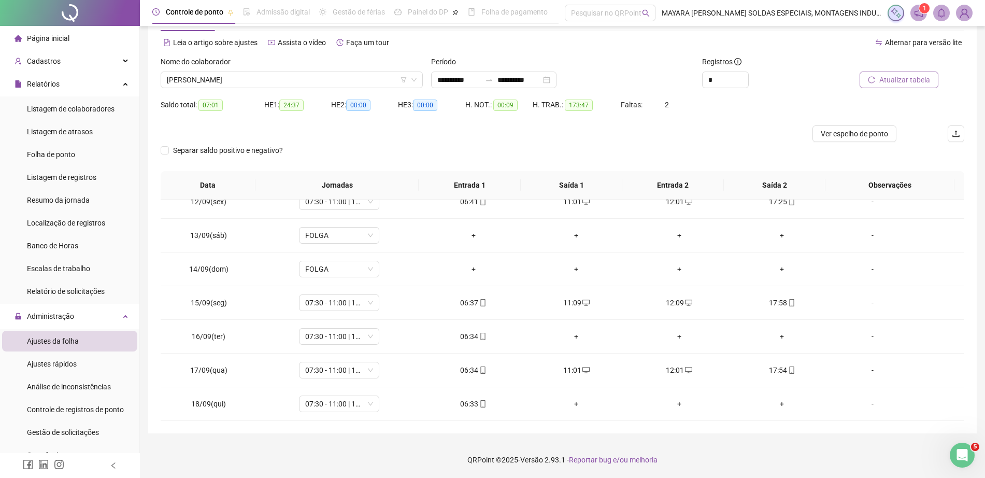
click at [261, 69] on div "Nome do colaborador" at bounding box center [292, 64] width 262 height 16
click at [261, 77] on span "[PERSON_NAME]" at bounding box center [292, 80] width 250 height 16
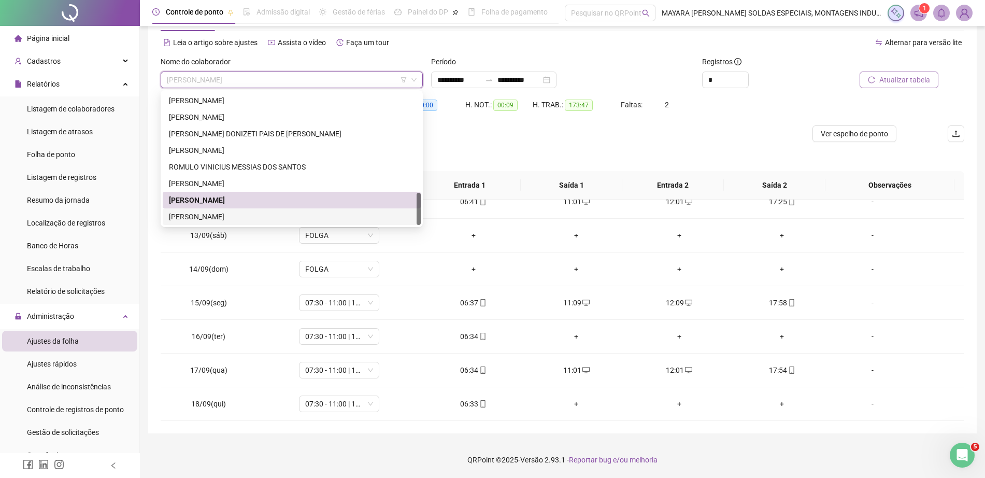
click at [260, 215] on div "[PERSON_NAME]" at bounding box center [292, 216] width 246 height 11
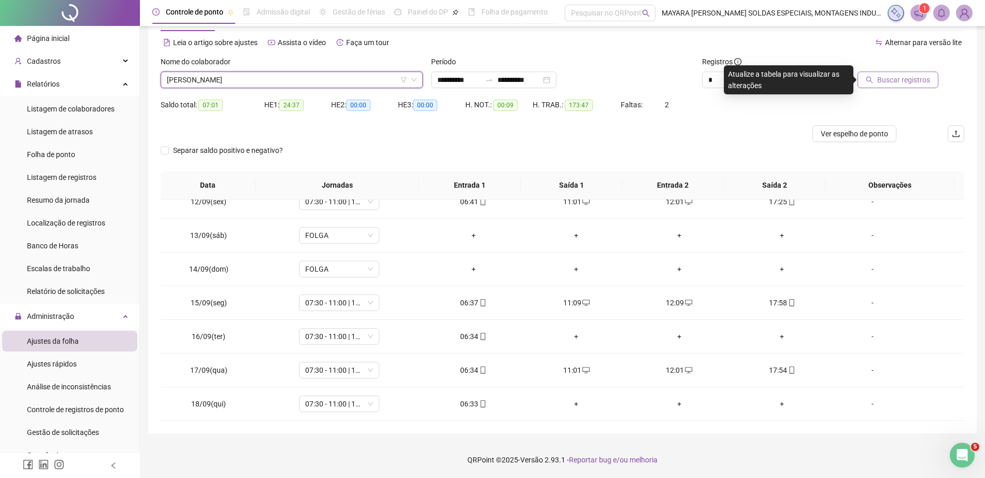
click at [899, 81] on span "Buscar registros" at bounding box center [903, 79] width 53 height 11
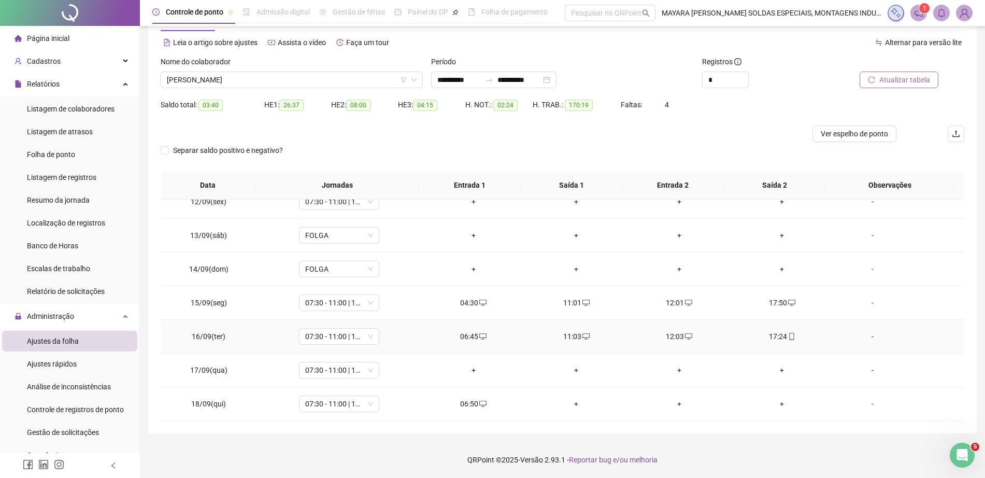
click at [582, 332] on span at bounding box center [586, 336] width 8 height 8
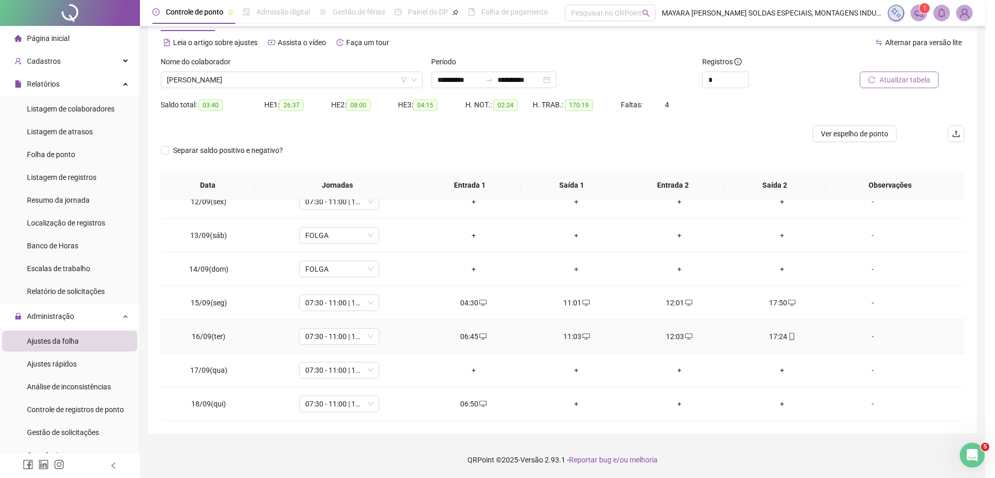
type input "**********"
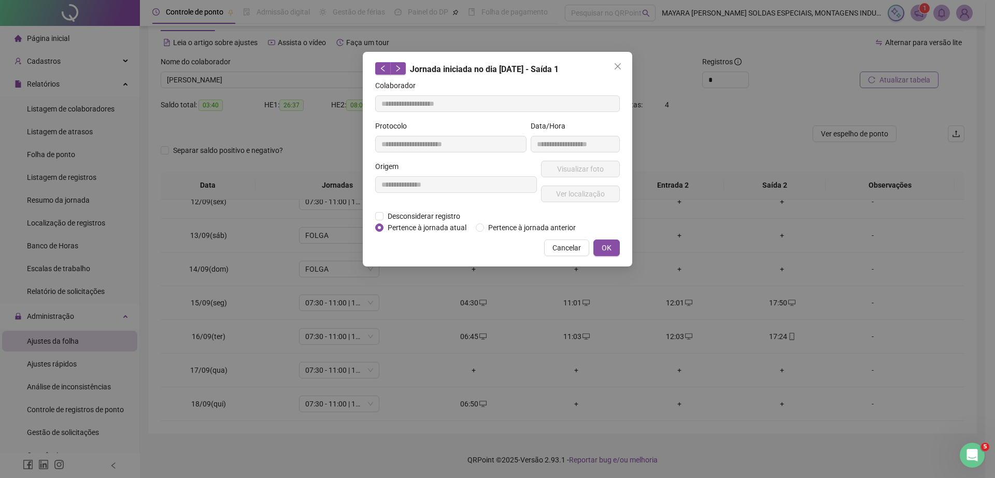
click at [606, 66] on div "Jornada iniciada no dia [DATE] - Saída 1" at bounding box center [497, 68] width 245 height 13
click at [611, 69] on span "Close" at bounding box center [618, 66] width 17 height 8
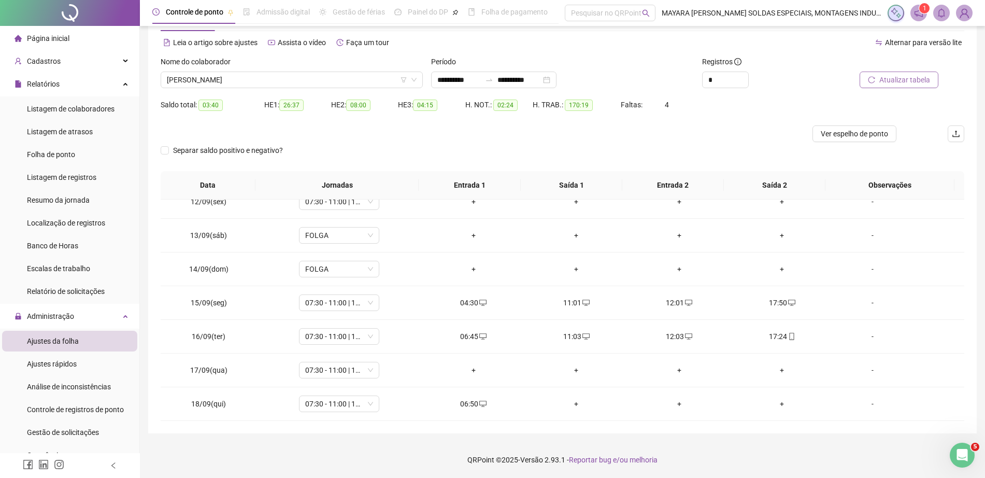
click at [970, 11] on img at bounding box center [965, 13] width 16 height 16
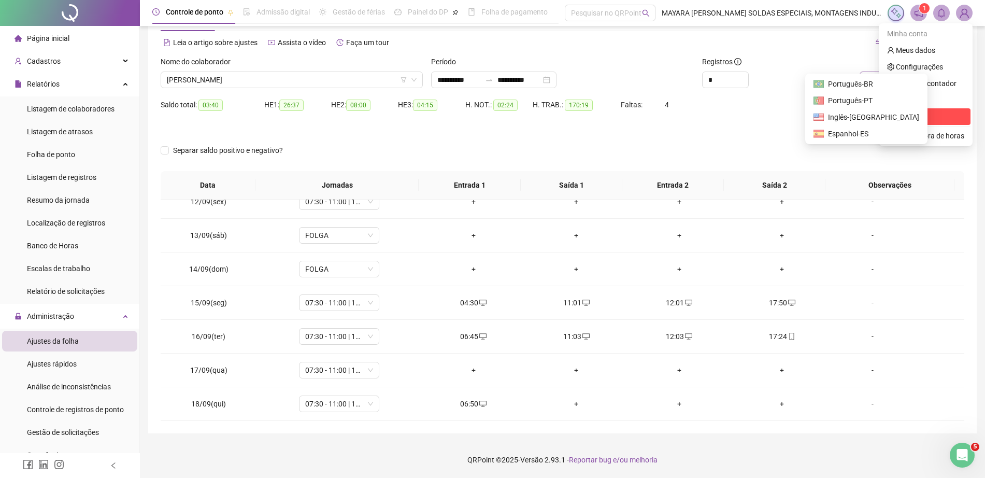
click at [927, 116] on span "Sair" at bounding box center [925, 116] width 77 height 11
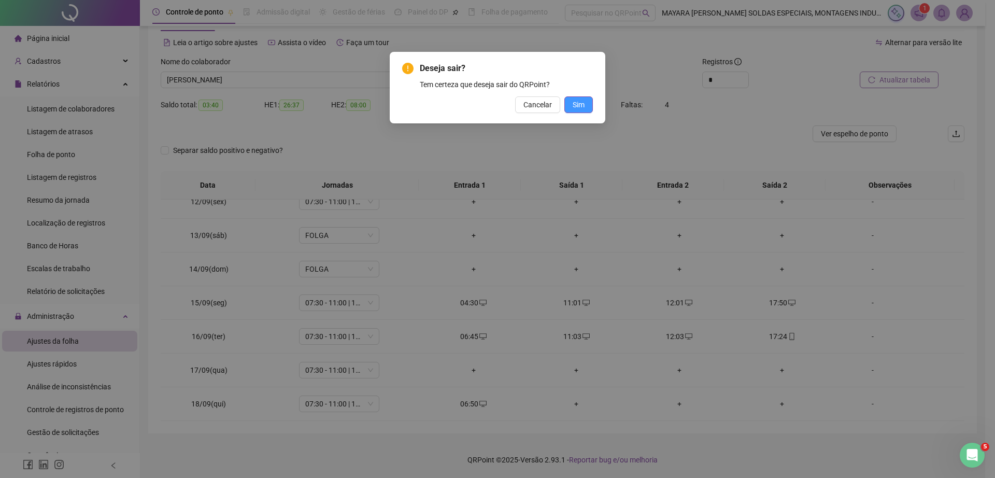
click at [588, 106] on button "Sim" at bounding box center [578, 104] width 29 height 17
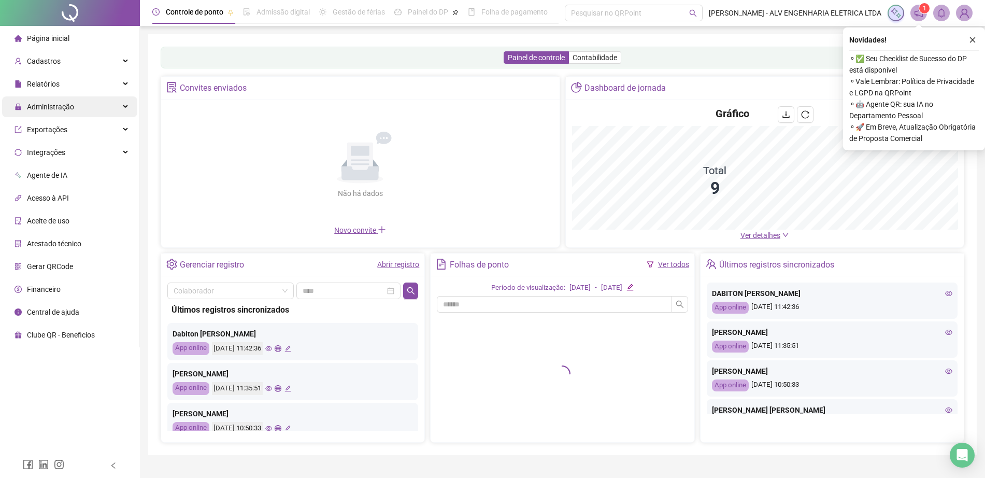
click at [89, 106] on div "Administração" at bounding box center [69, 106] width 135 height 21
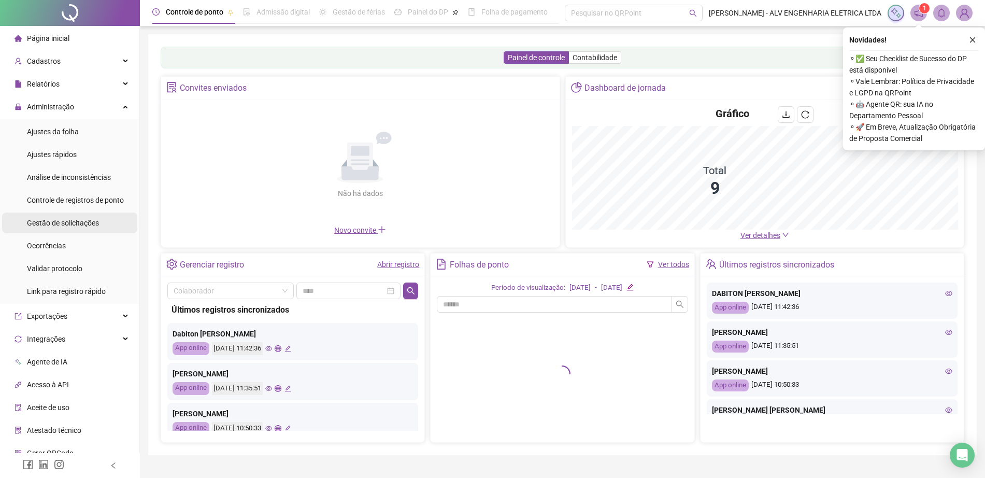
click at [82, 227] on span "Gestão de solicitações" at bounding box center [63, 223] width 72 height 8
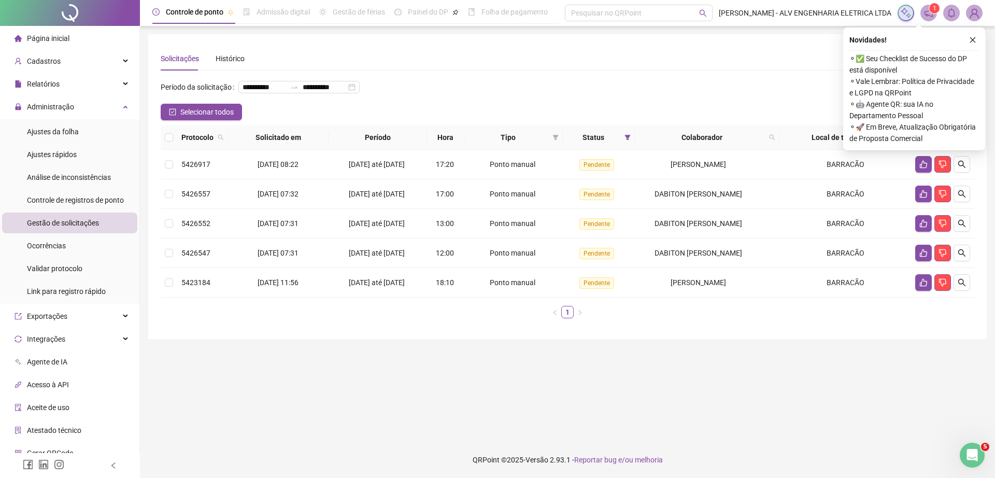
click at [164, 150] on th at bounding box center [169, 137] width 17 height 24
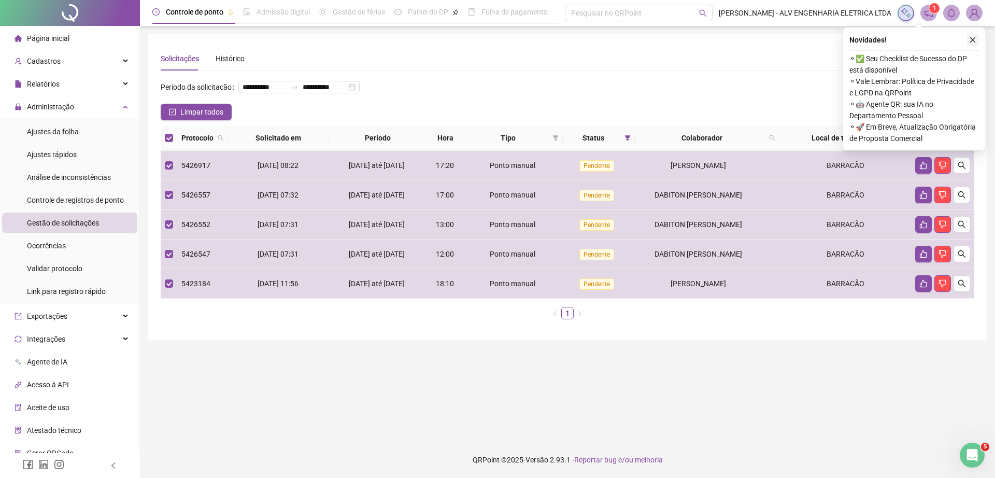
click at [974, 34] on button "button" at bounding box center [973, 40] width 12 height 12
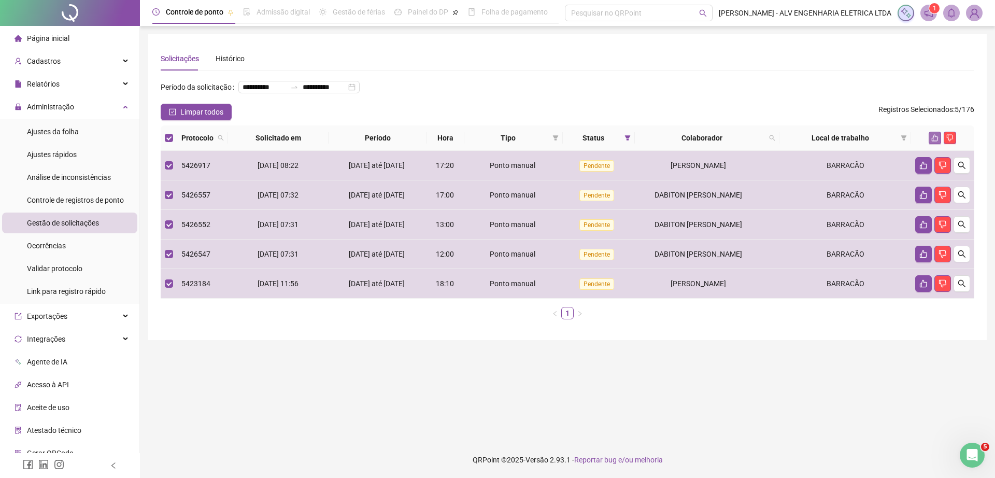
click at [934, 141] on icon "like" at bounding box center [934, 137] width 7 height 7
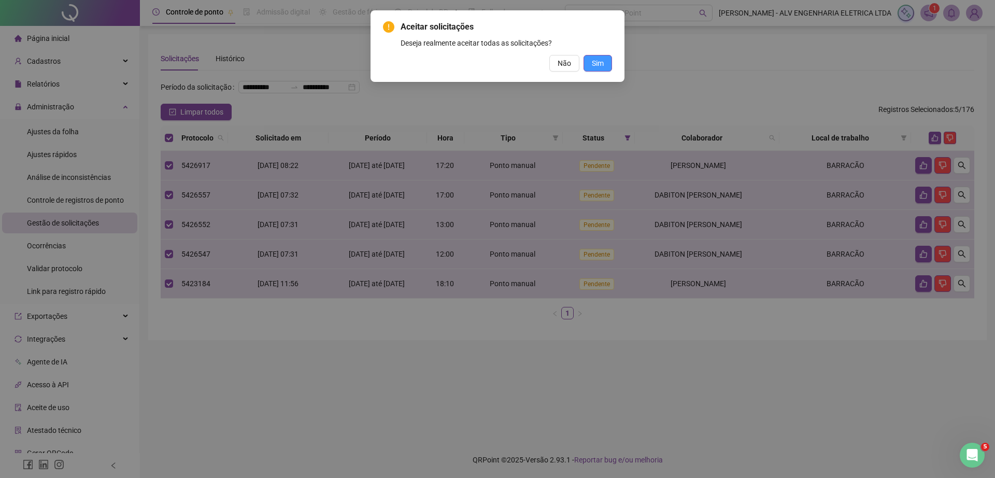
click at [601, 66] on span "Sim" at bounding box center [598, 63] width 12 height 11
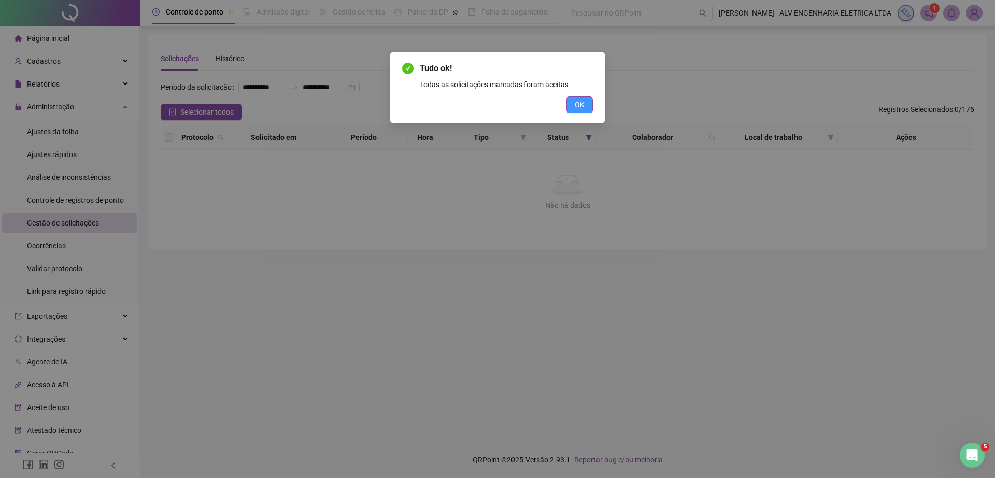
click at [576, 103] on span "OK" at bounding box center [580, 104] width 10 height 11
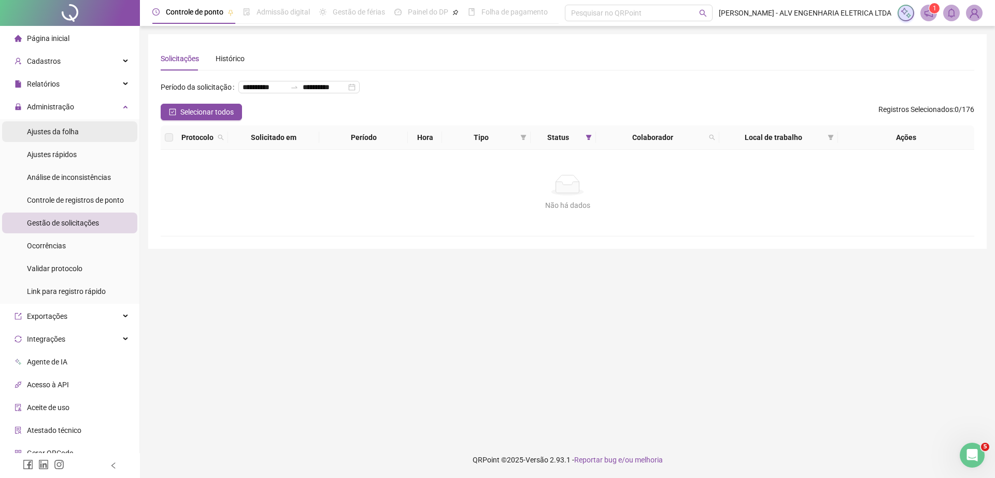
click at [30, 135] on span "Ajustes da folha" at bounding box center [53, 131] width 52 height 8
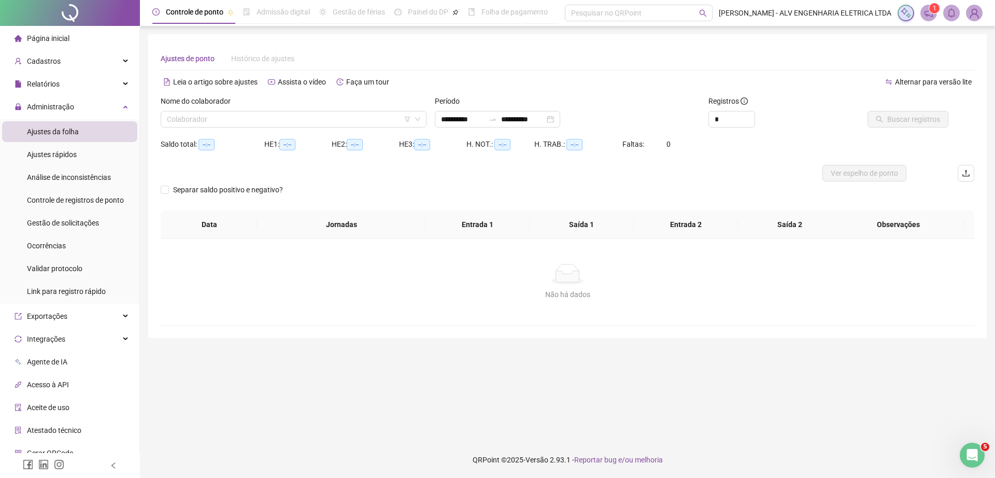
type input "**********"
